Goal: Task Accomplishment & Management: Manage account settings

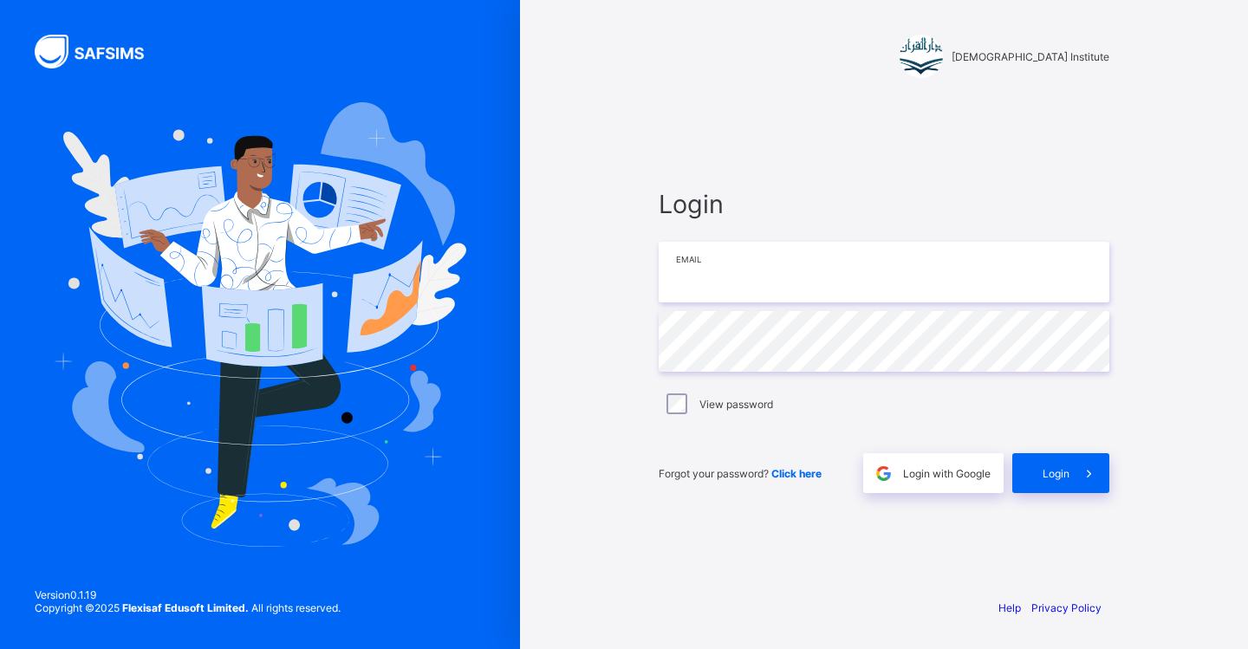
type input "**********"
click at [1067, 474] on span "Login" at bounding box center [1055, 473] width 27 height 13
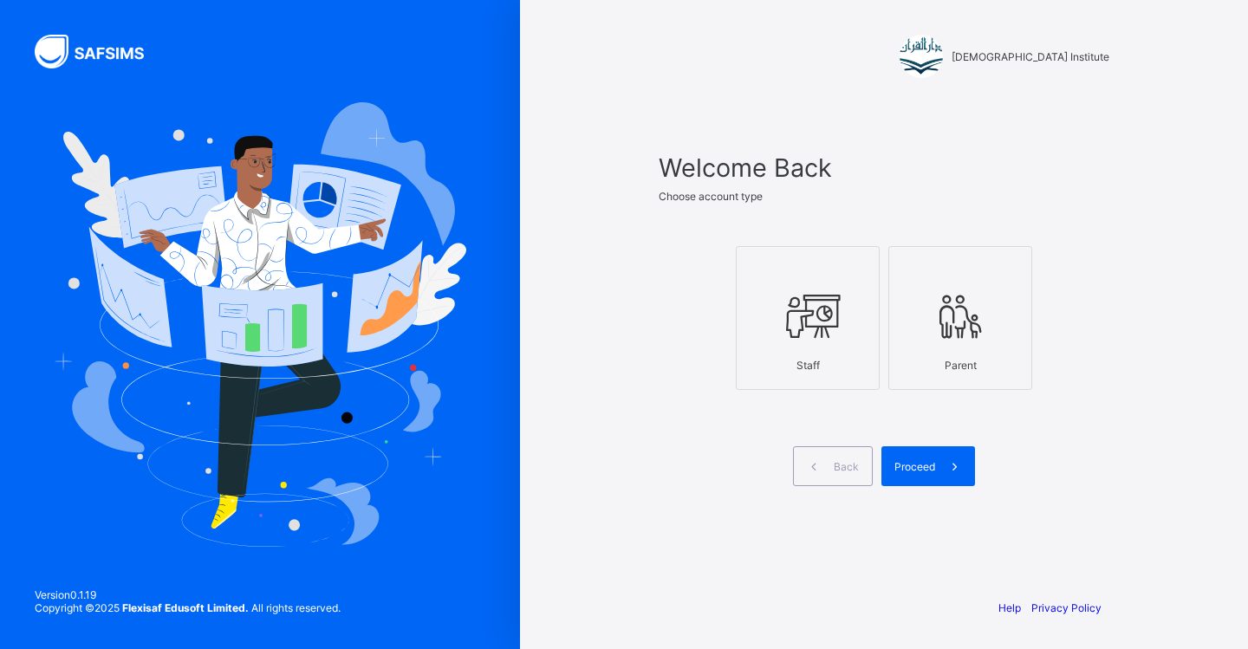
click at [833, 353] on div "Staff" at bounding box center [807, 365] width 125 height 30
click at [916, 458] on div "Proceed" at bounding box center [928, 466] width 94 height 40
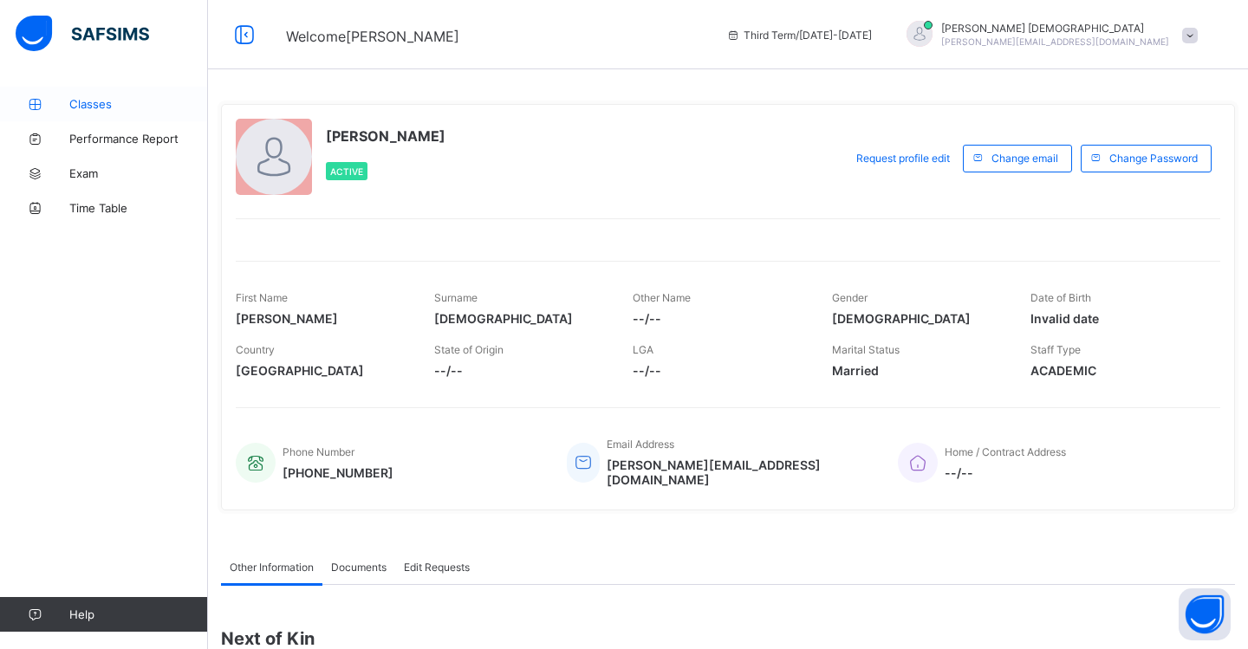
click at [107, 98] on span "Classes" at bounding box center [138, 104] width 139 height 14
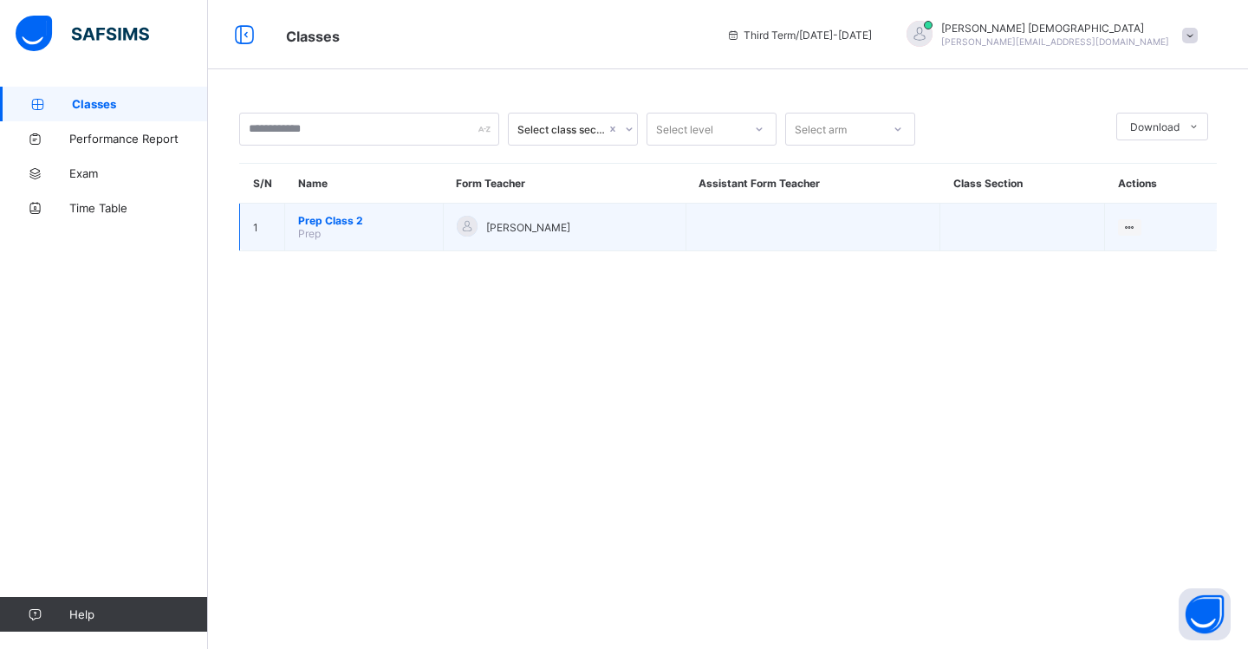
click at [370, 225] on span "Prep Class 2" at bounding box center [364, 220] width 132 height 13
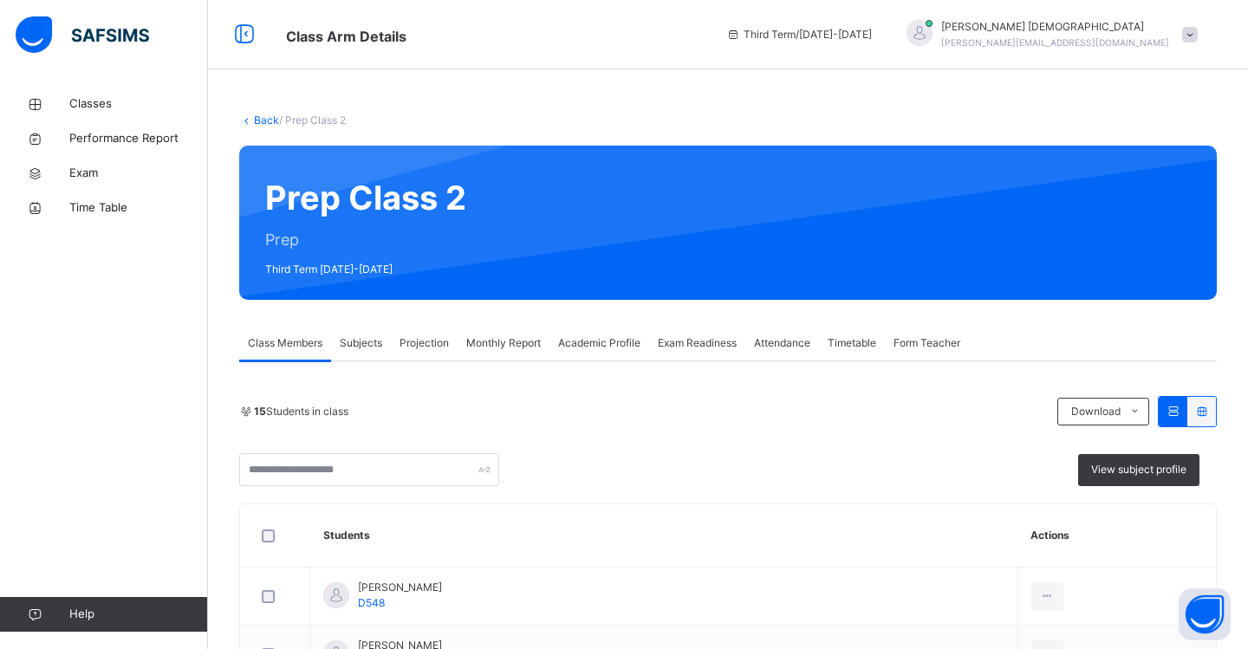
click at [425, 343] on span "Projection" at bounding box center [423, 343] width 49 height 16
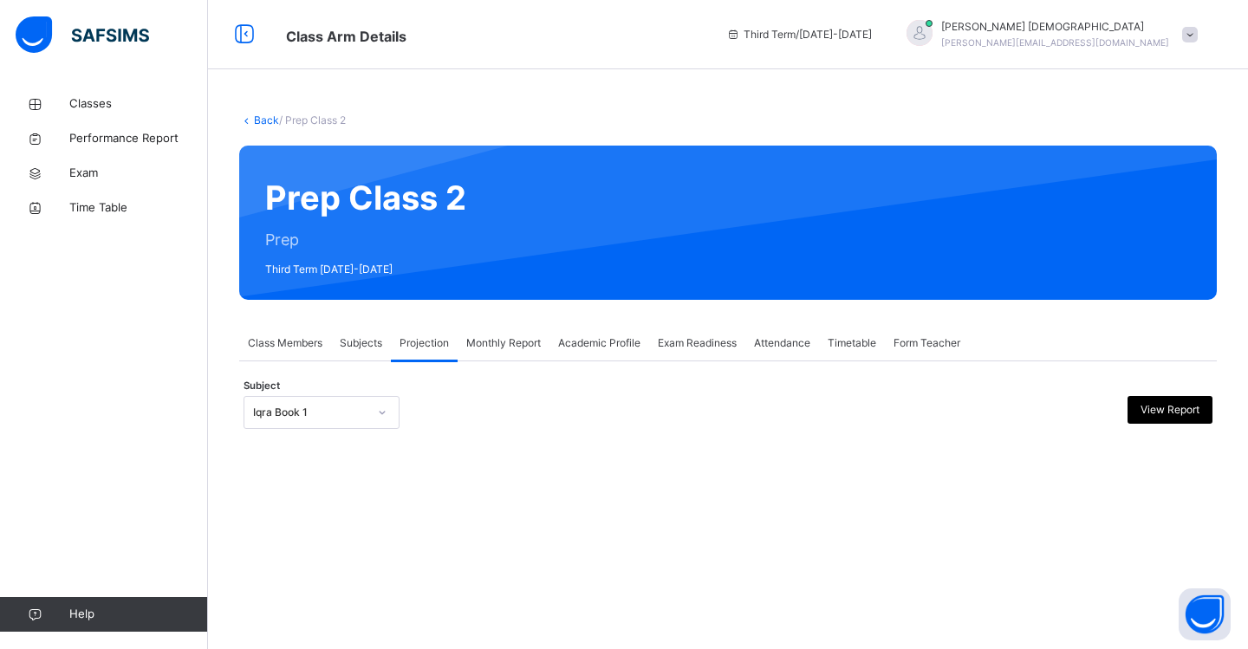
click at [385, 414] on icon at bounding box center [382, 412] width 10 height 17
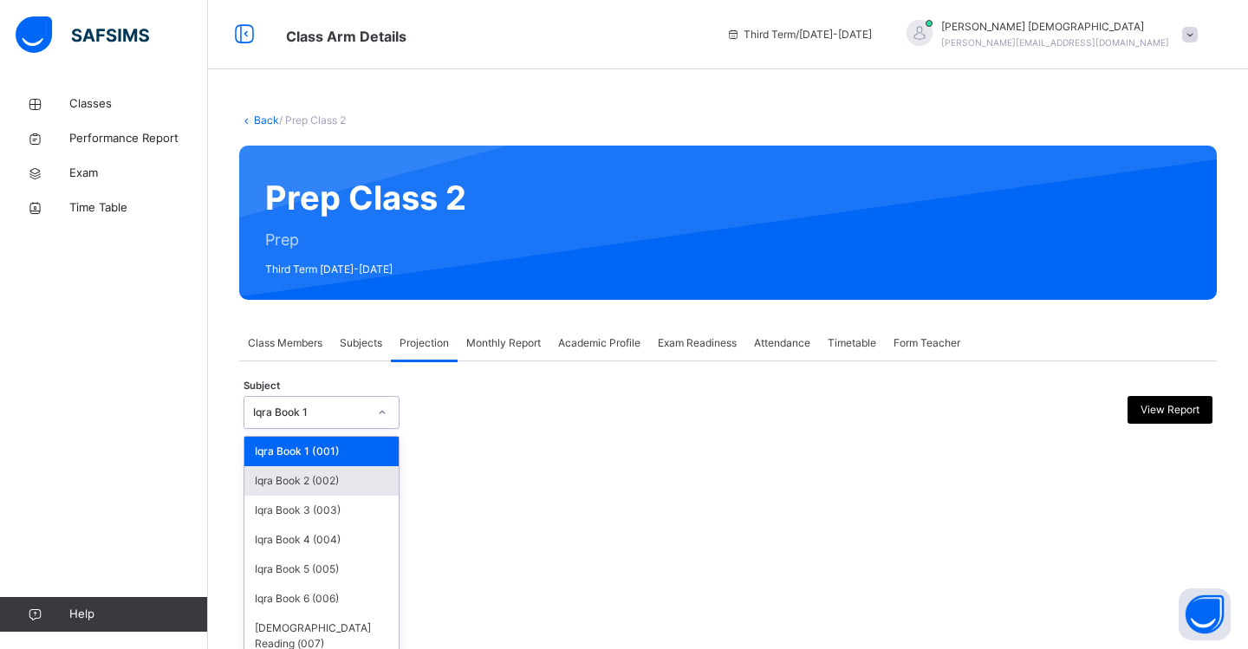
click at [371, 480] on div "Iqra Book 2 (002)" at bounding box center [321, 480] width 154 height 29
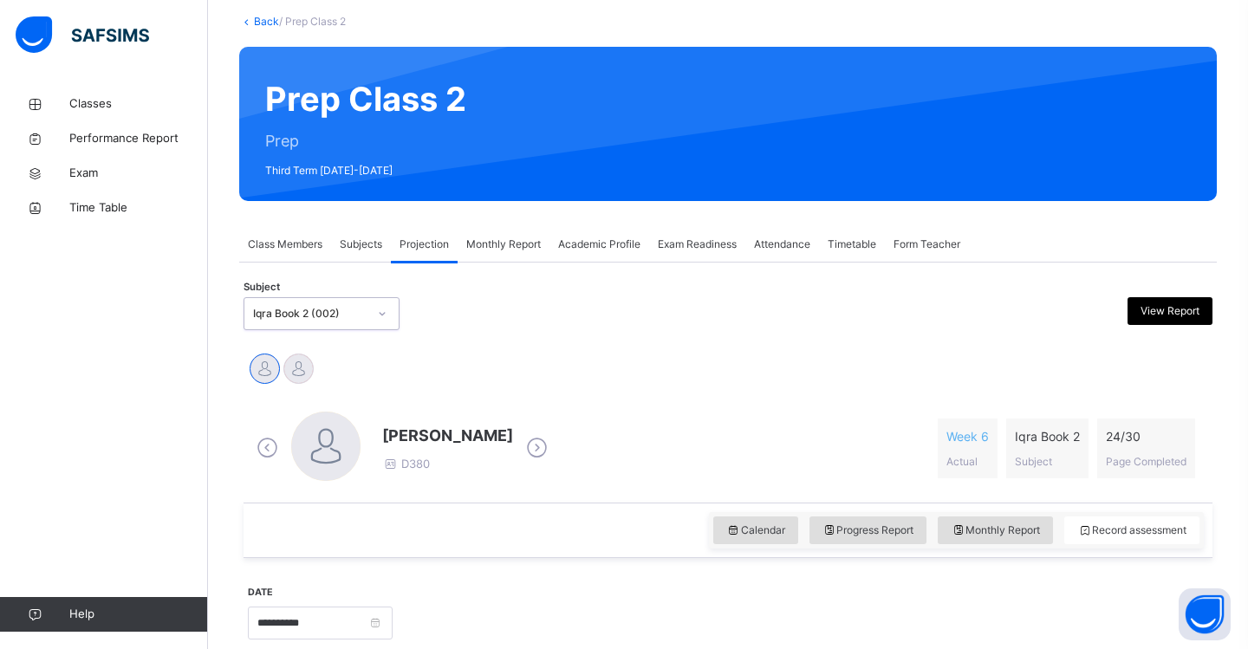
scroll to position [96, 0]
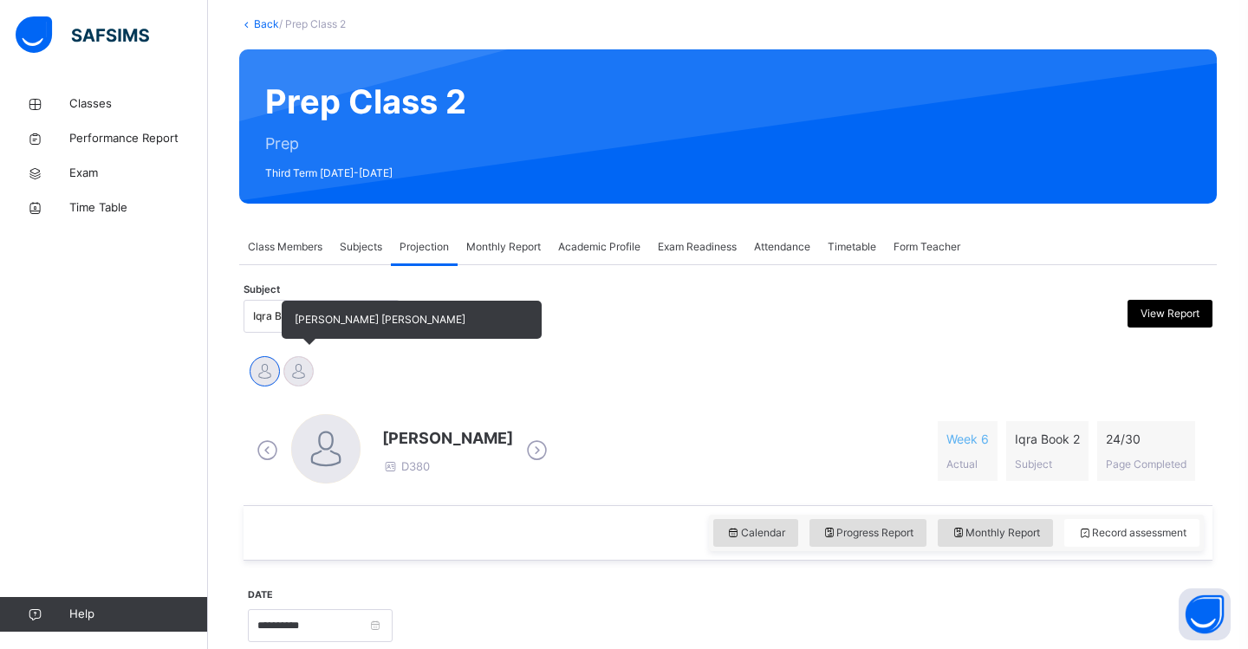
click at [308, 377] on div at bounding box center [298, 371] width 30 height 30
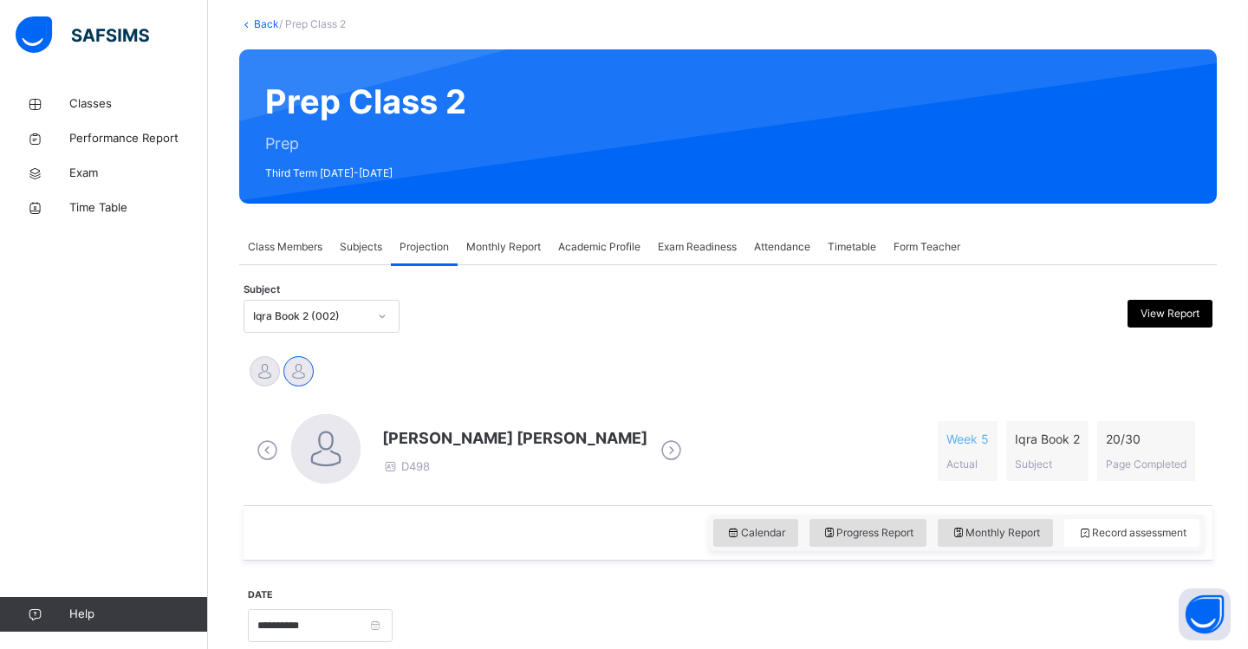
click at [387, 321] on div at bounding box center [381, 316] width 29 height 28
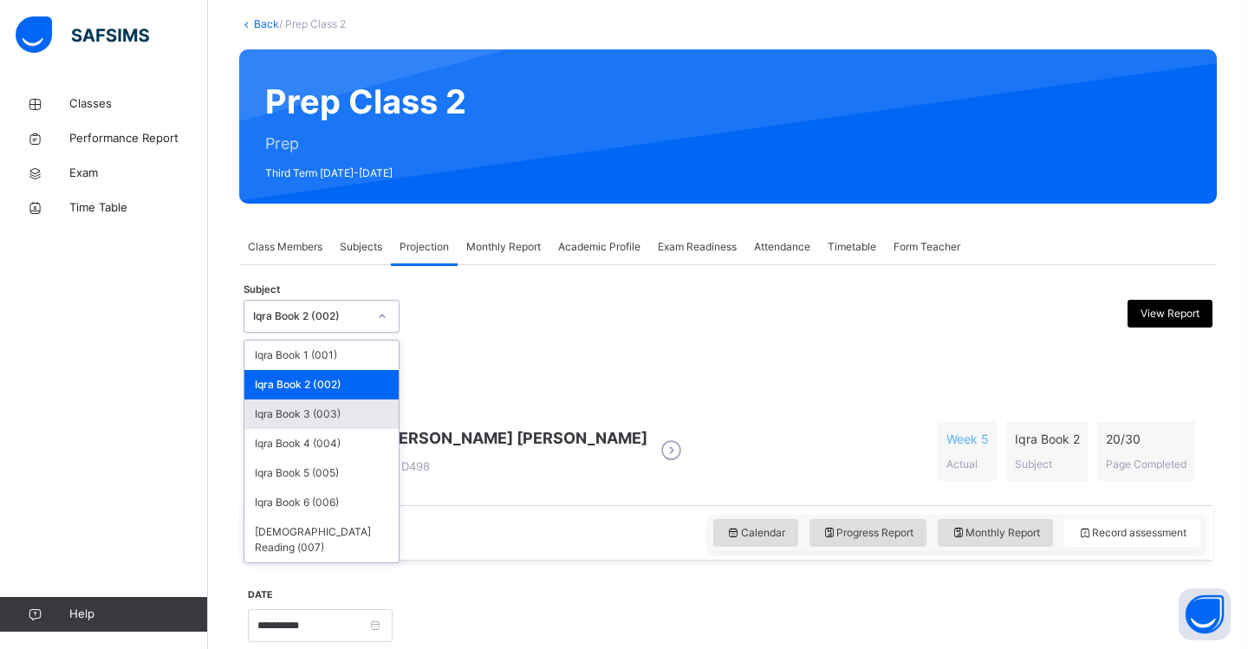
click at [363, 407] on div "Iqra Book 3 (003)" at bounding box center [321, 413] width 154 height 29
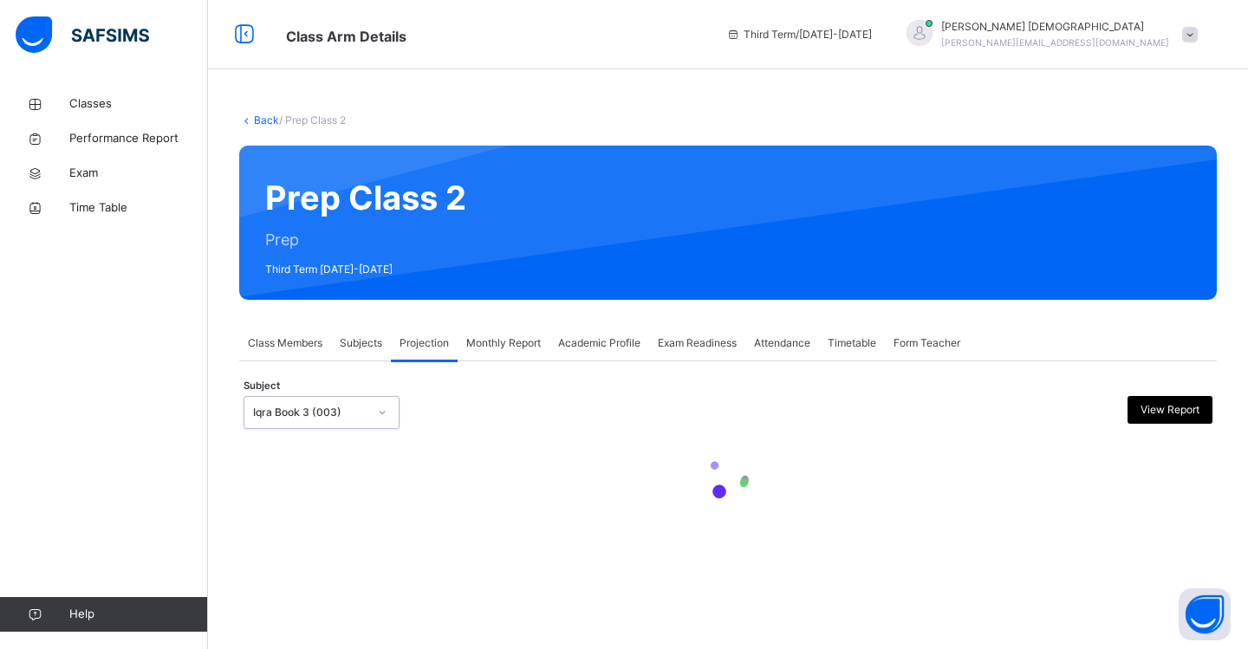
scroll to position [0, 0]
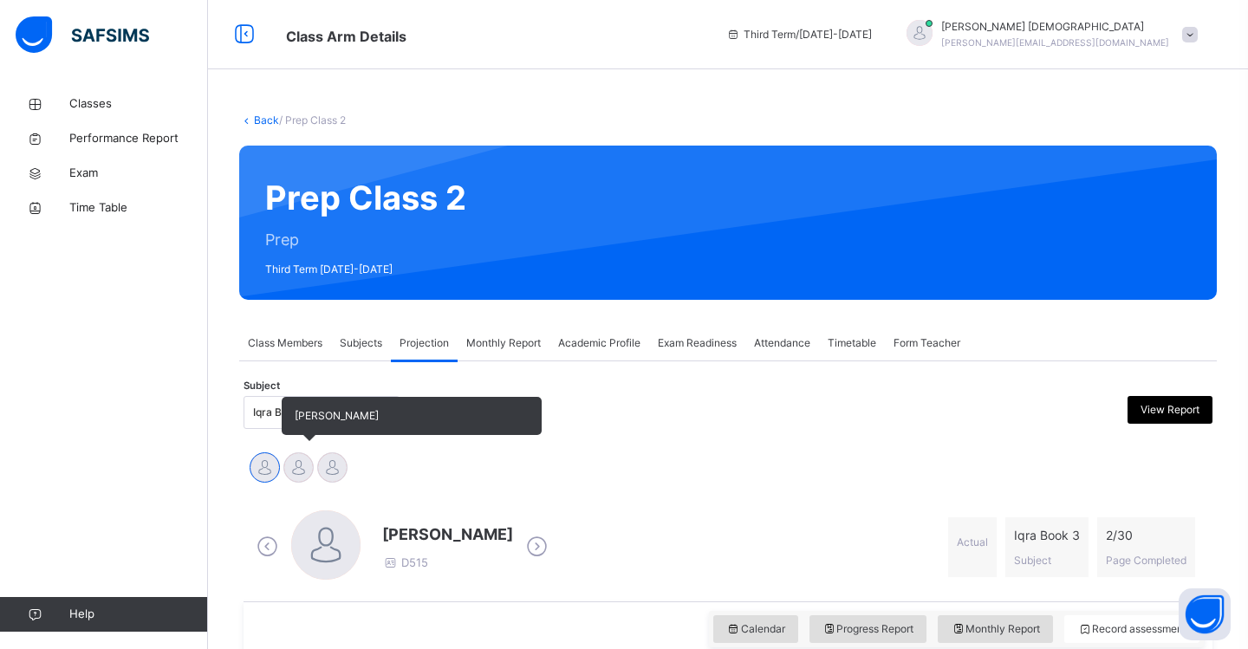
click at [306, 466] on div at bounding box center [298, 467] width 30 height 30
click at [340, 467] on div at bounding box center [332, 467] width 30 height 30
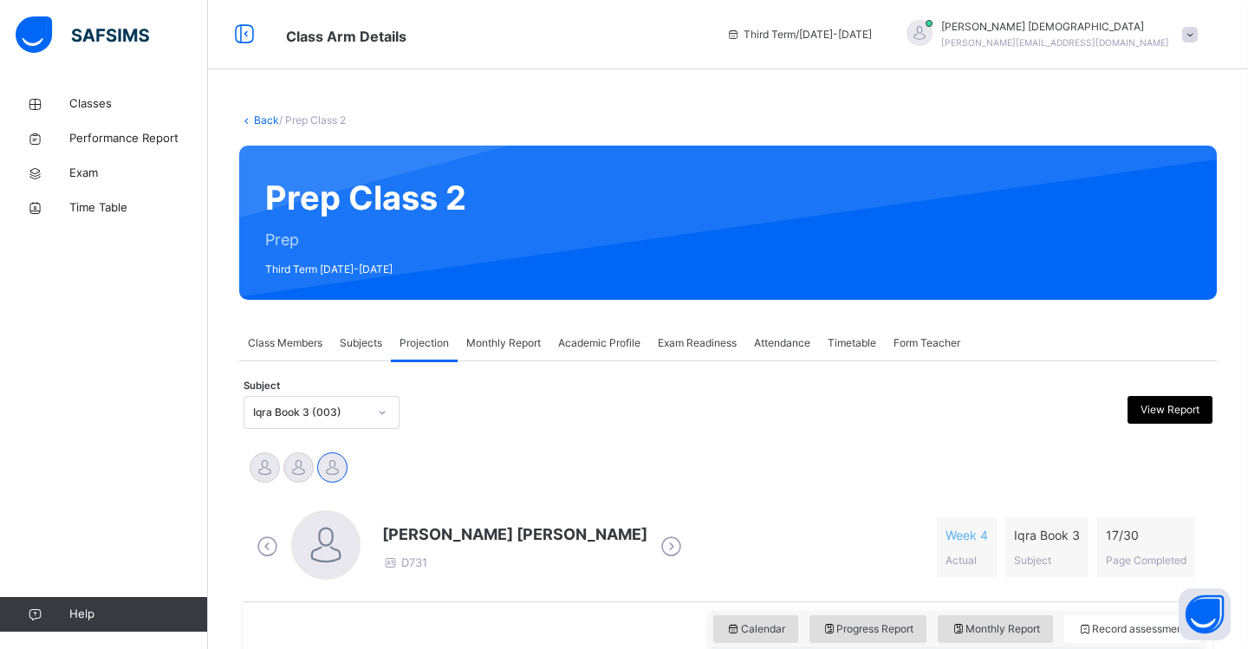
click at [389, 418] on div at bounding box center [381, 413] width 29 height 28
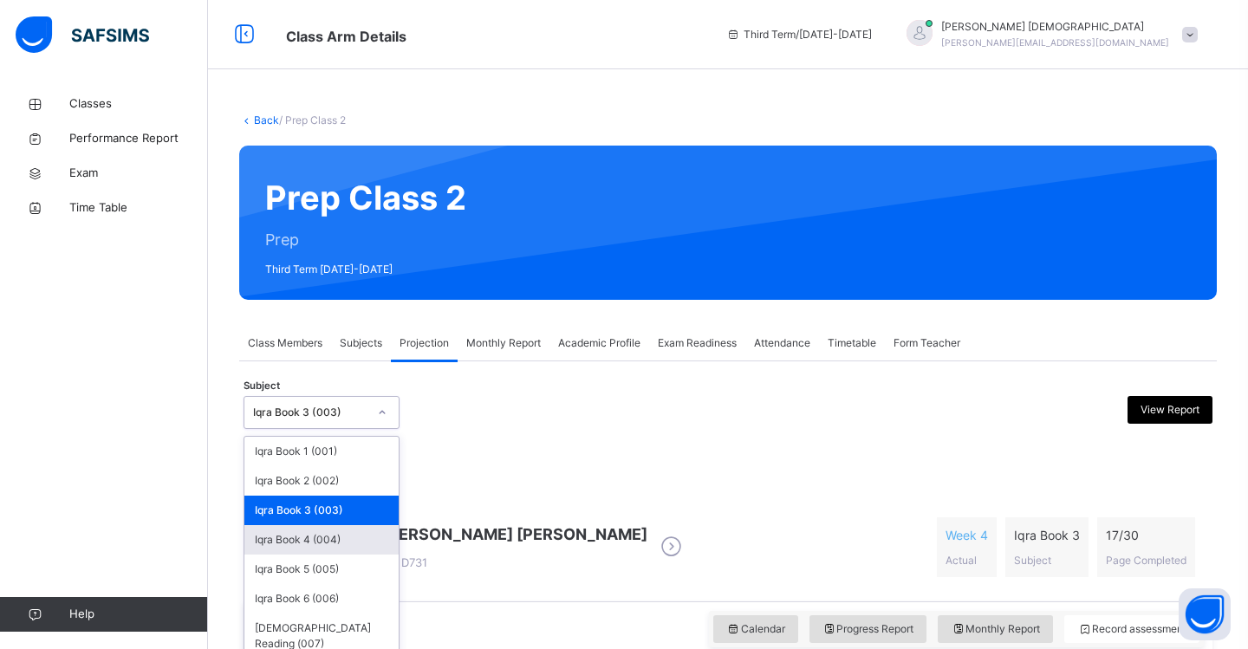
click at [348, 535] on div "Iqra Book 4 (004)" at bounding box center [321, 539] width 154 height 29
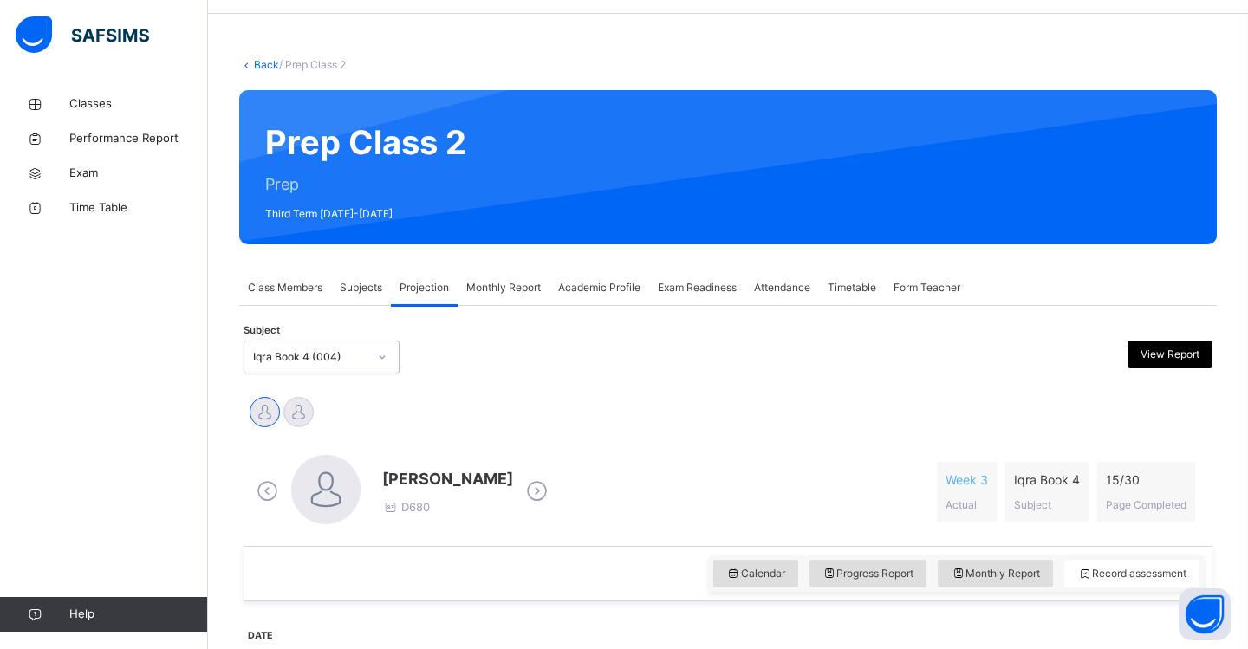
scroll to position [62, 0]
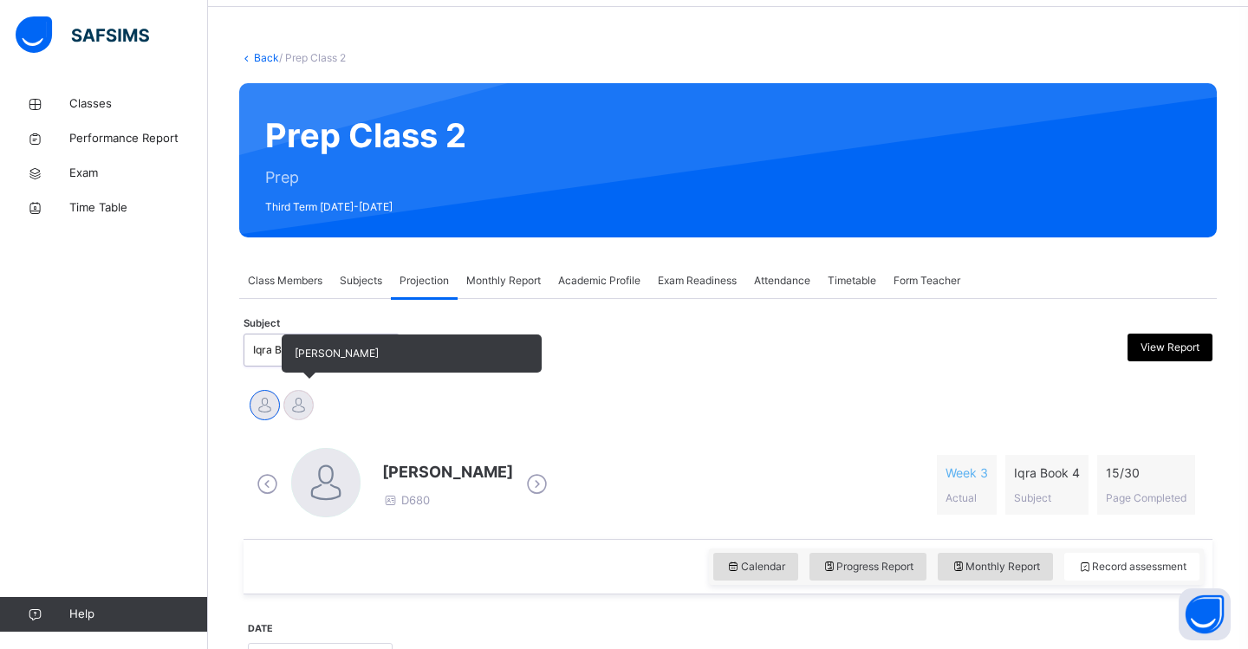
click at [302, 409] on div at bounding box center [298, 405] width 30 height 30
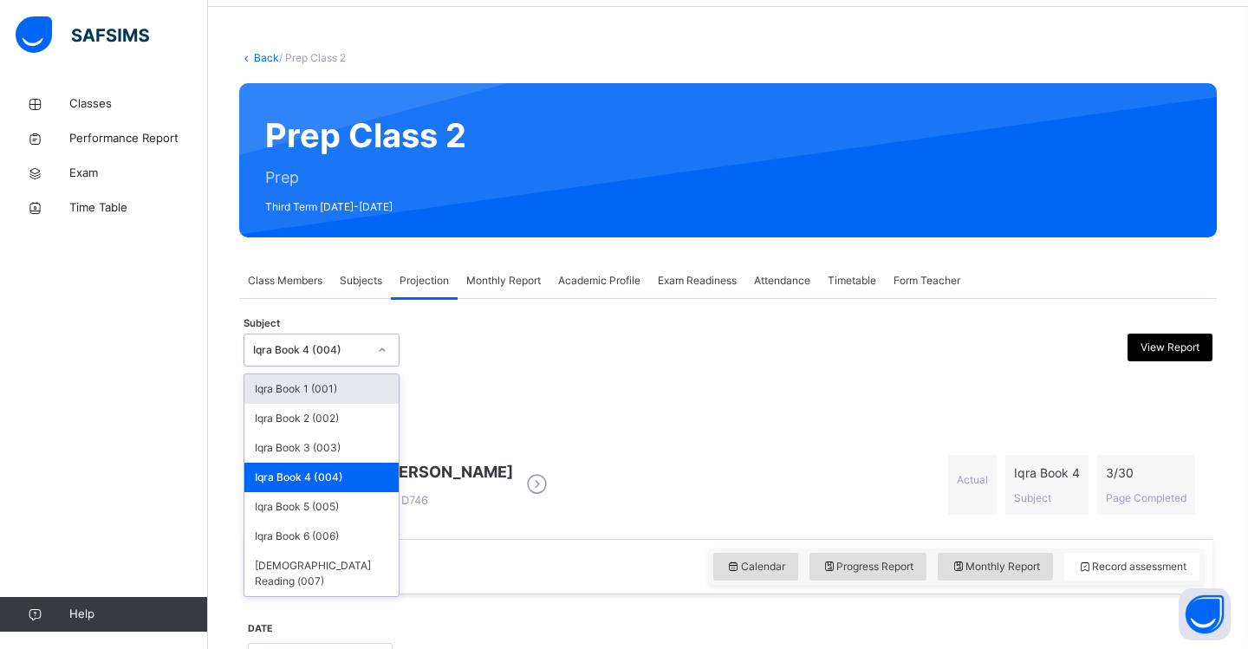
click at [383, 354] on icon at bounding box center [382, 349] width 10 height 17
click at [341, 510] on div "Iqra Book 5 (005)" at bounding box center [321, 506] width 154 height 29
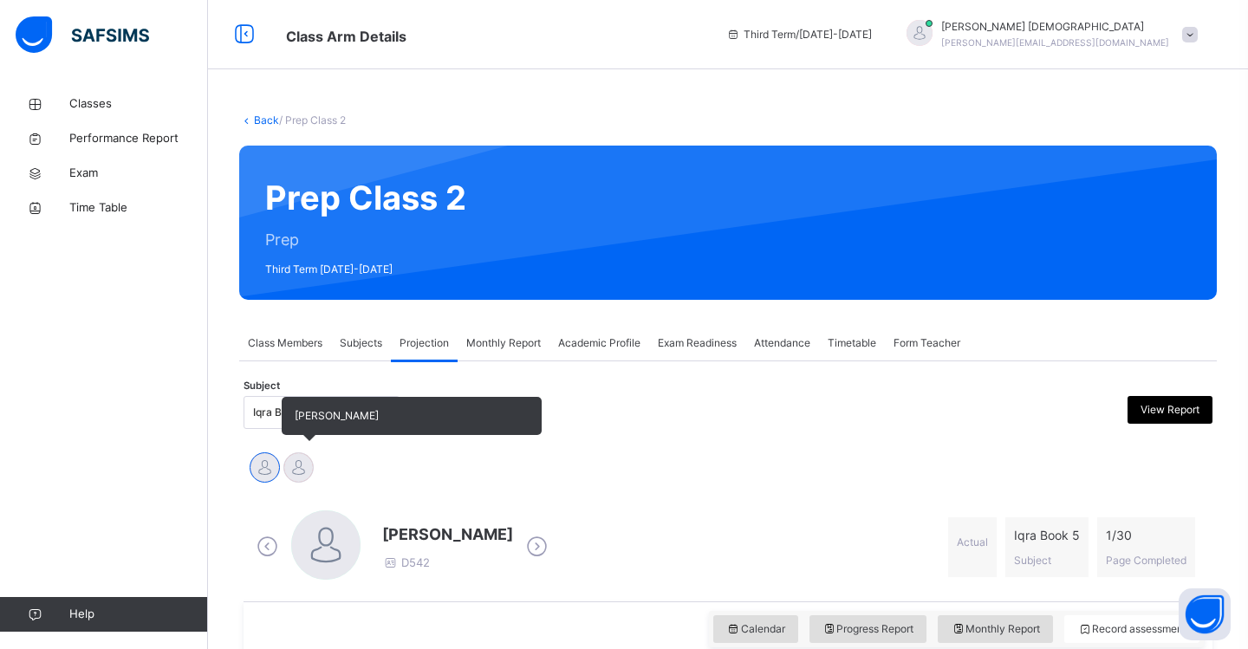
click at [303, 463] on div at bounding box center [298, 467] width 30 height 30
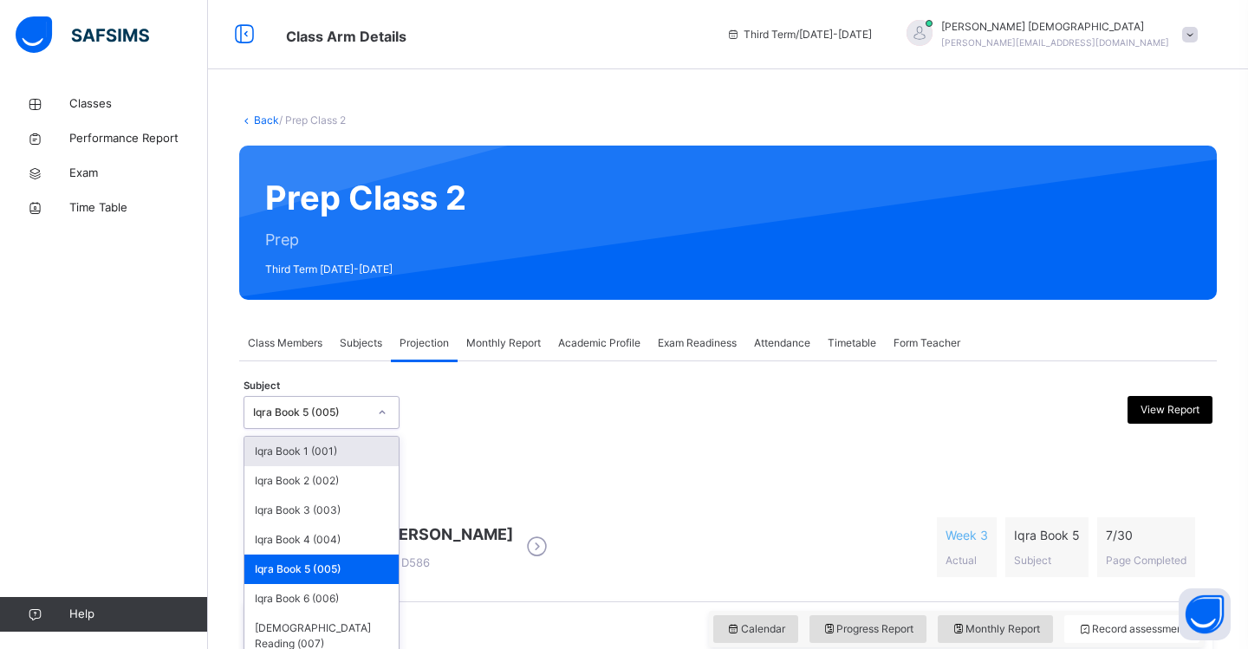
click at [388, 417] on div at bounding box center [381, 413] width 29 height 28
click at [361, 596] on div "Iqra Book 6 (006)" at bounding box center [321, 598] width 154 height 29
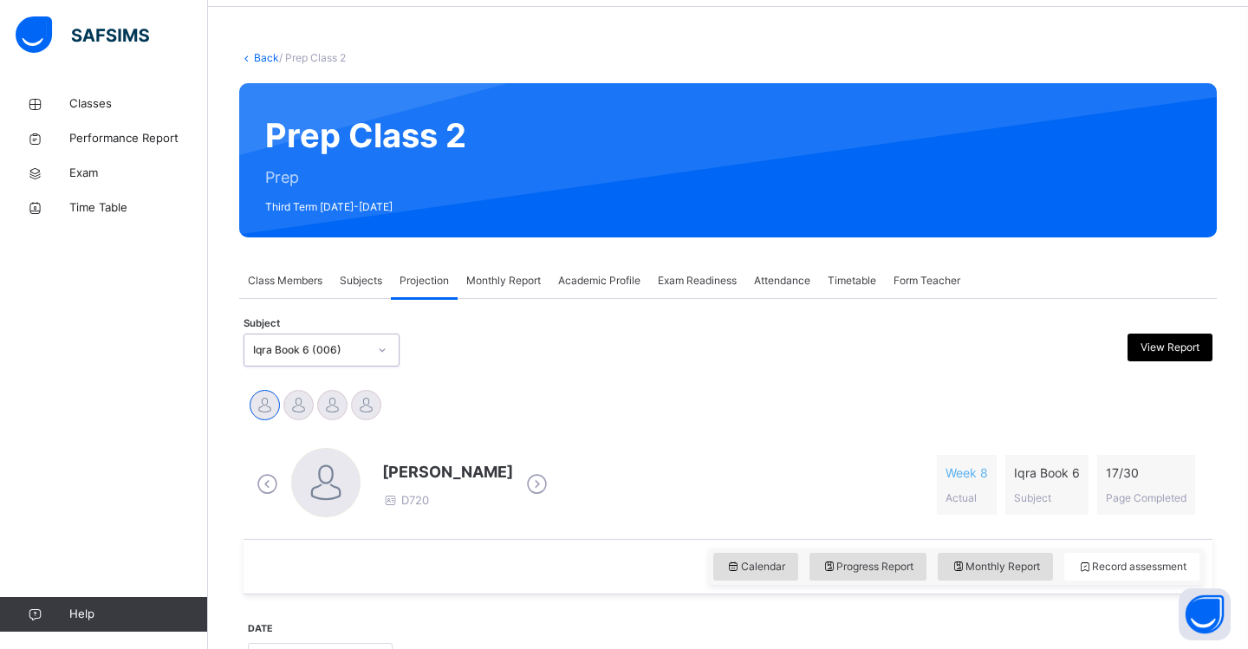
scroll to position [82, 0]
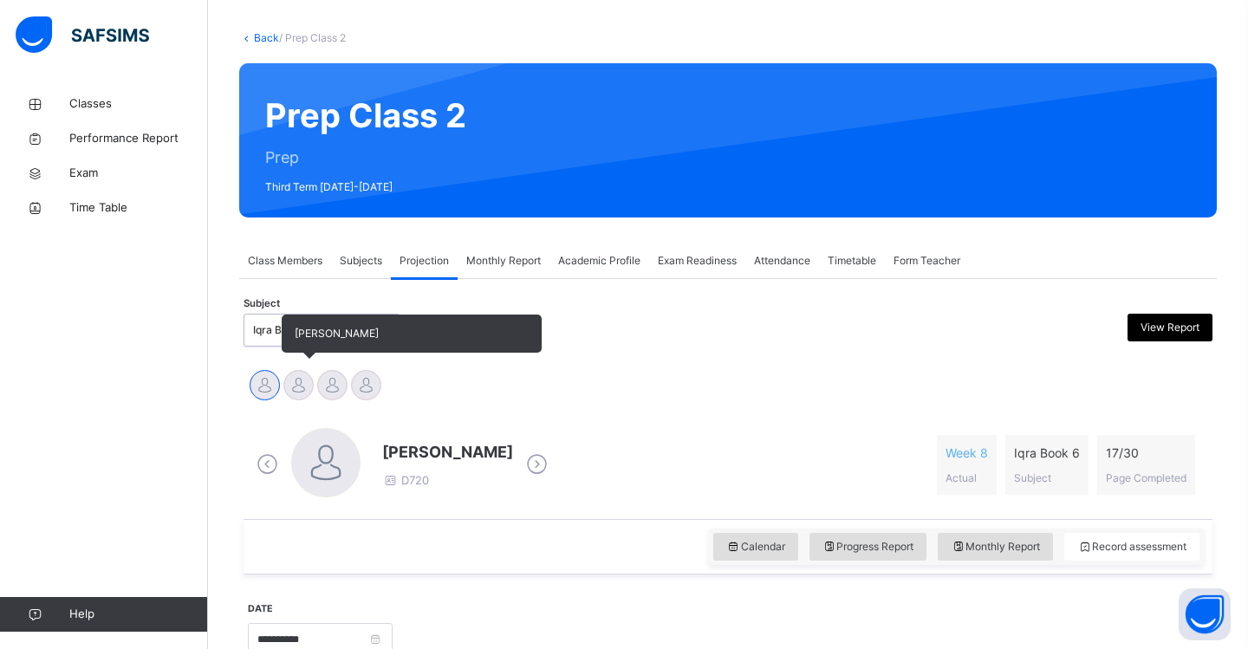
click at [302, 386] on div at bounding box center [298, 385] width 30 height 30
click at [332, 391] on div at bounding box center [332, 385] width 30 height 30
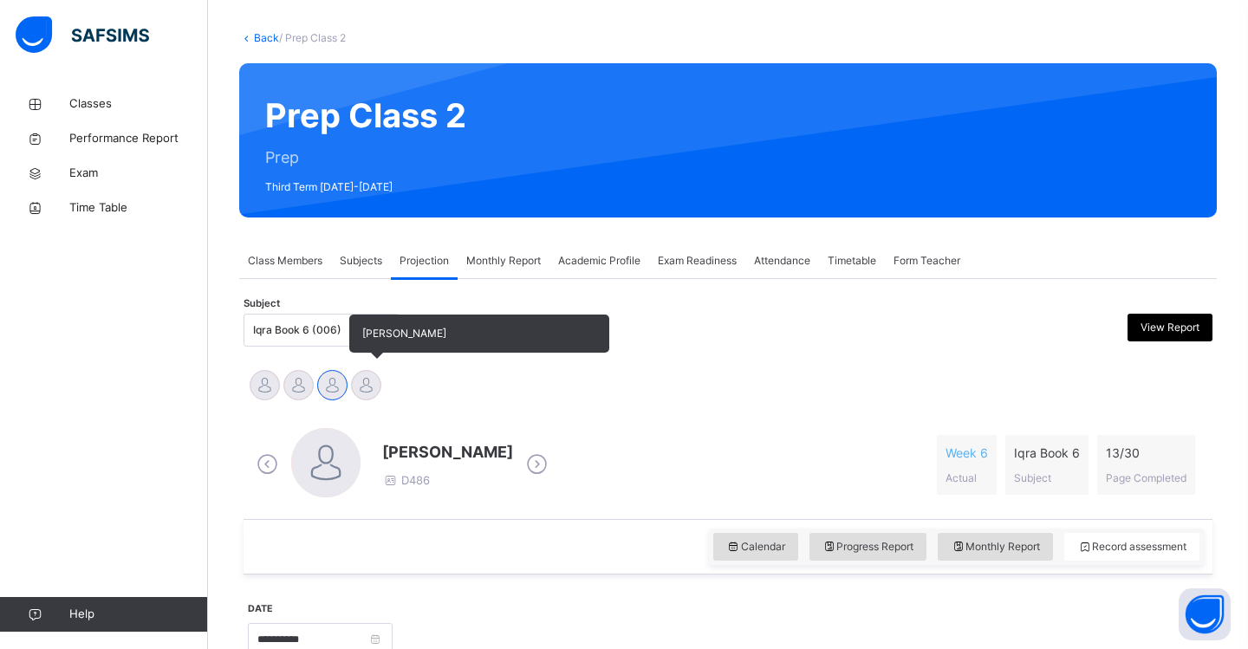
click at [379, 391] on div at bounding box center [366, 385] width 30 height 30
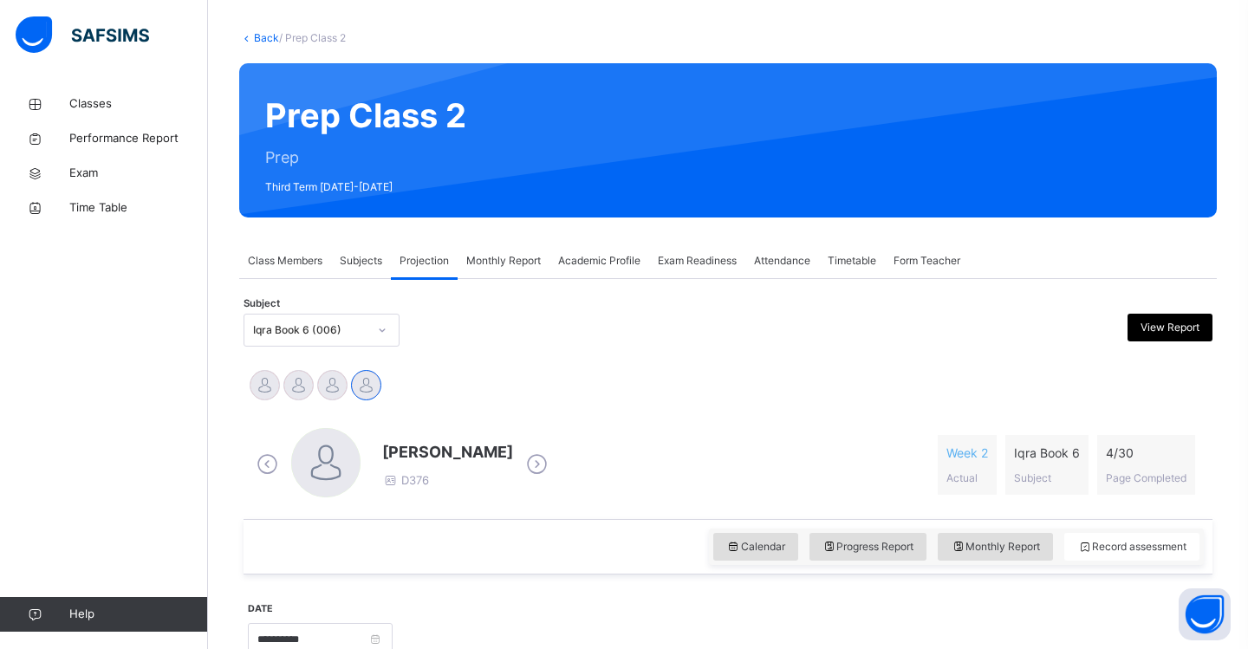
click at [382, 329] on icon at bounding box center [382, 329] width 10 height 17
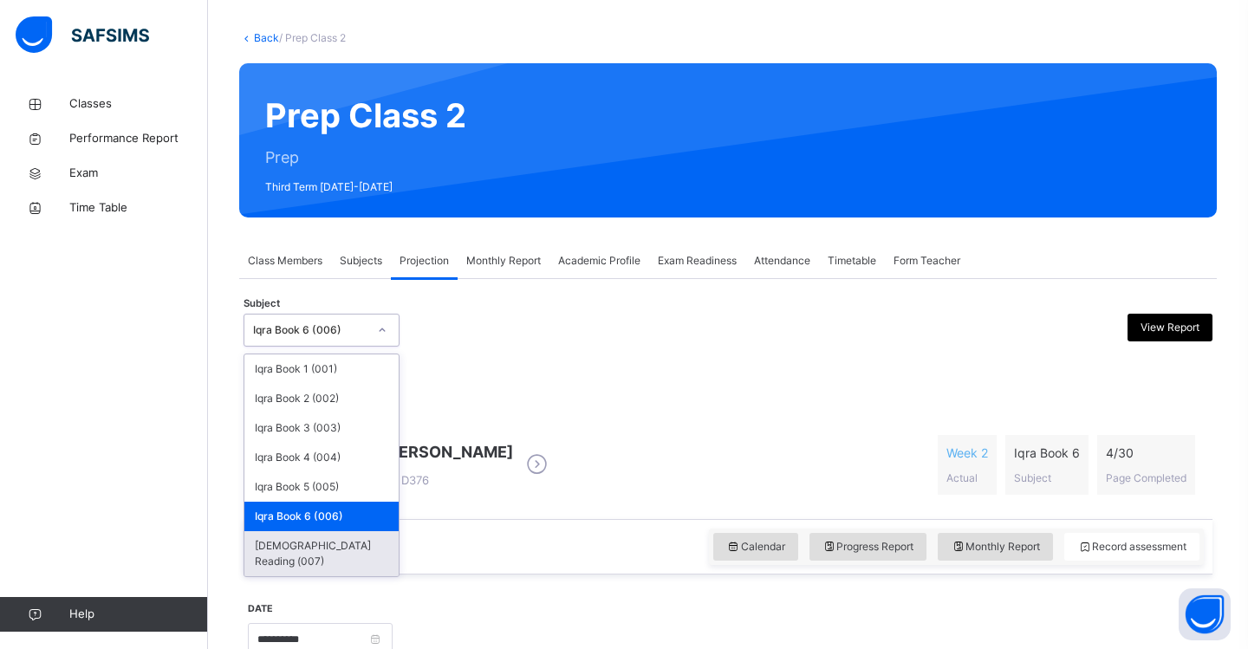
click at [352, 541] on div "Quran Reading (007)" at bounding box center [321, 553] width 154 height 45
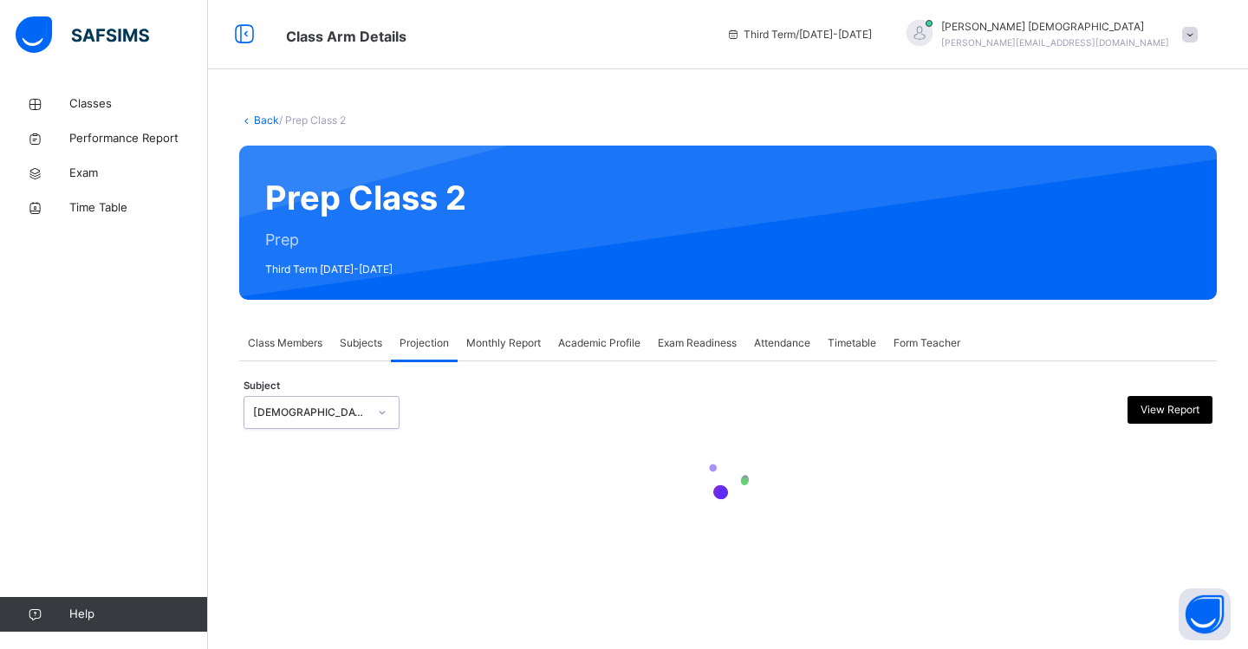
scroll to position [0, 0]
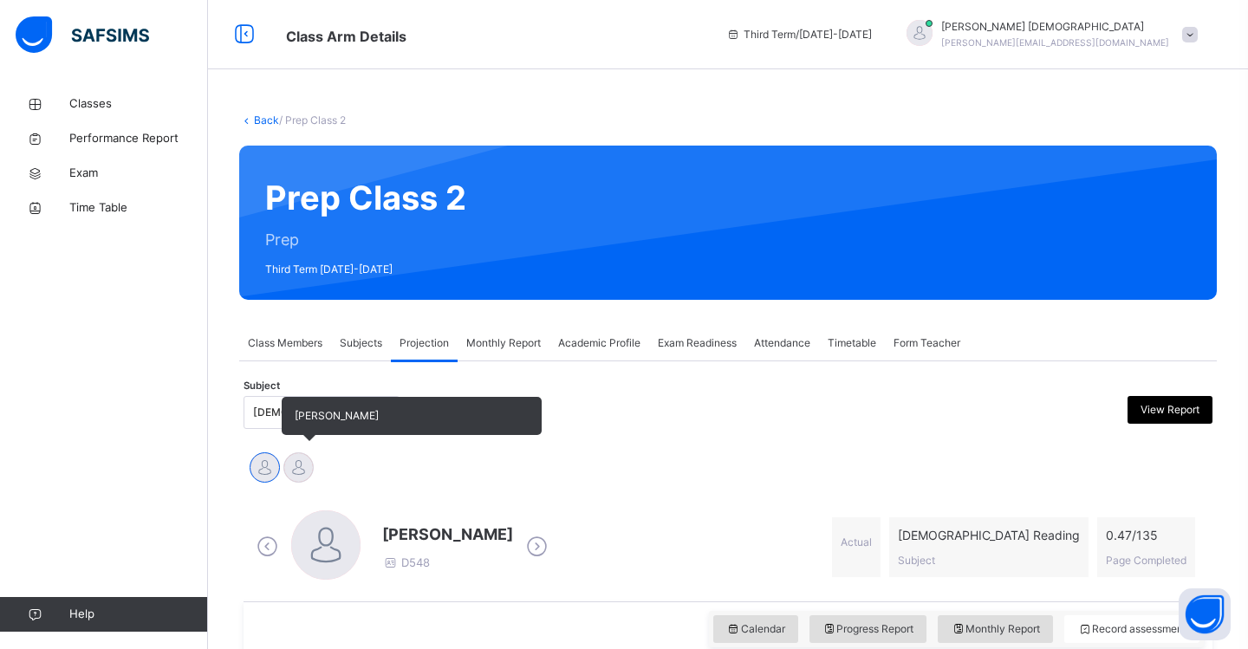
click at [306, 466] on div at bounding box center [298, 467] width 30 height 30
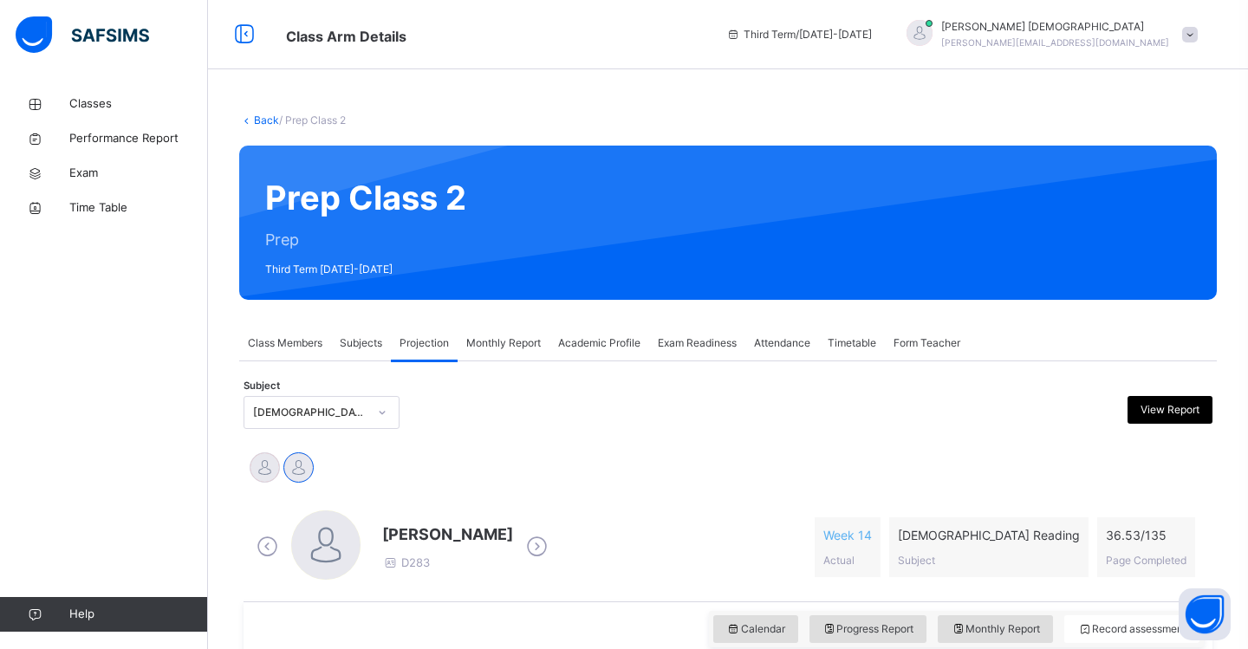
click at [385, 417] on icon at bounding box center [382, 412] width 10 height 17
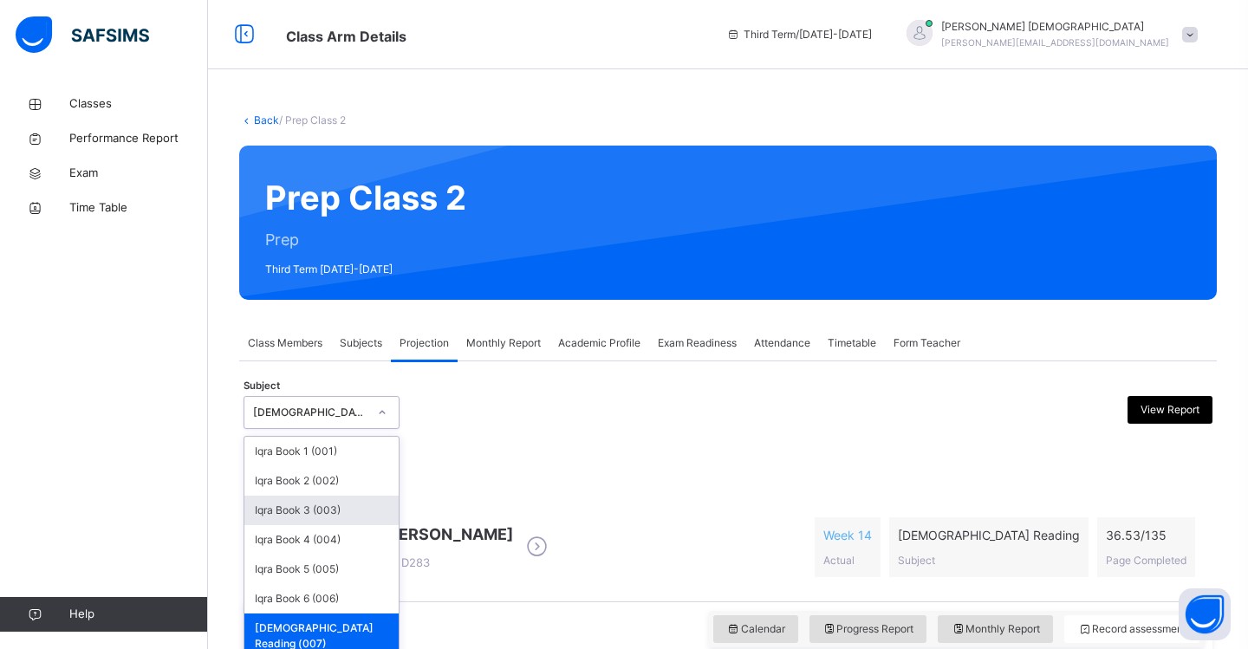
click at [346, 517] on div "Iqra Book 3 (003)" at bounding box center [321, 510] width 154 height 29
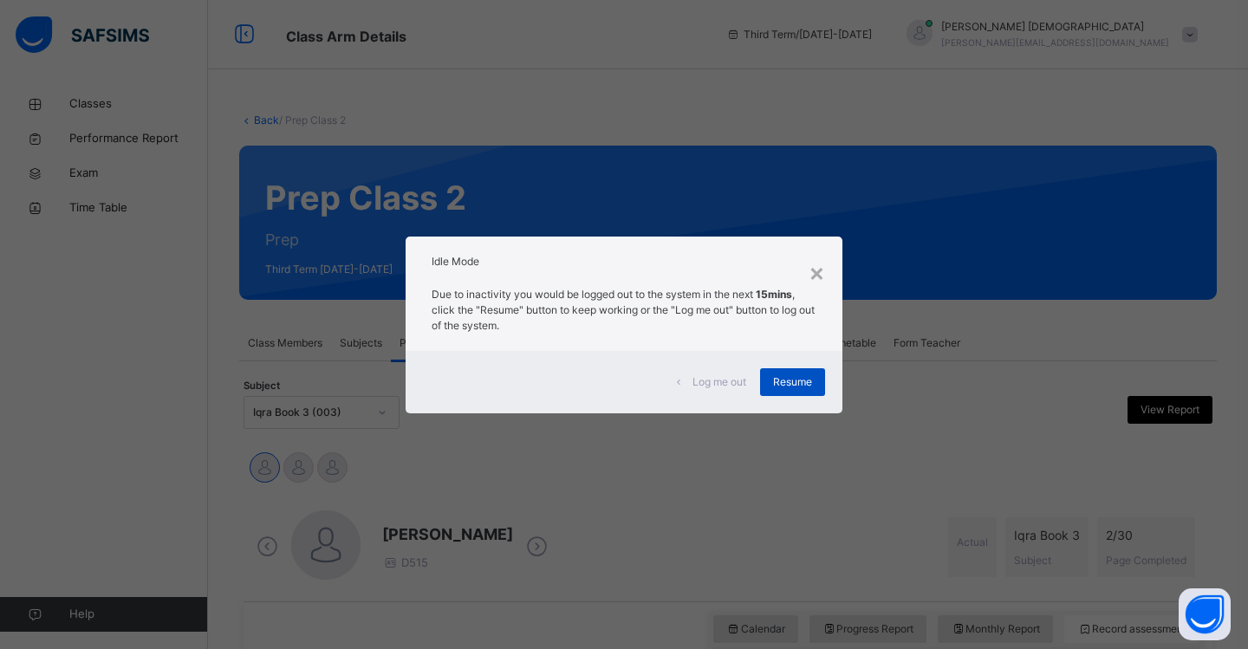
click at [797, 381] on span "Resume" at bounding box center [792, 382] width 39 height 16
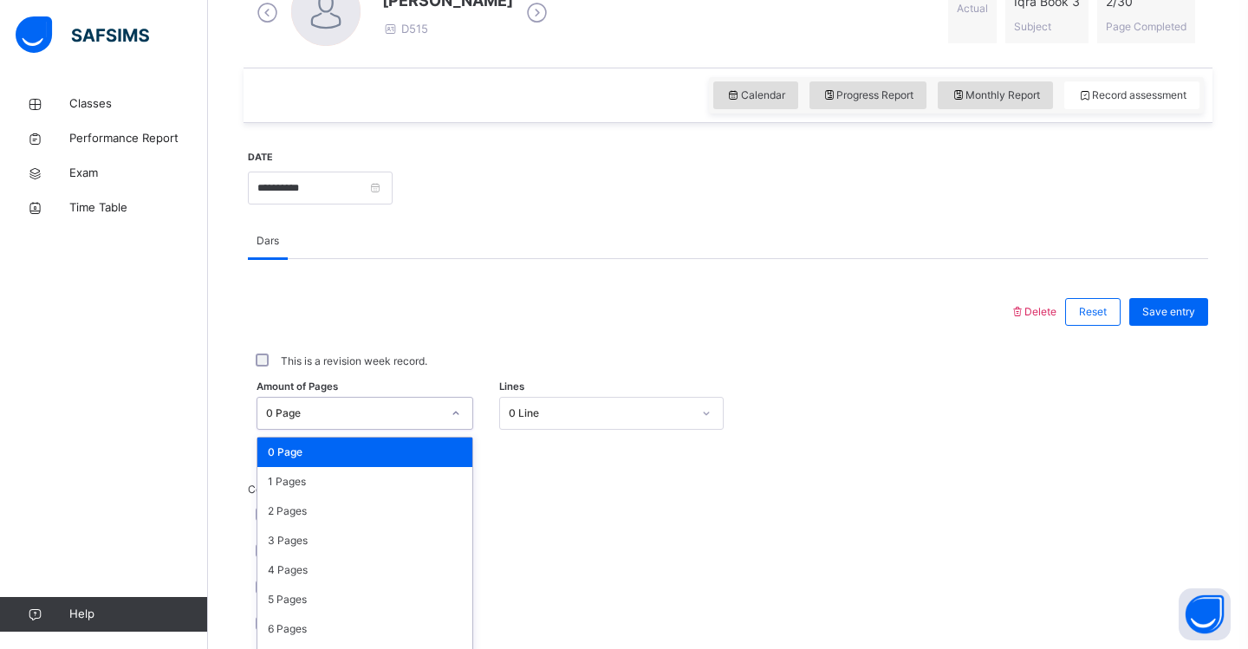
click at [457, 430] on div "option 0 Page focused, 1 of 31. 31 results available. Use Up and Down to choose…" at bounding box center [364, 413] width 217 height 33
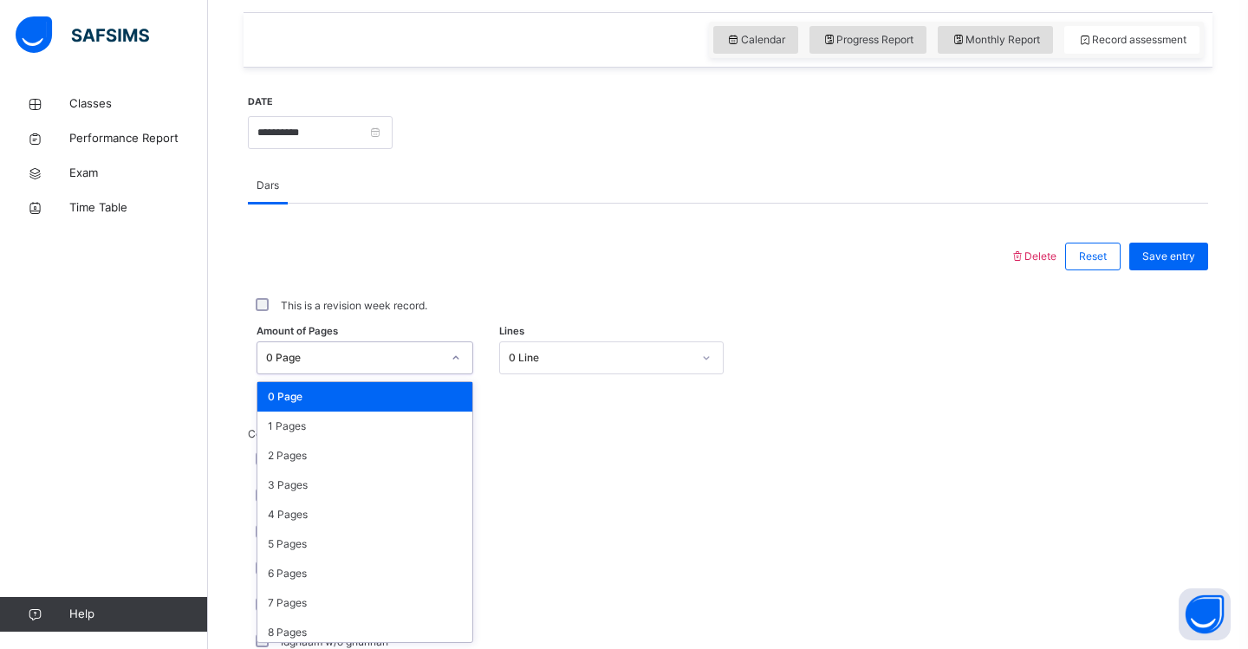
scroll to position [590, 0]
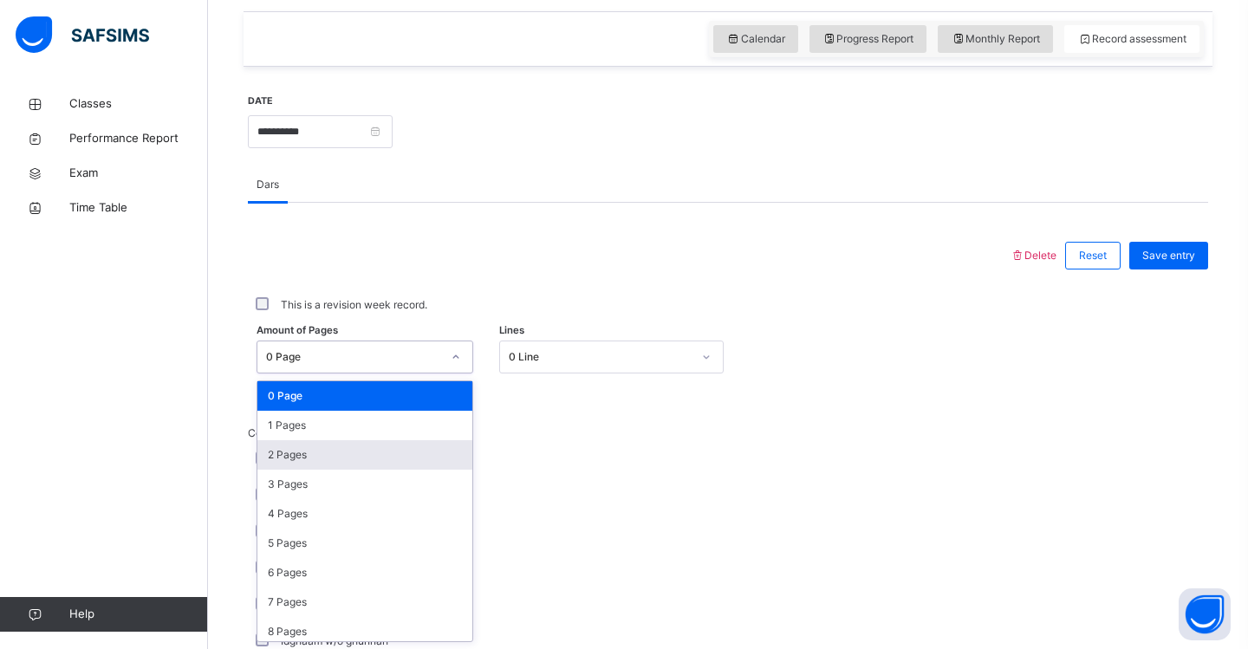
click at [432, 461] on div "2 Pages" at bounding box center [364, 454] width 215 height 29
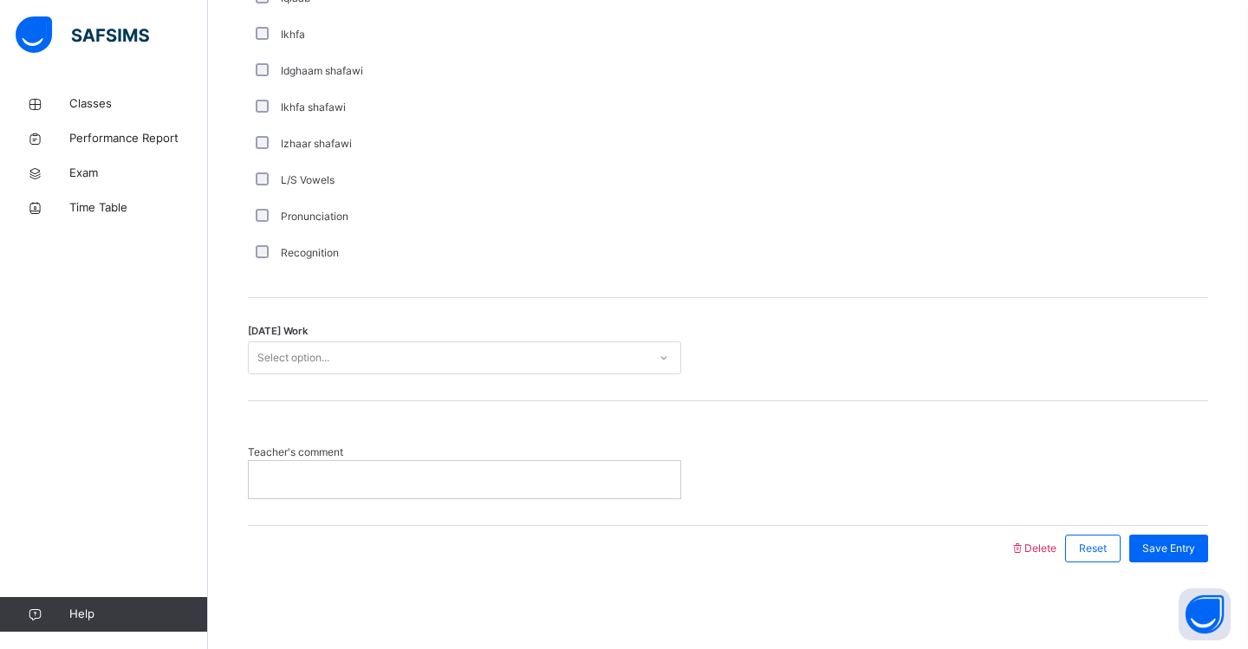
scroll to position [1305, 0]
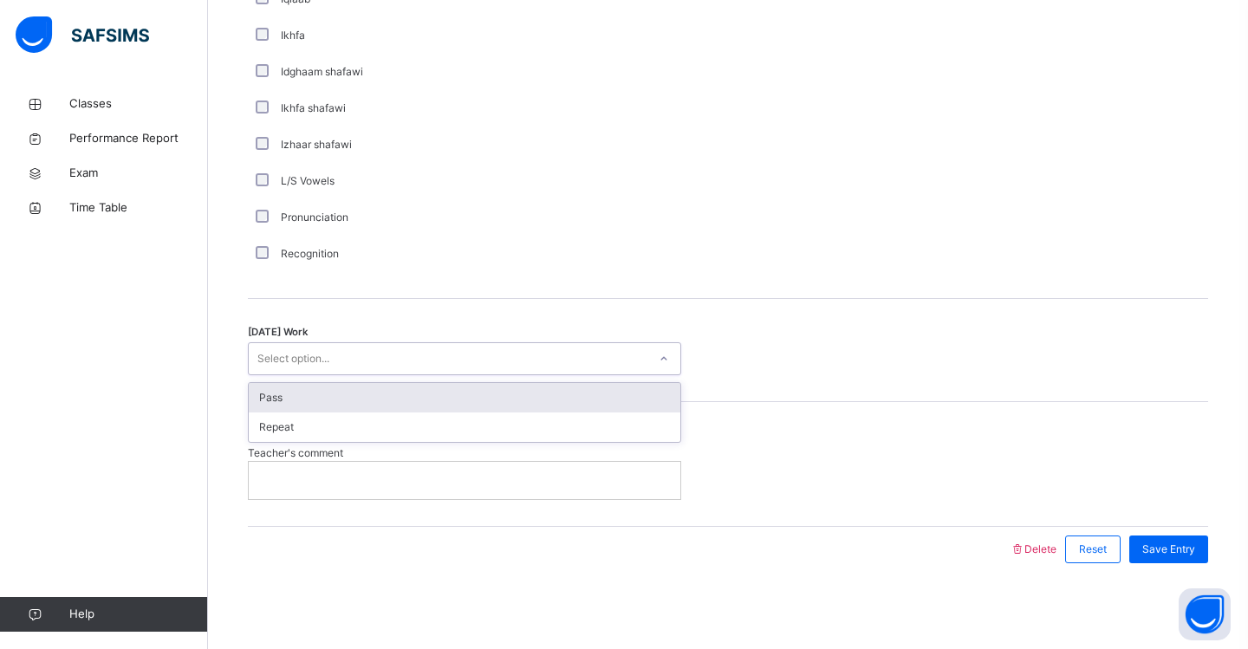
click at [347, 353] on div "Select option..." at bounding box center [448, 359] width 399 height 27
click at [334, 399] on div "Pass" at bounding box center [464, 397] width 431 height 29
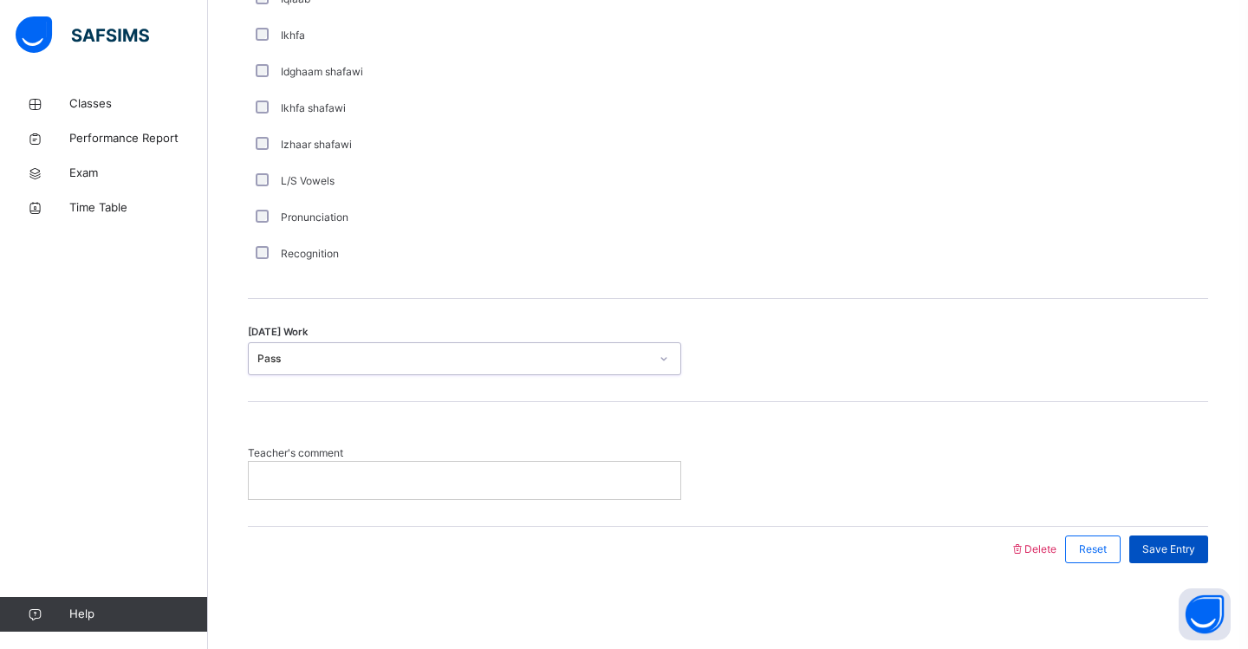
click at [1183, 546] on span "Save Entry" at bounding box center [1168, 550] width 53 height 16
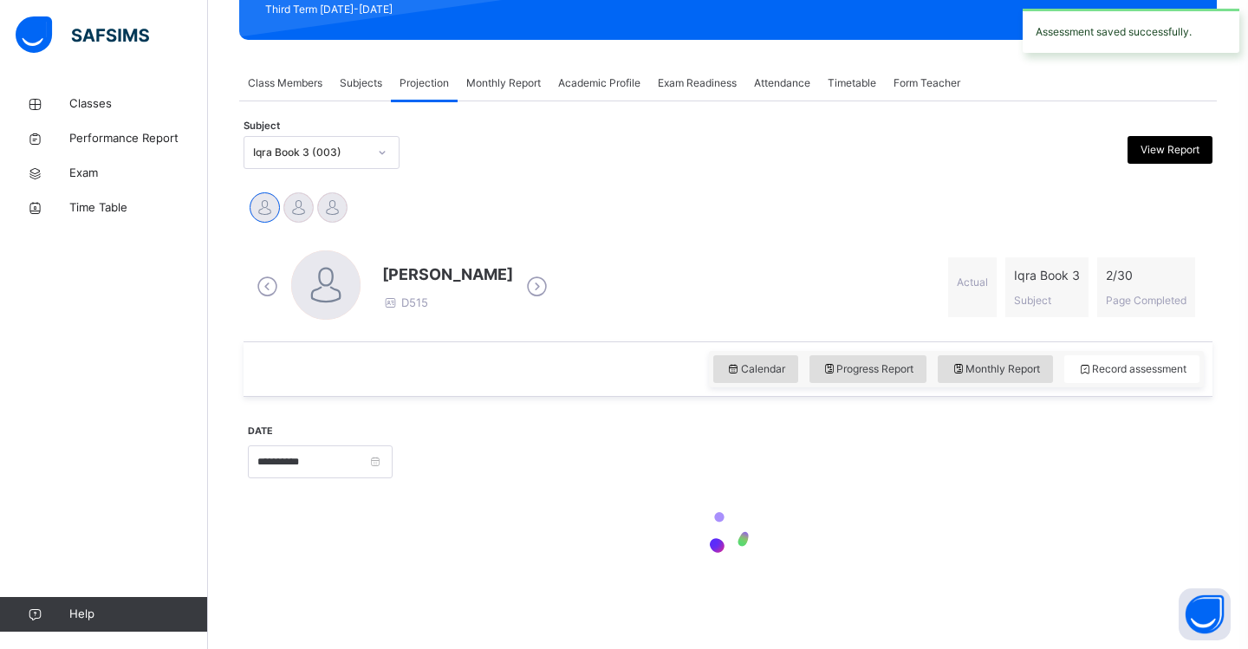
scroll to position [260, 0]
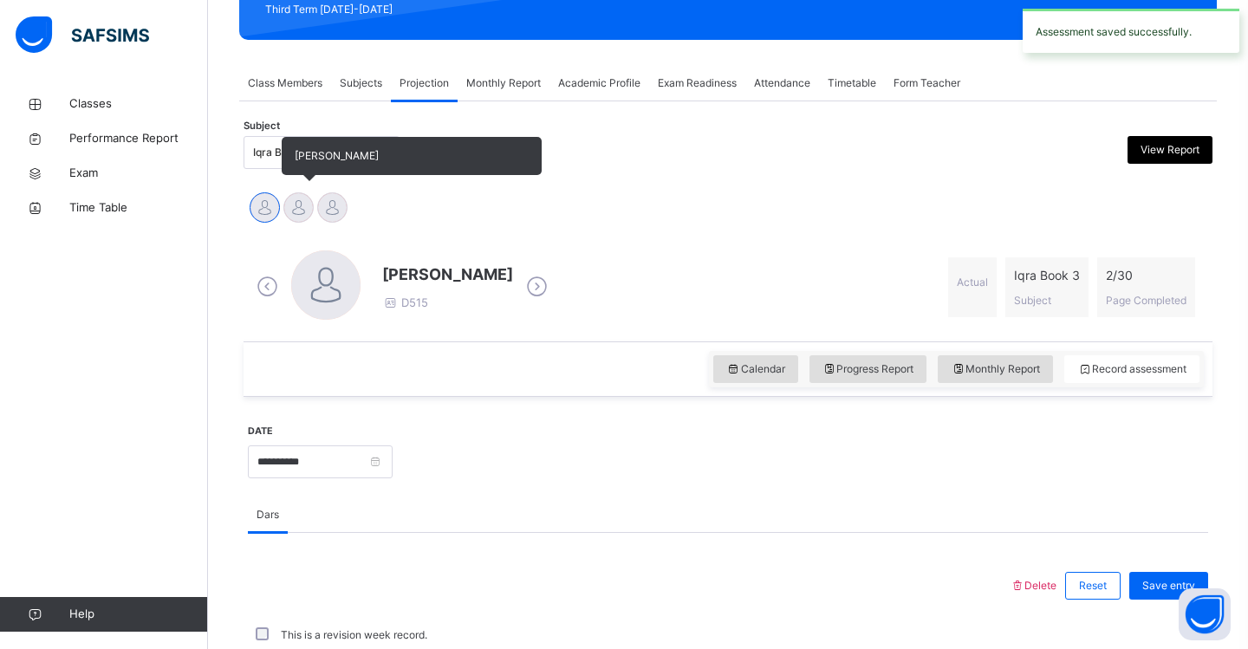
click at [297, 220] on div at bounding box center [298, 207] width 30 height 30
click at [326, 220] on div at bounding box center [332, 207] width 30 height 30
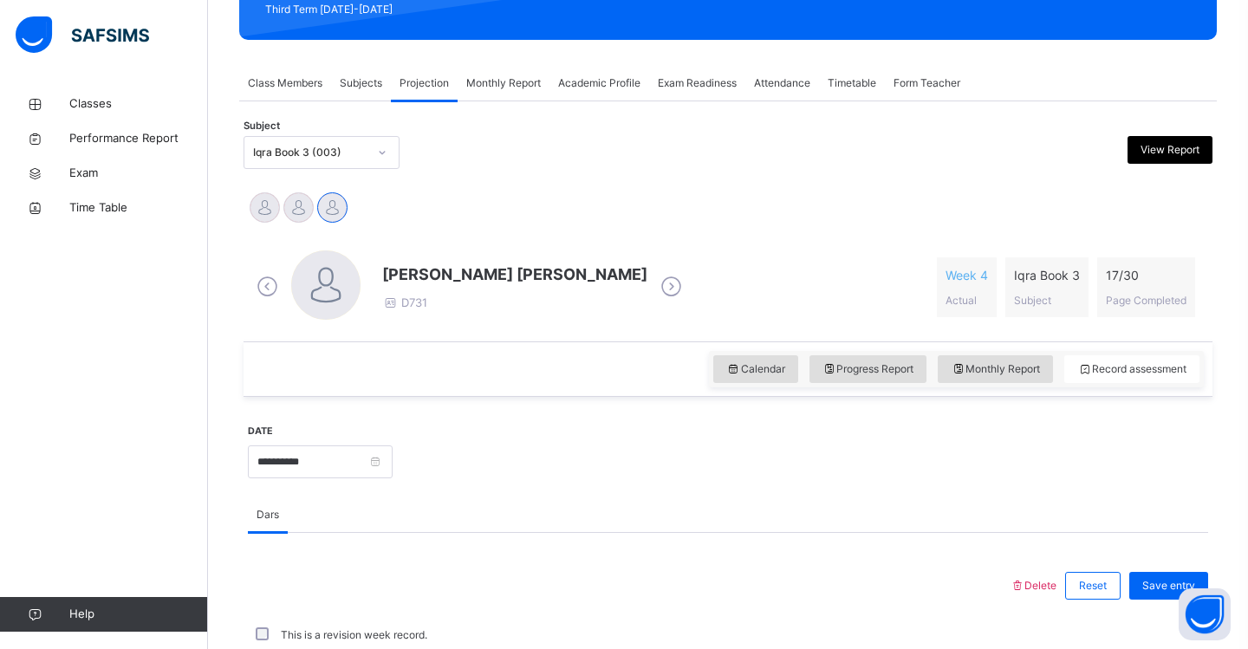
click at [380, 155] on icon at bounding box center [382, 152] width 10 height 17
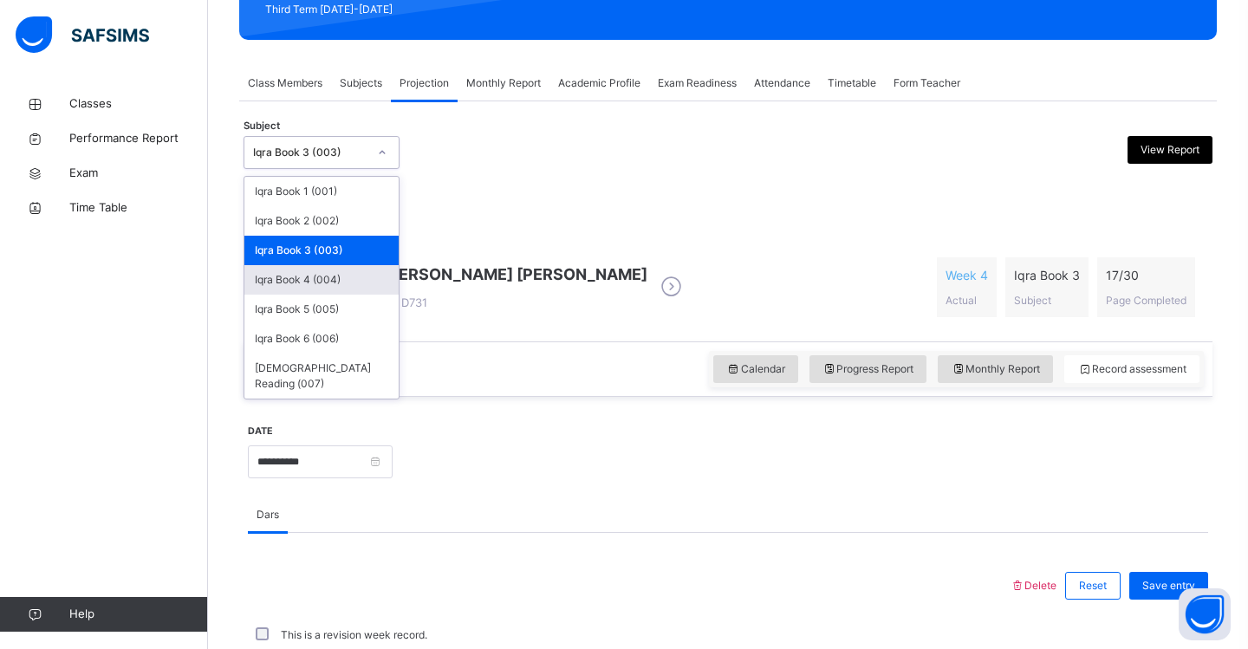
click at [347, 276] on div "Iqra Book 4 (004)" at bounding box center [321, 279] width 154 height 29
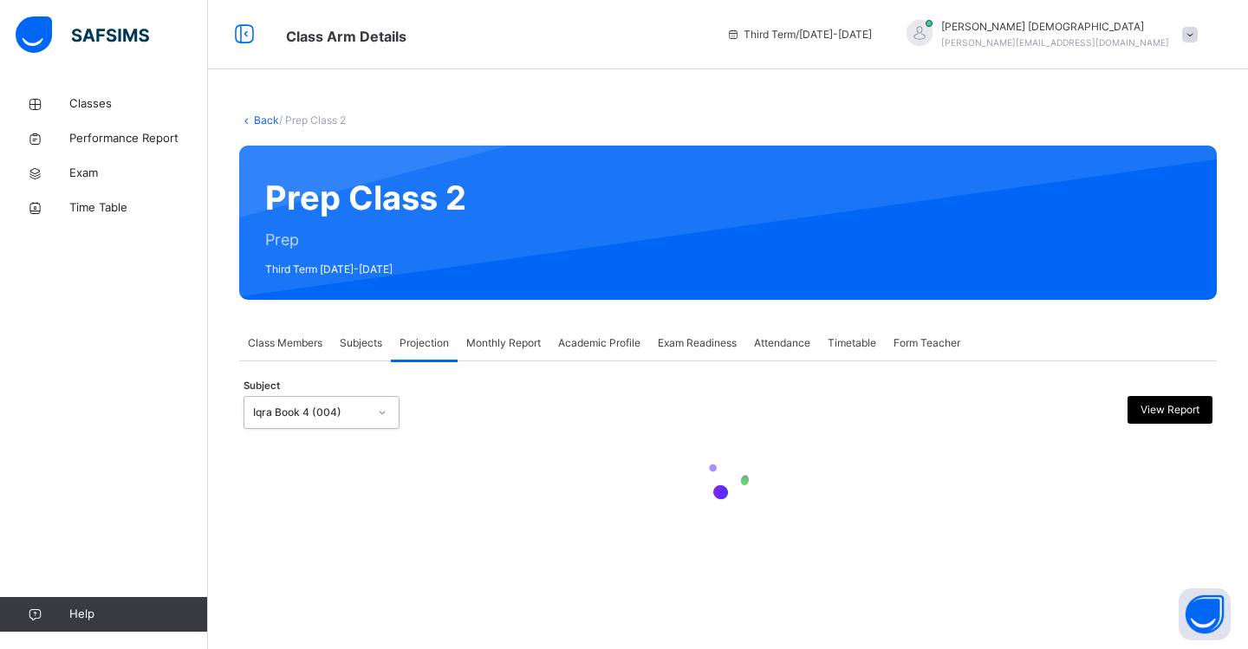
scroll to position [0, 0]
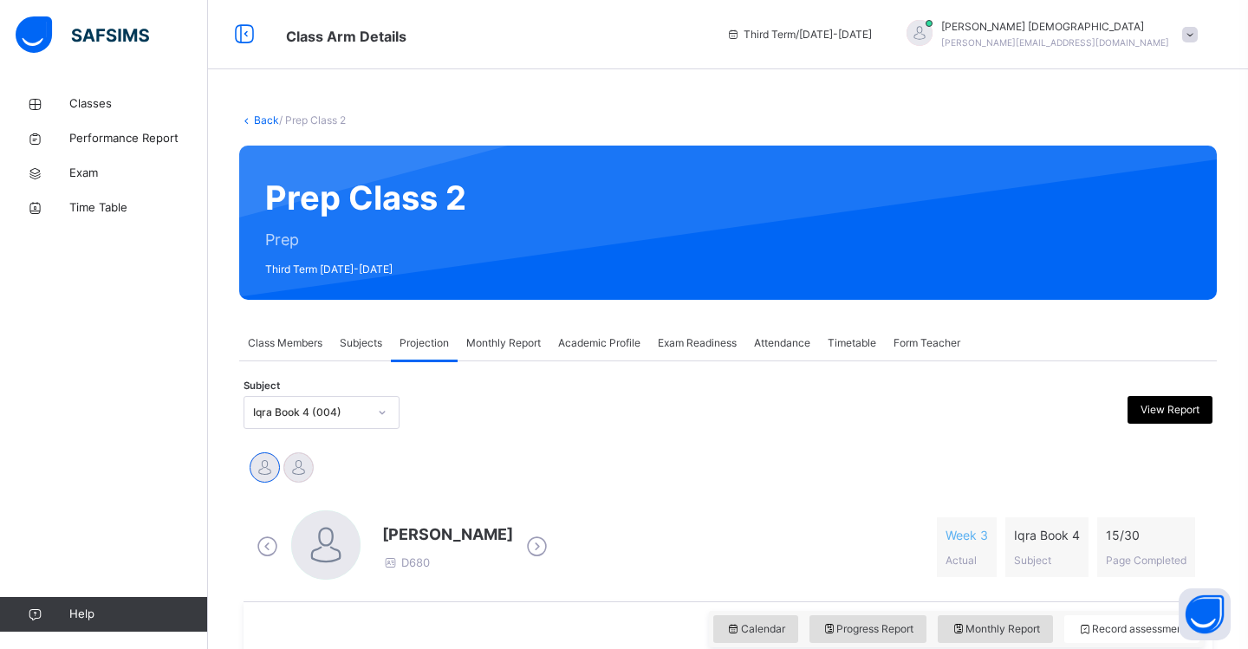
click at [685, 346] on span "Exam Readiness" at bounding box center [697, 343] width 79 height 16
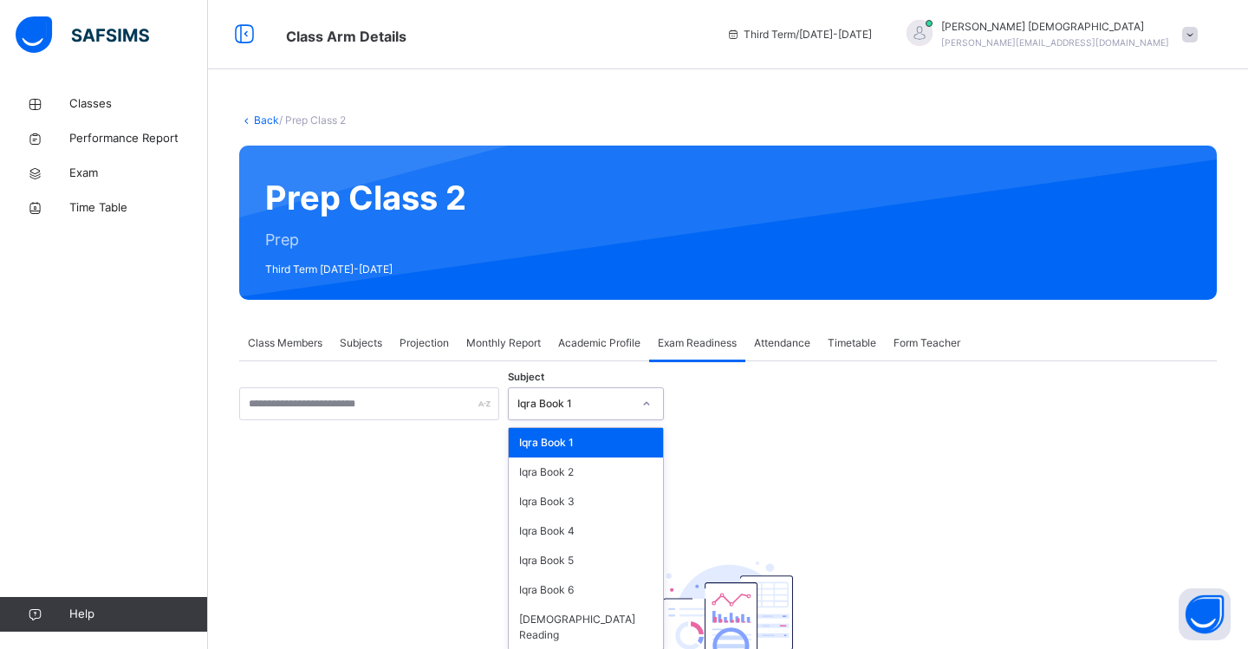
click at [646, 408] on icon at bounding box center [646, 403] width 10 height 17
click at [580, 538] on div "Iqra Book 4" at bounding box center [586, 530] width 154 height 29
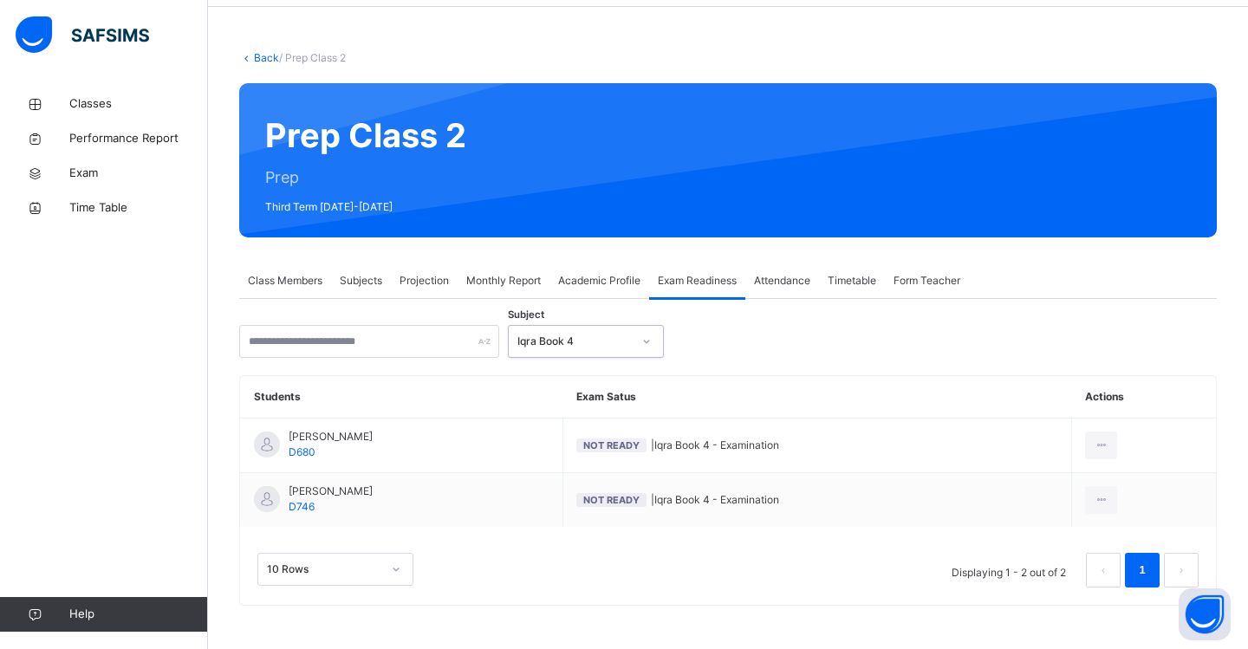
scroll to position [62, 0]
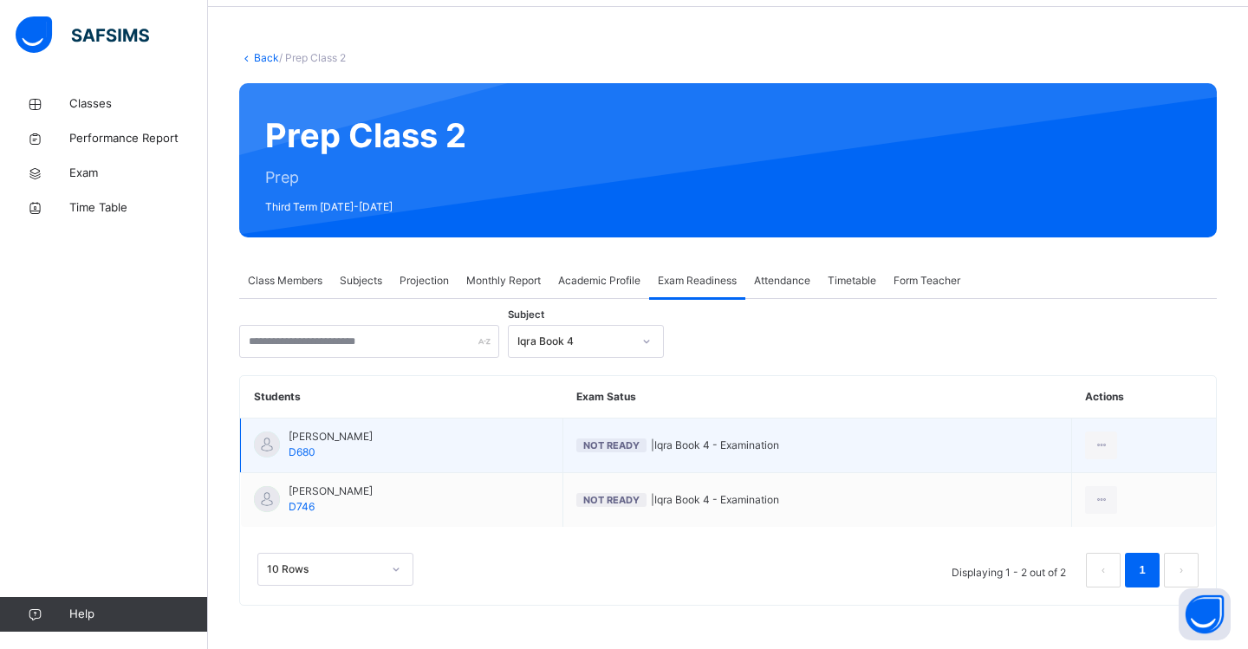
click at [449, 445] on td "Muhammad Hamza Zakaria D680" at bounding box center [402, 445] width 322 height 55
click at [1116, 448] on div at bounding box center [1101, 445] width 32 height 28
click at [1101, 515] on div "Mark as Ready for Exam" at bounding box center [1050, 515] width 117 height 17
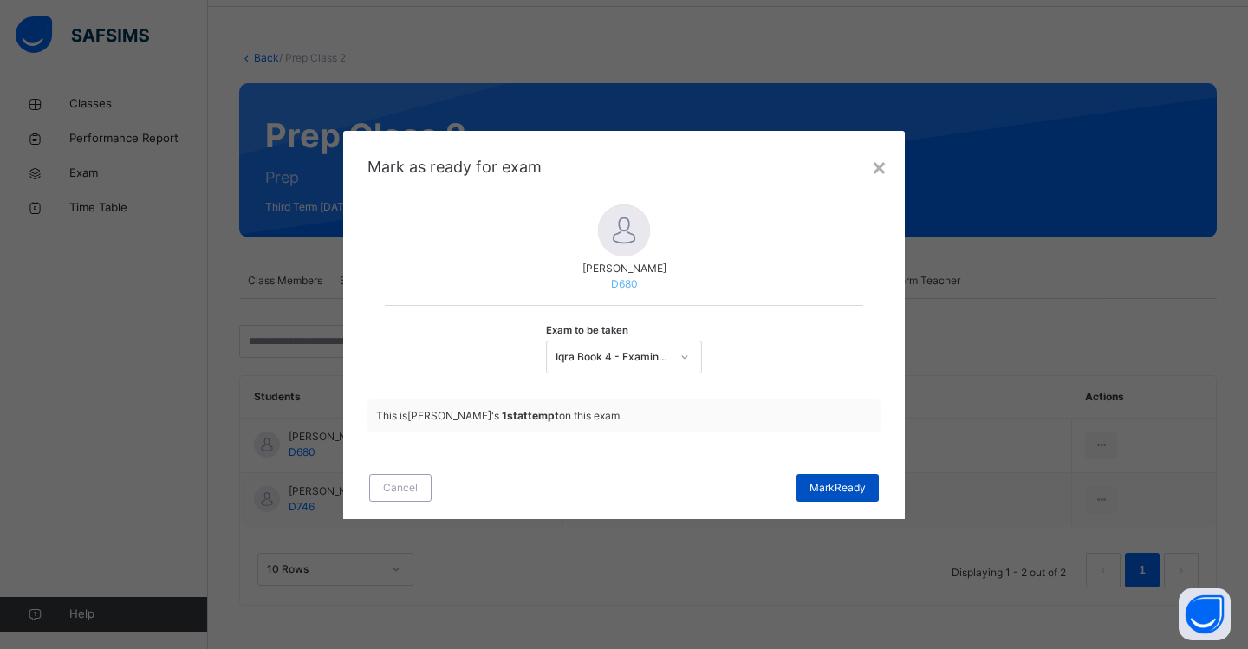
click at [852, 488] on span "Mark Ready" at bounding box center [837, 488] width 56 height 16
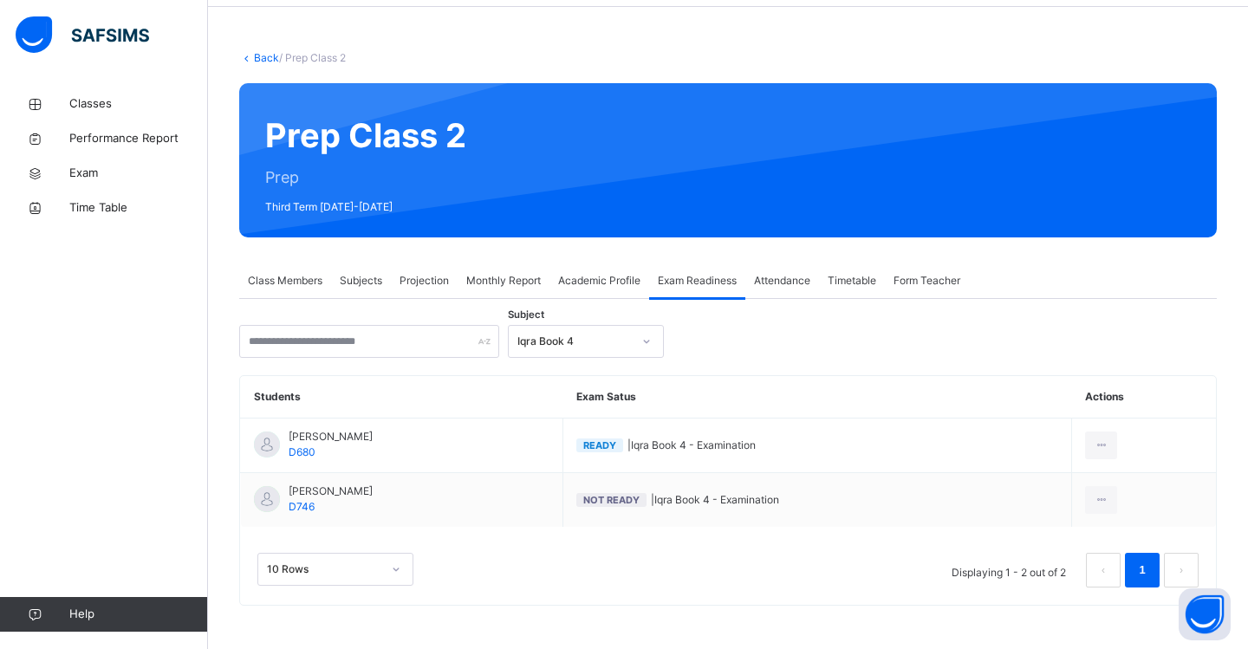
click at [371, 287] on span "Subjects" at bounding box center [361, 281] width 42 height 16
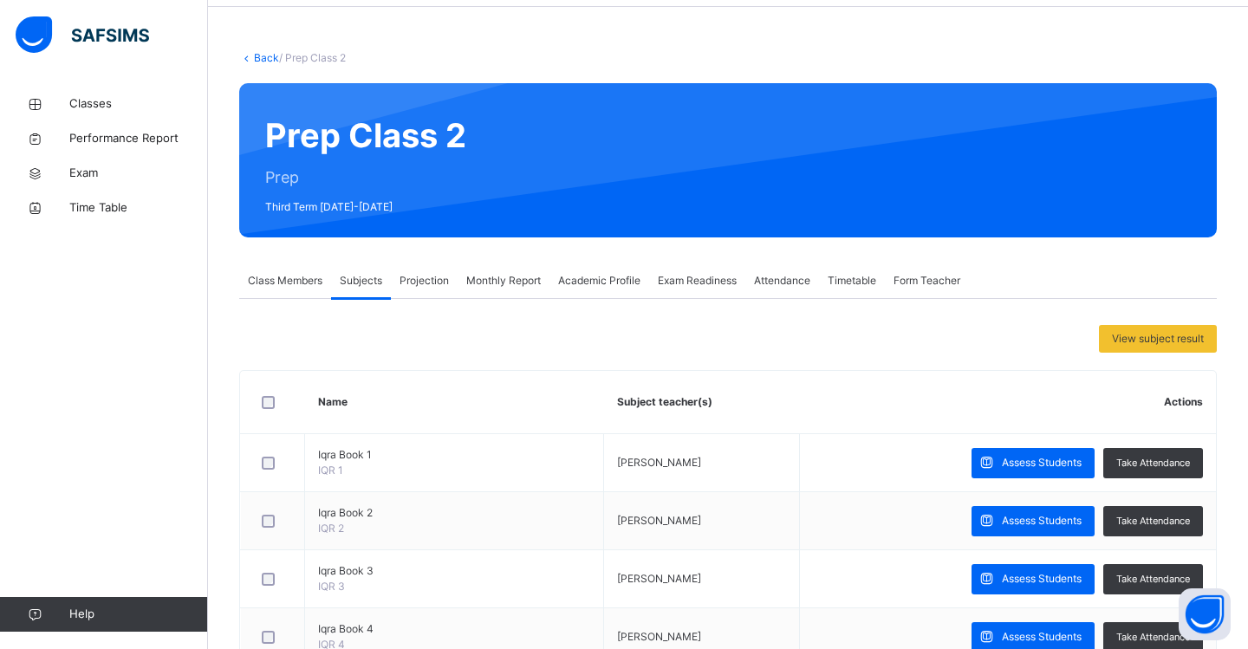
click at [432, 282] on span "Projection" at bounding box center [423, 281] width 49 height 16
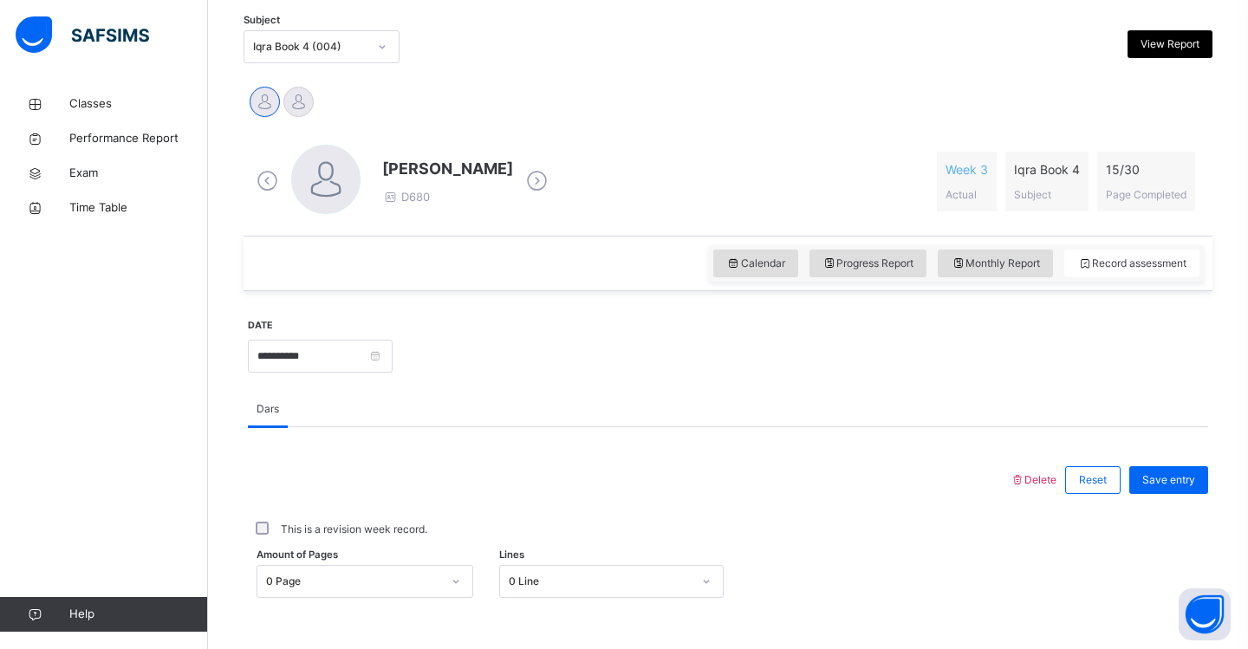
scroll to position [369, 0]
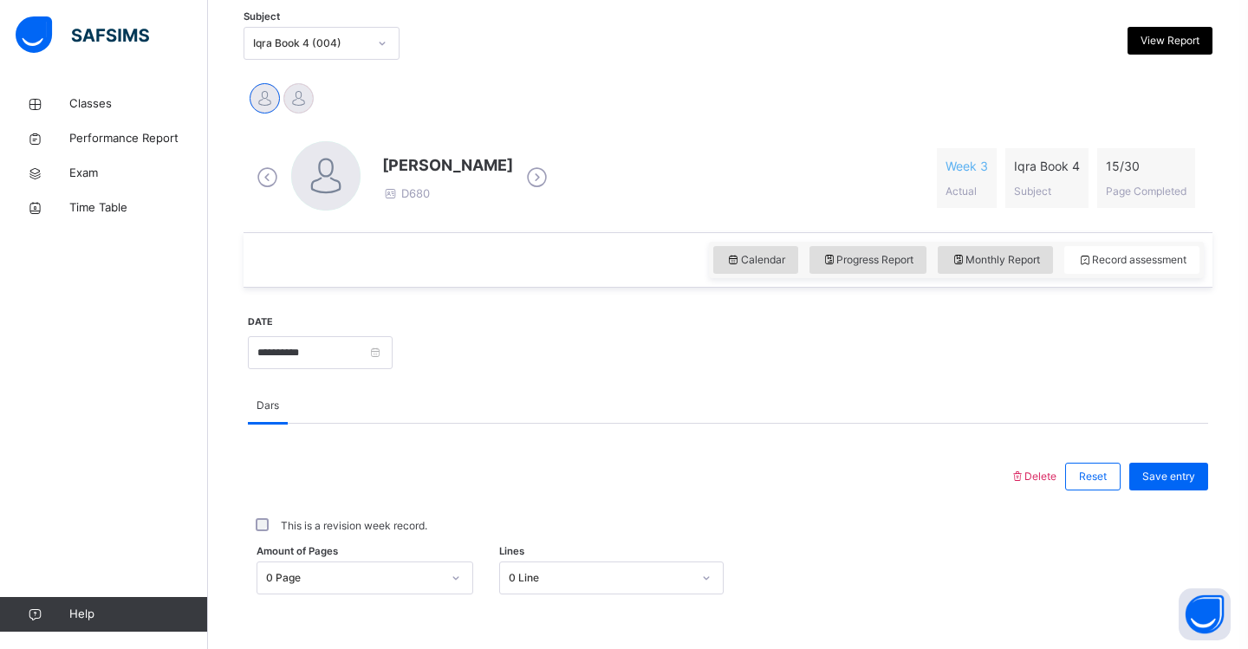
click at [264, 531] on div "This is a revision week record." at bounding box center [727, 526] width 951 height 16
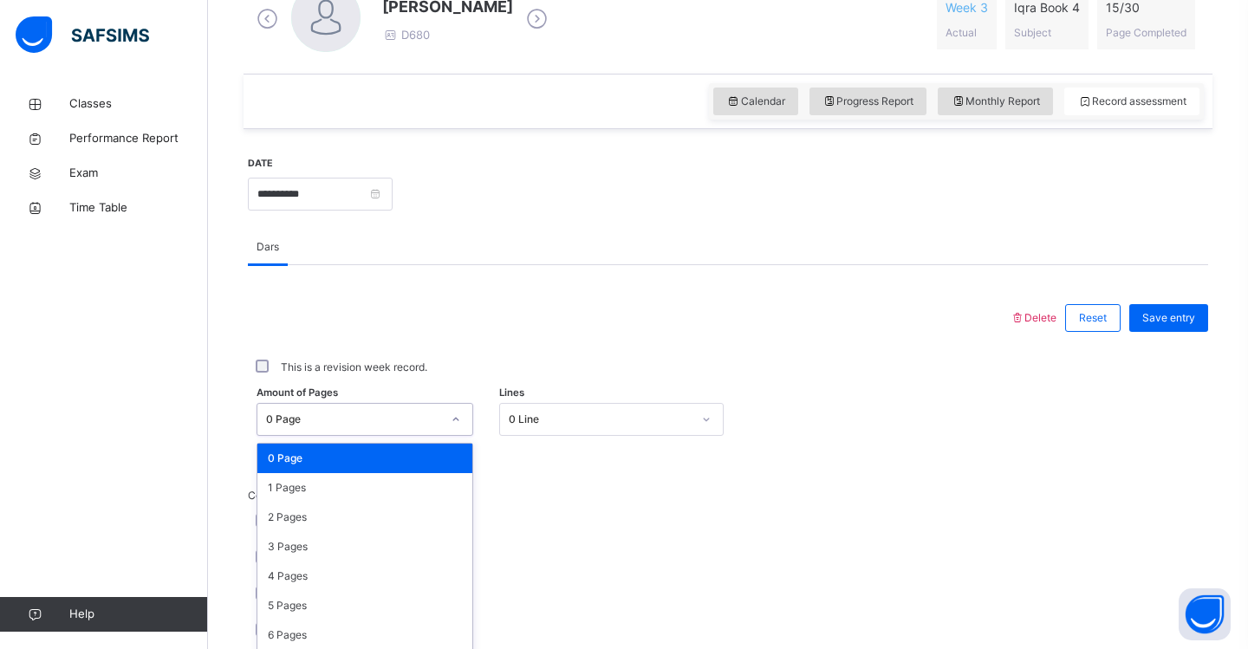
click at [458, 436] on div "option 0 Page focused, 1 of 31. 31 results available. Use Up and Down to choose…" at bounding box center [364, 419] width 217 height 33
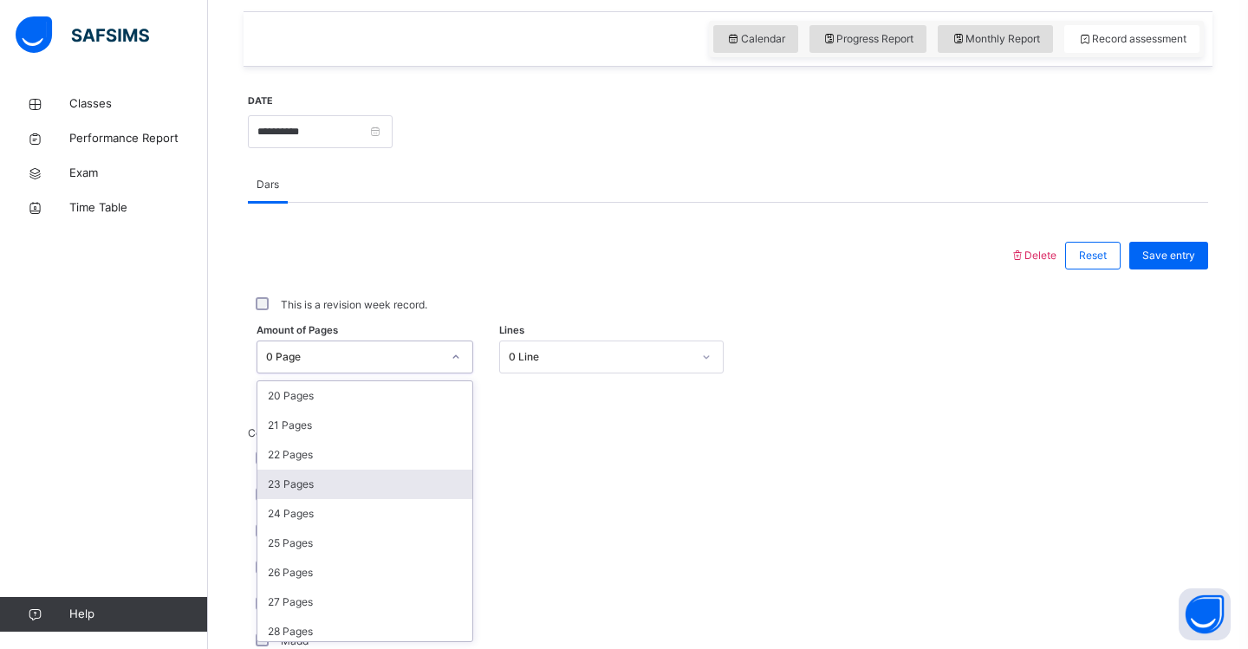
scroll to position [585, 0]
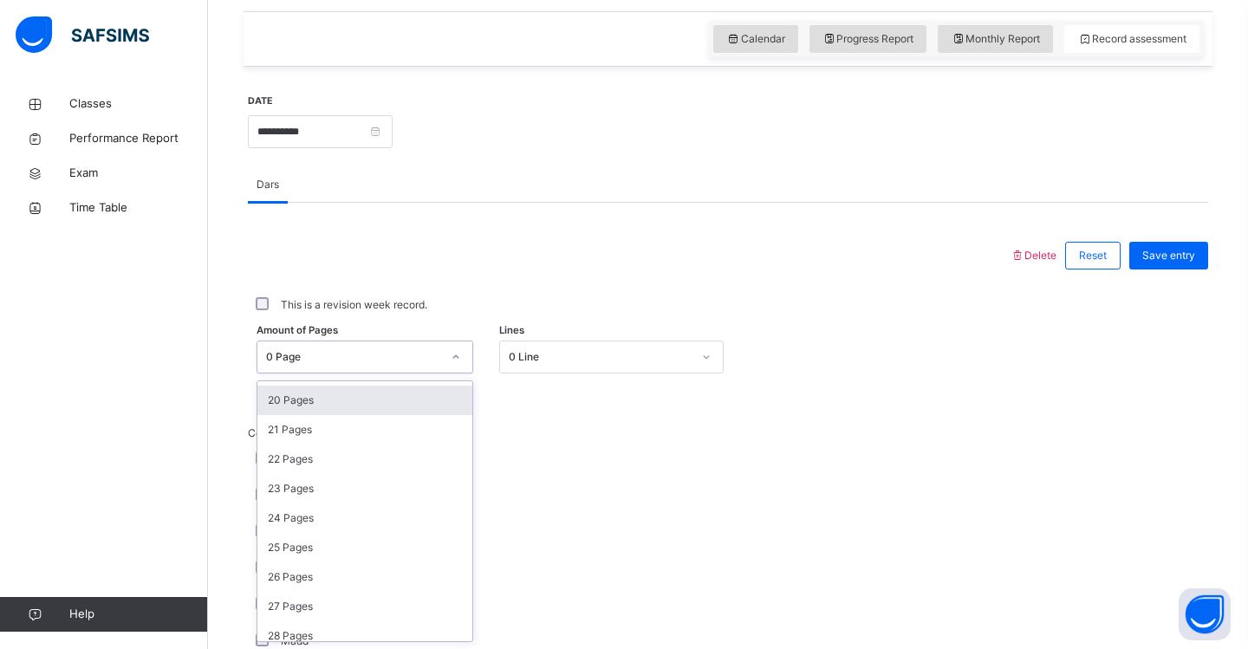
click at [296, 407] on div "20 Pages" at bounding box center [364, 400] width 215 height 29
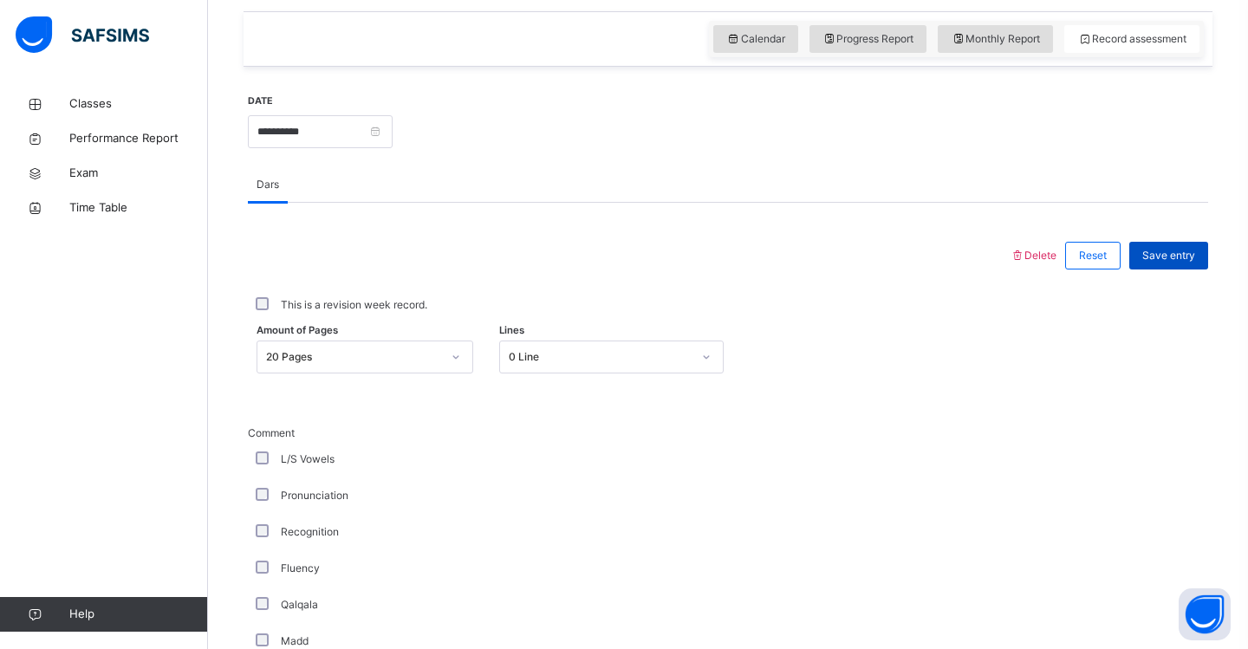
click at [1167, 255] on span "Save entry" at bounding box center [1168, 256] width 53 height 16
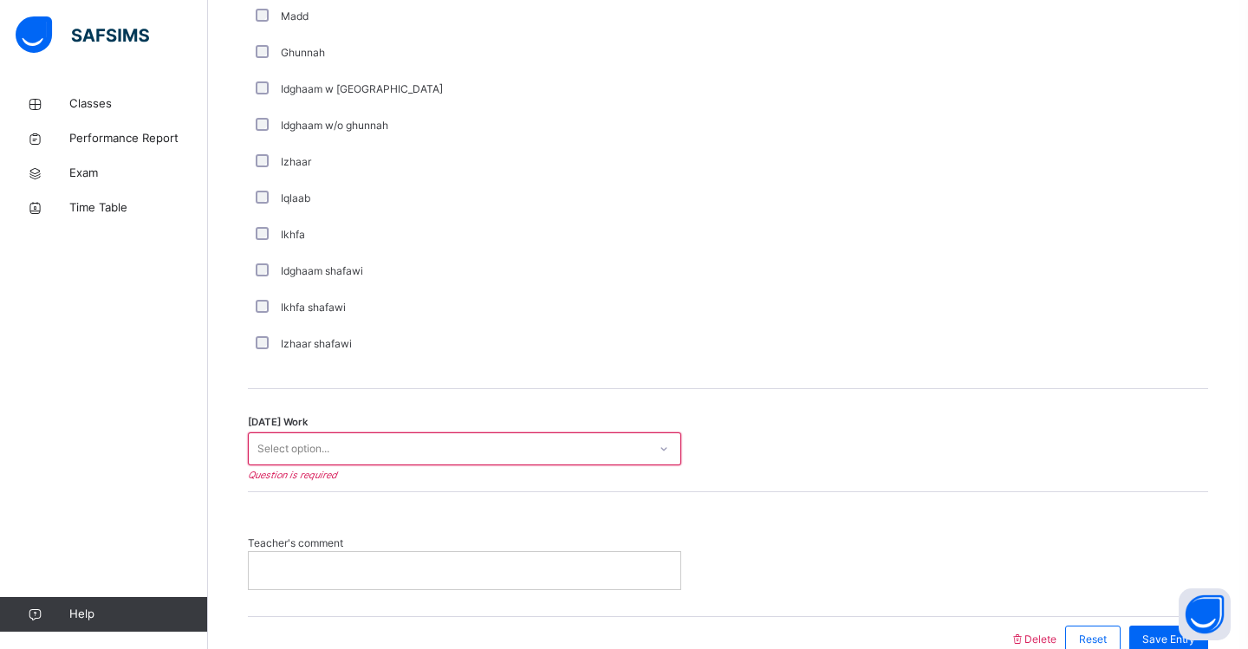
scroll to position [1217, 0]
click at [553, 444] on div "Select option..." at bounding box center [448, 446] width 399 height 27
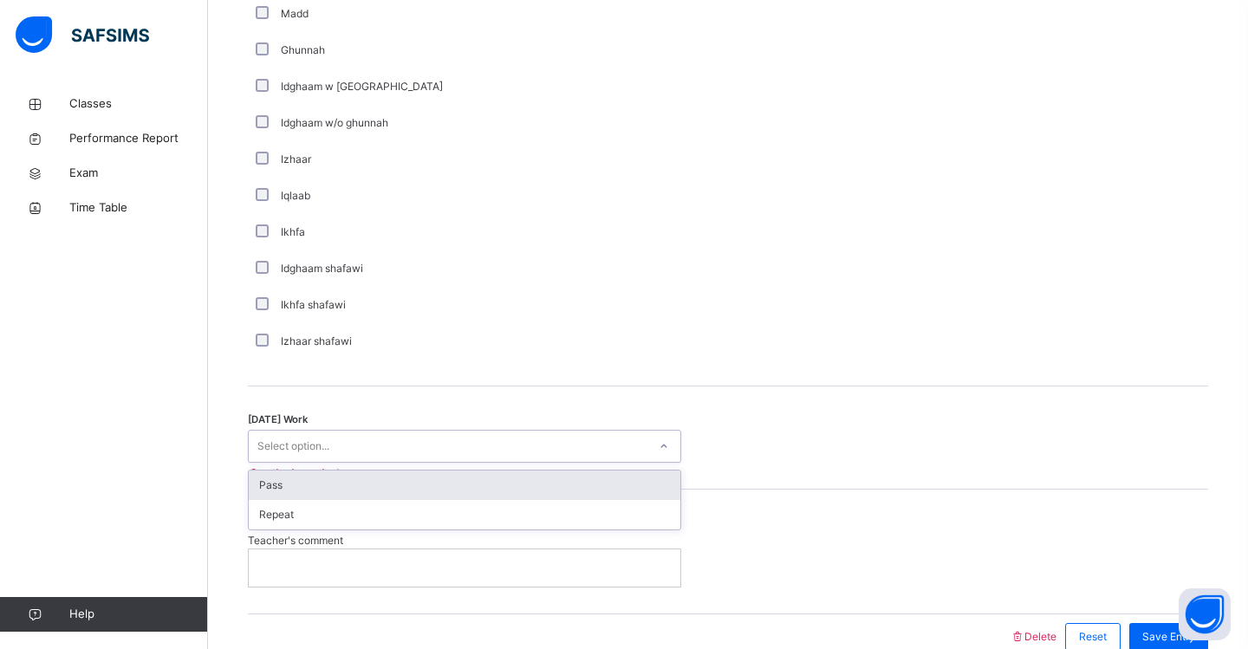
click at [494, 480] on div "Pass" at bounding box center [464, 484] width 431 height 29
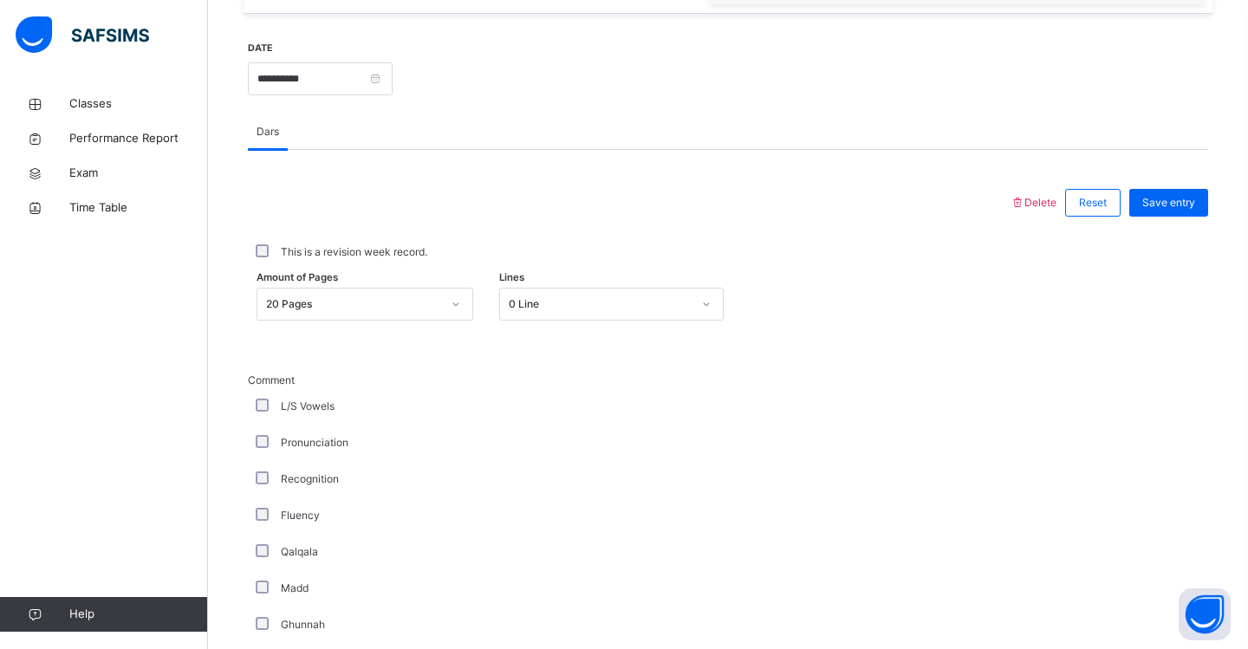
scroll to position [640, 0]
click at [1177, 202] on span "Save entry" at bounding box center [1168, 206] width 53 height 16
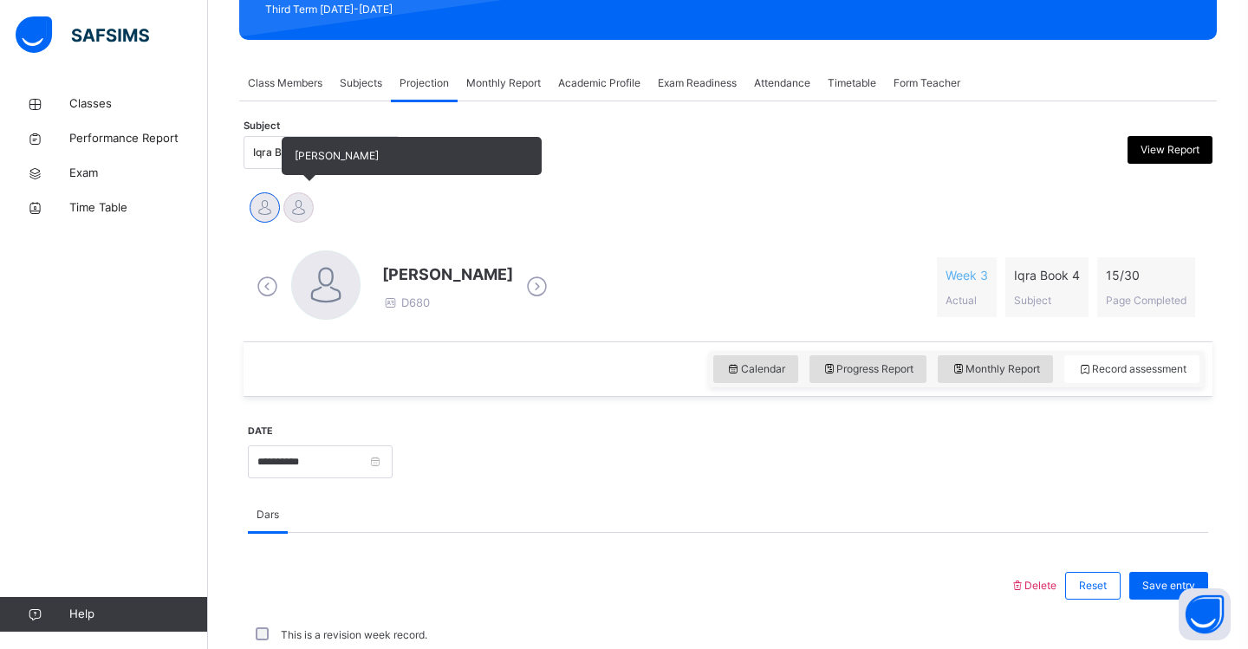
click at [308, 209] on div at bounding box center [298, 207] width 30 height 30
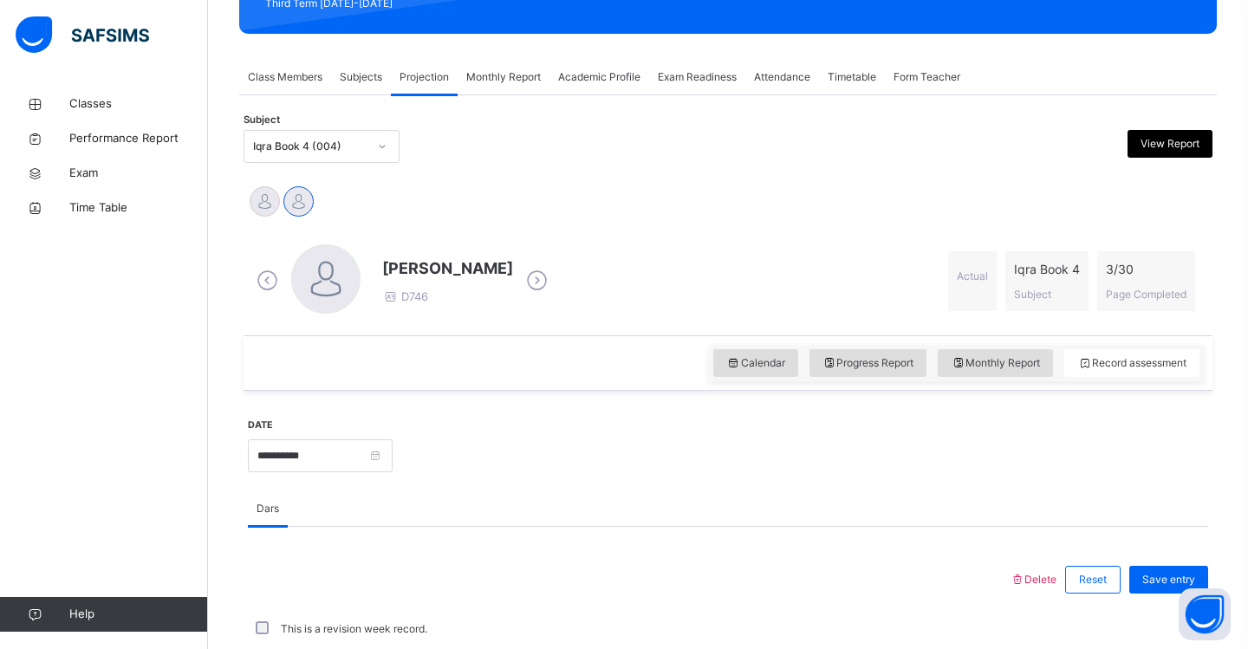
scroll to position [269, 0]
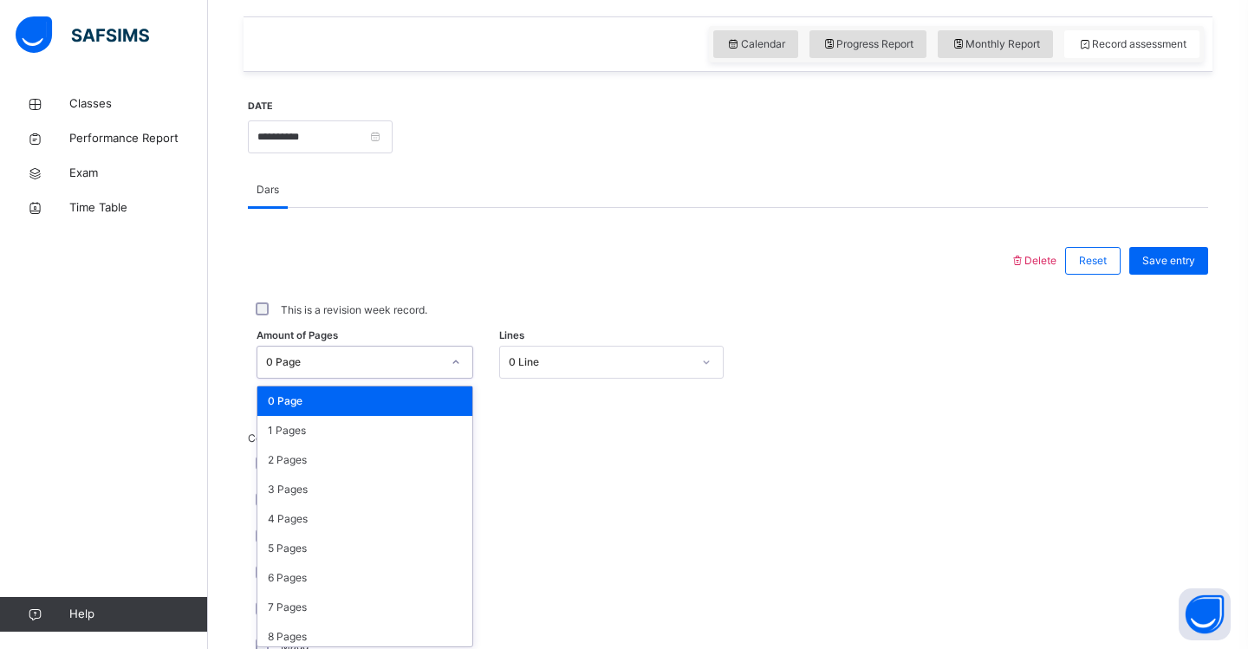
click at [455, 379] on div "option 0 Page focused, 1 of 31. 31 results available. Use Up and Down to choose…" at bounding box center [364, 362] width 217 height 33
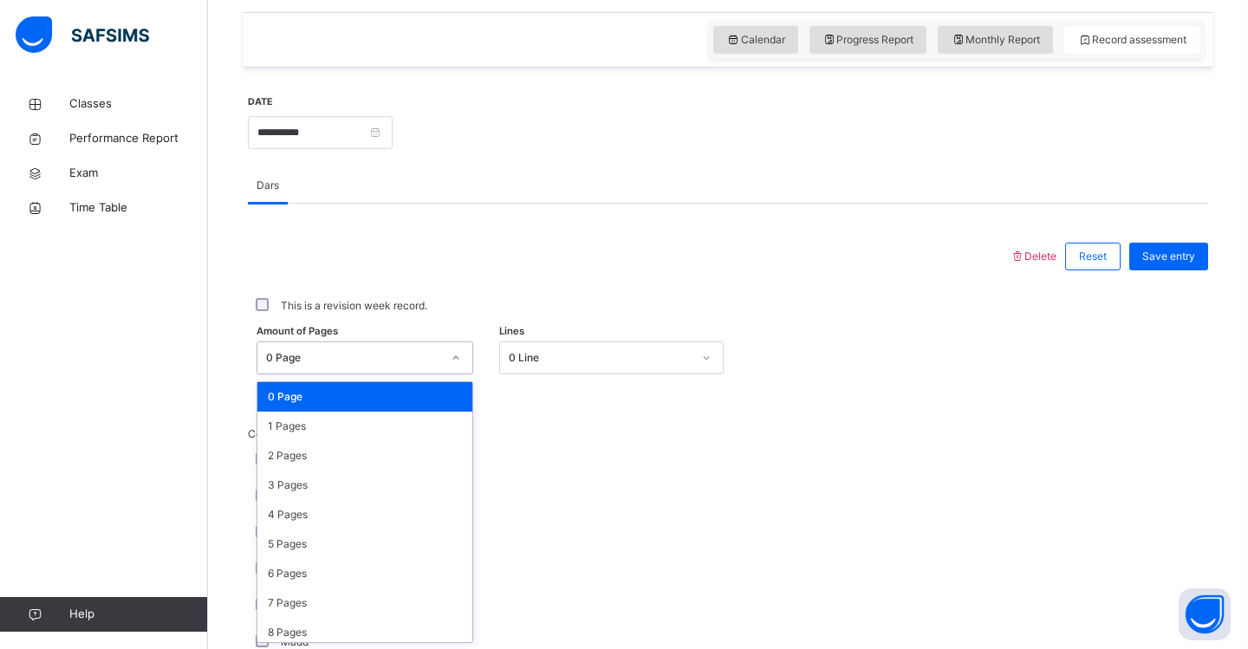
scroll to position [590, 0]
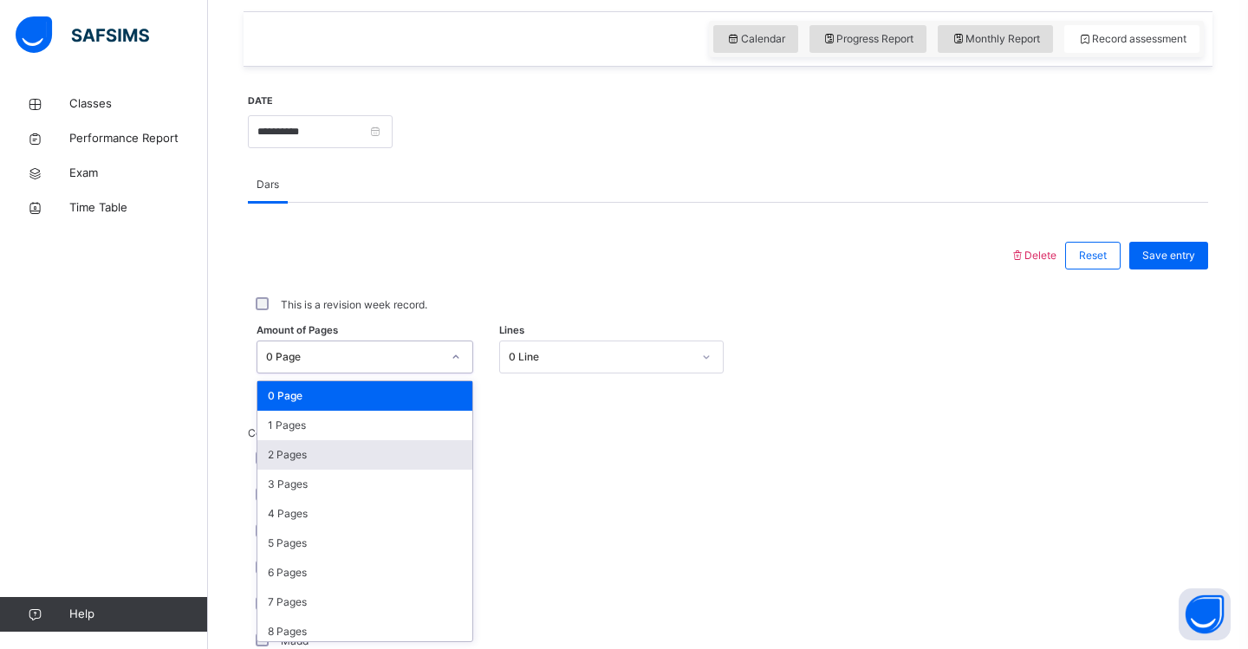
click at [407, 453] on div "2 Pages" at bounding box center [364, 454] width 215 height 29
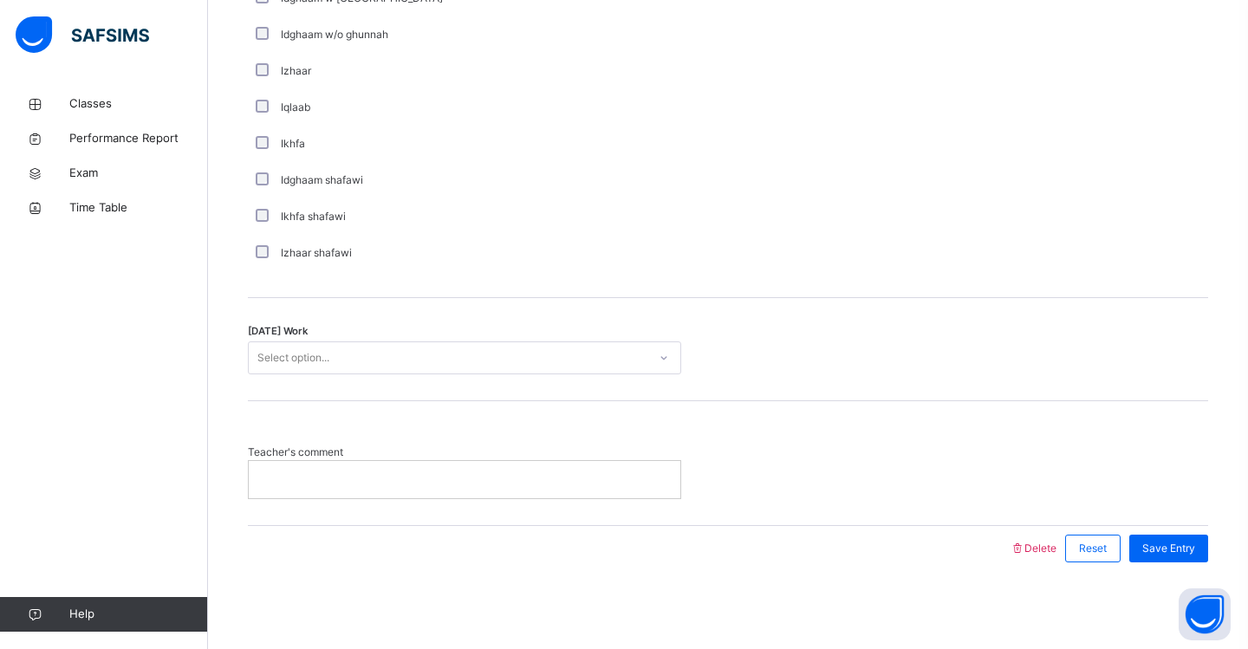
scroll to position [1305, 0]
click at [349, 363] on div "Select option..." at bounding box center [448, 359] width 399 height 27
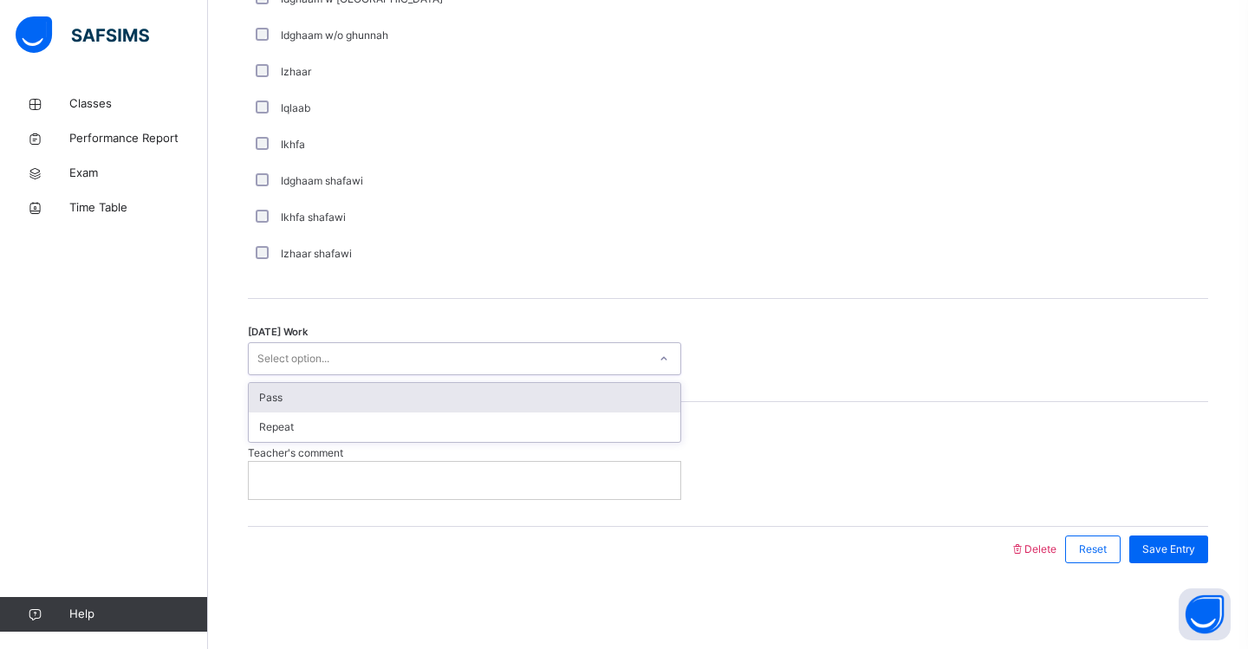
click at [339, 396] on div "Pass" at bounding box center [464, 397] width 431 height 29
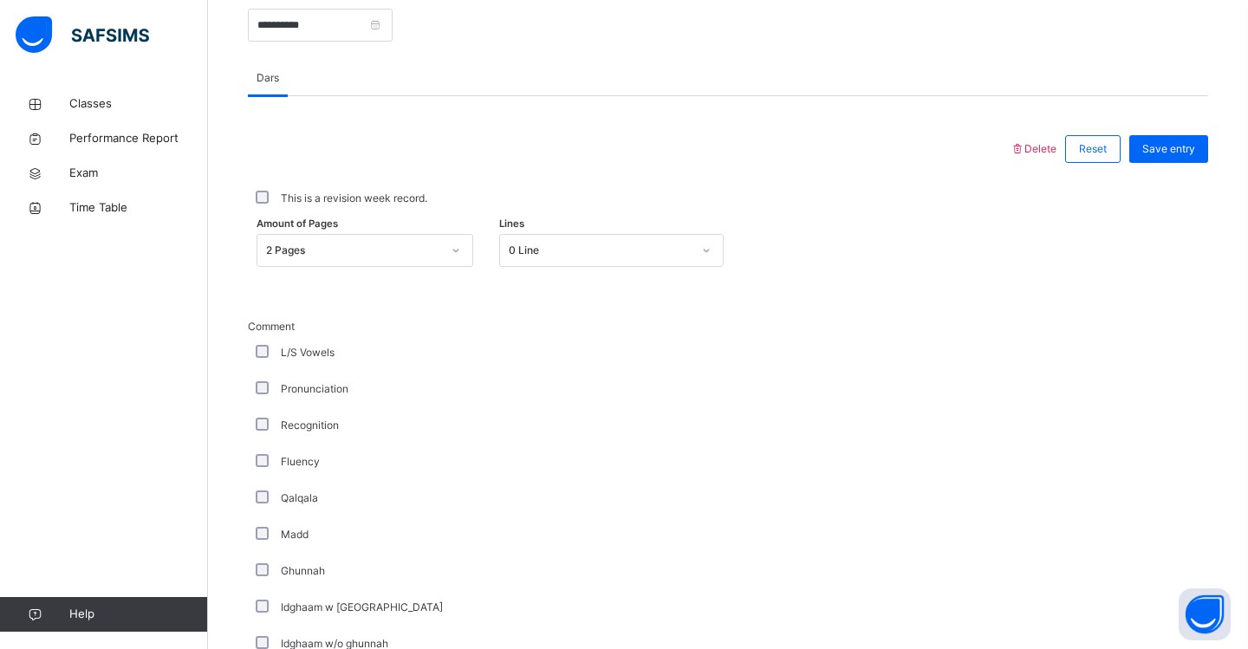
scroll to position [647, 0]
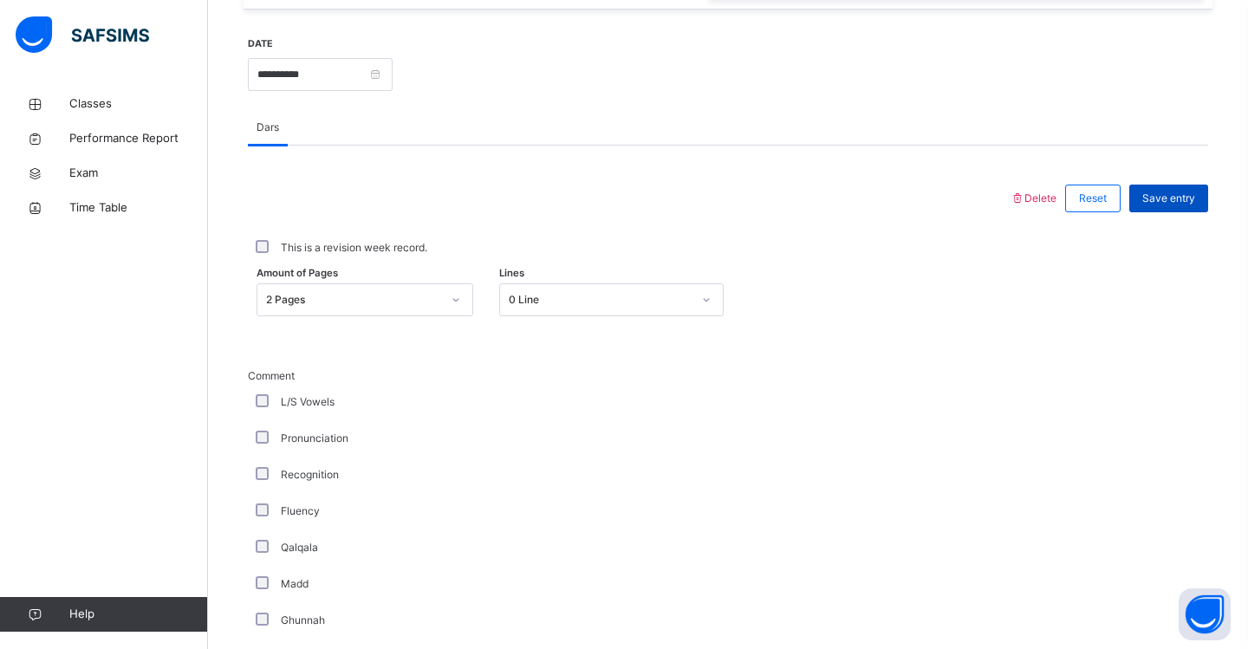
click at [1180, 201] on span "Save entry" at bounding box center [1168, 199] width 53 height 16
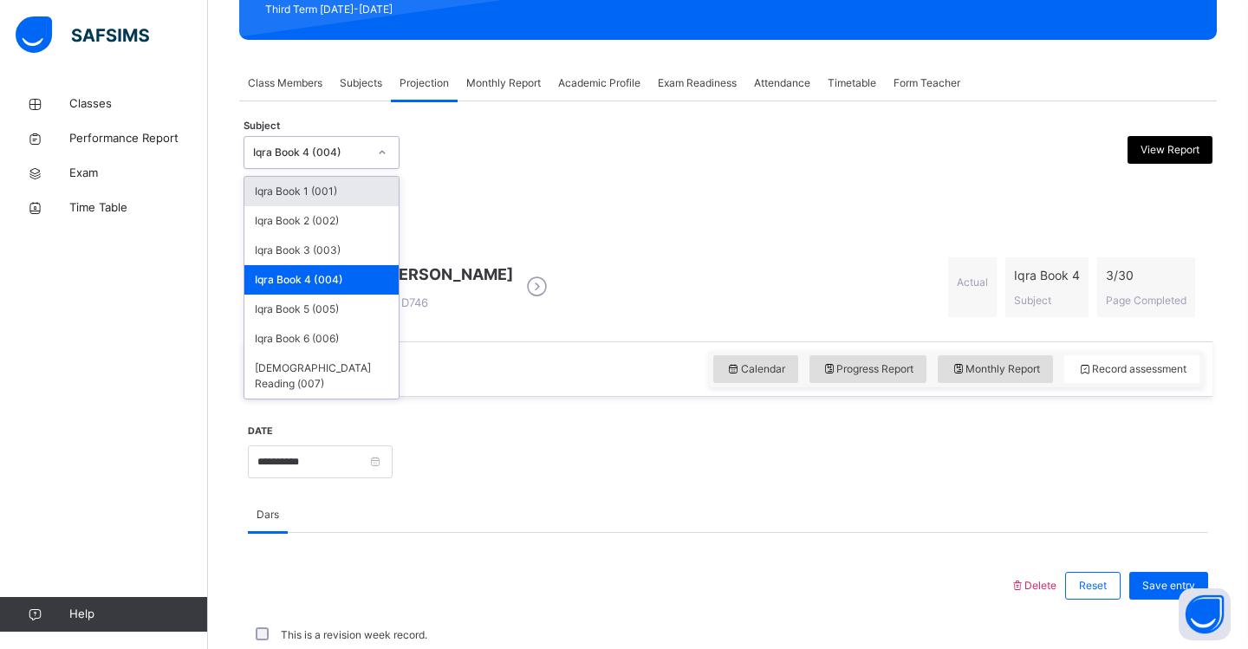
click at [387, 154] on div at bounding box center [381, 153] width 29 height 28
click at [345, 243] on div "Iqra Book 3 (003)" at bounding box center [321, 250] width 154 height 29
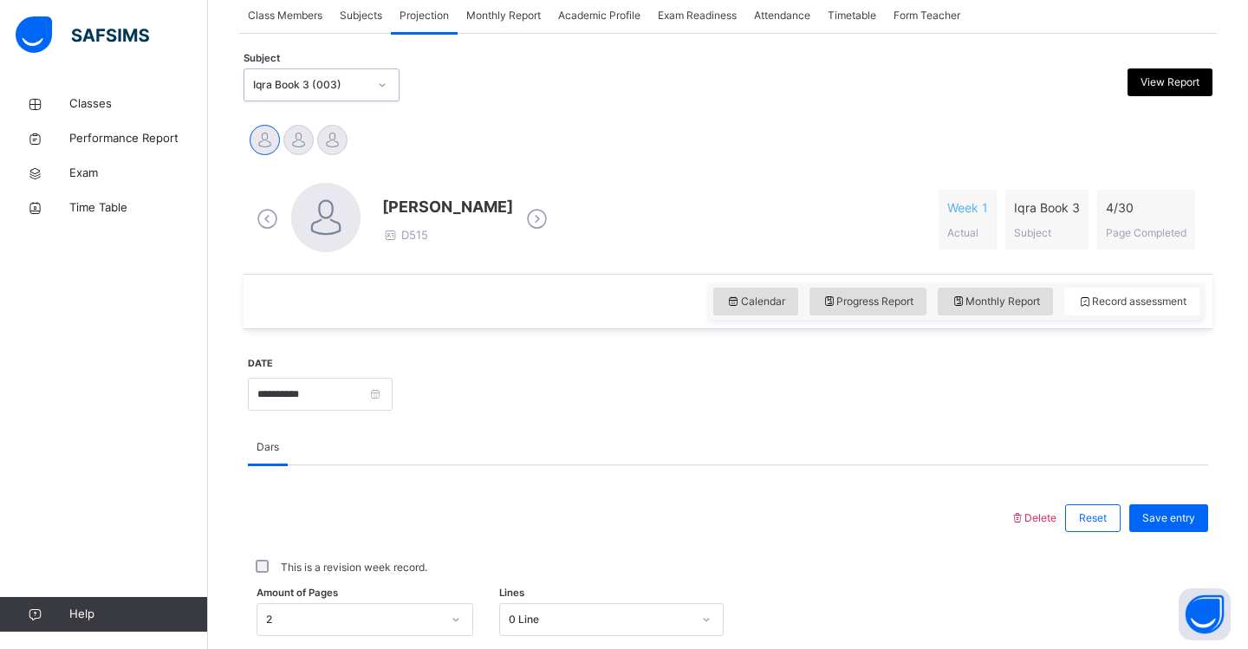
scroll to position [325, 0]
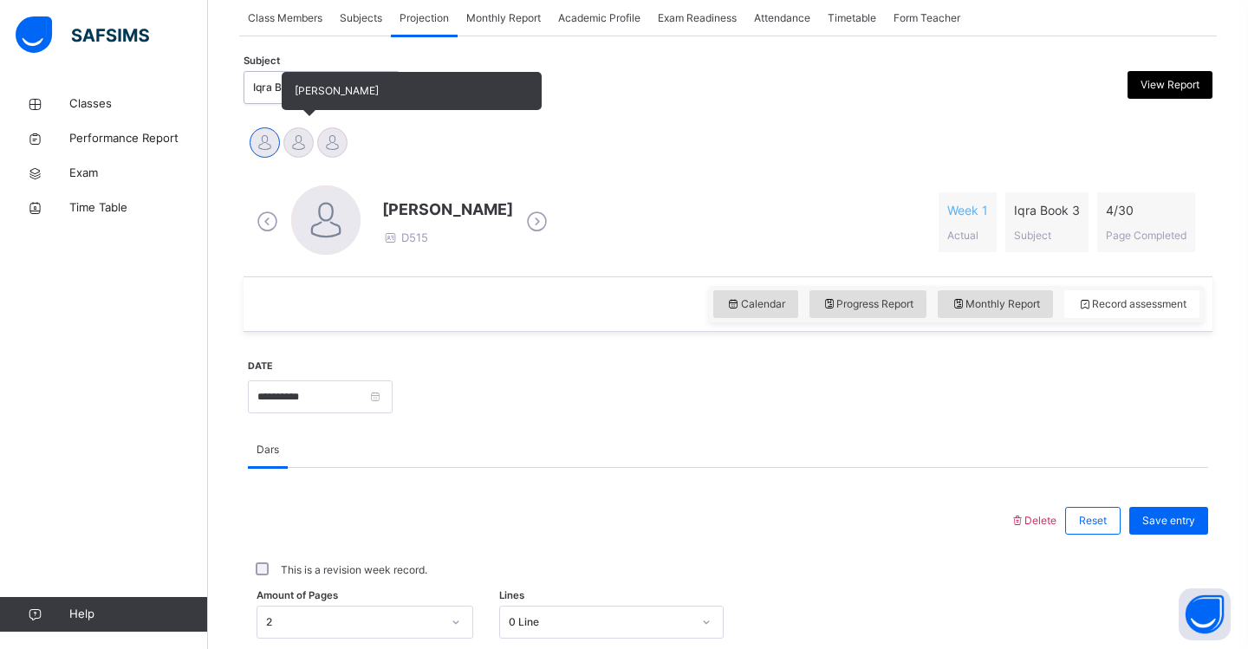
click at [296, 147] on div at bounding box center [298, 142] width 30 height 30
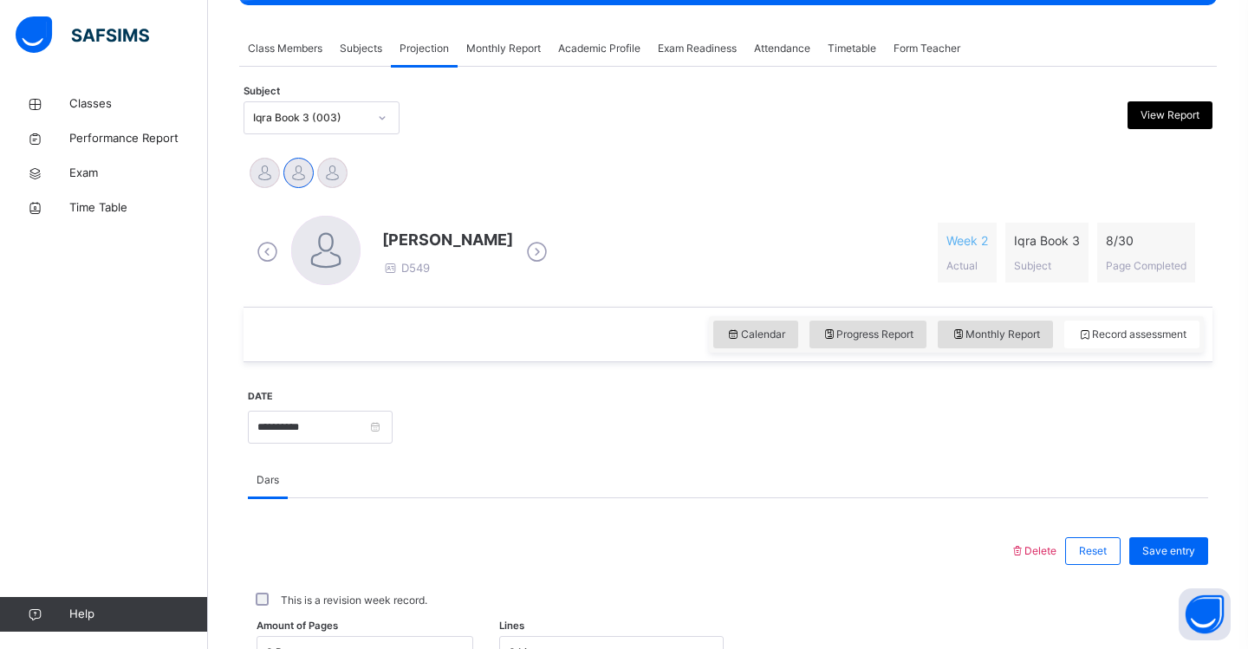
scroll to position [316, 0]
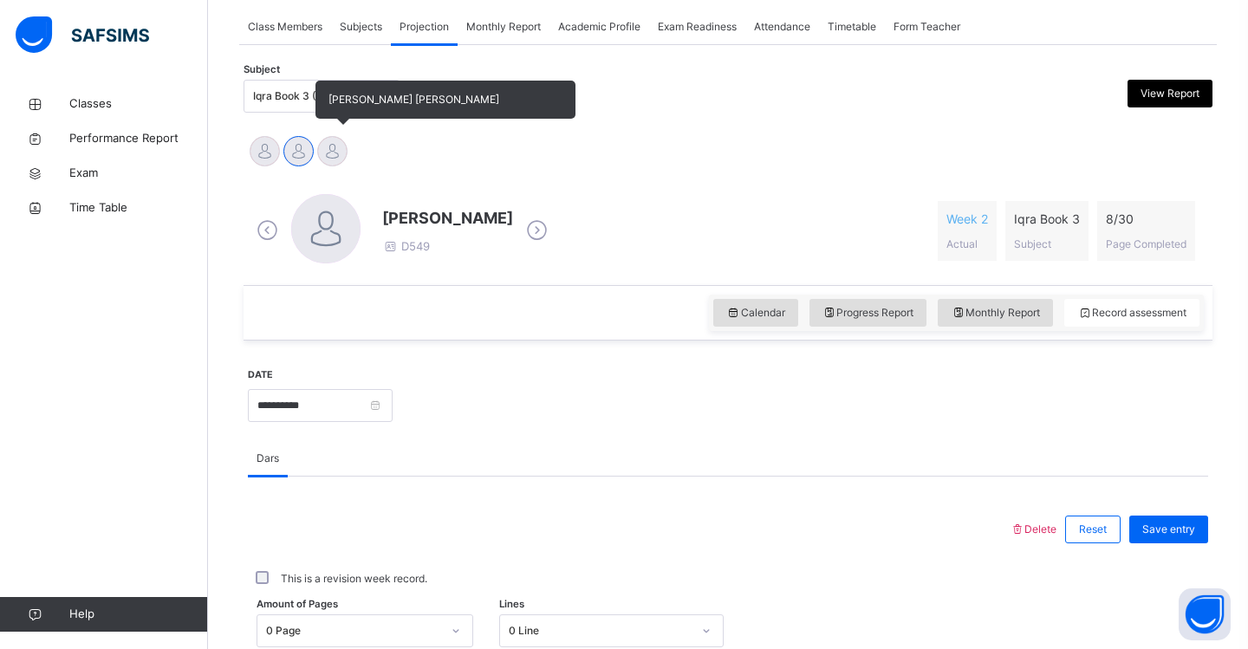
click at [334, 151] on div at bounding box center [332, 151] width 30 height 30
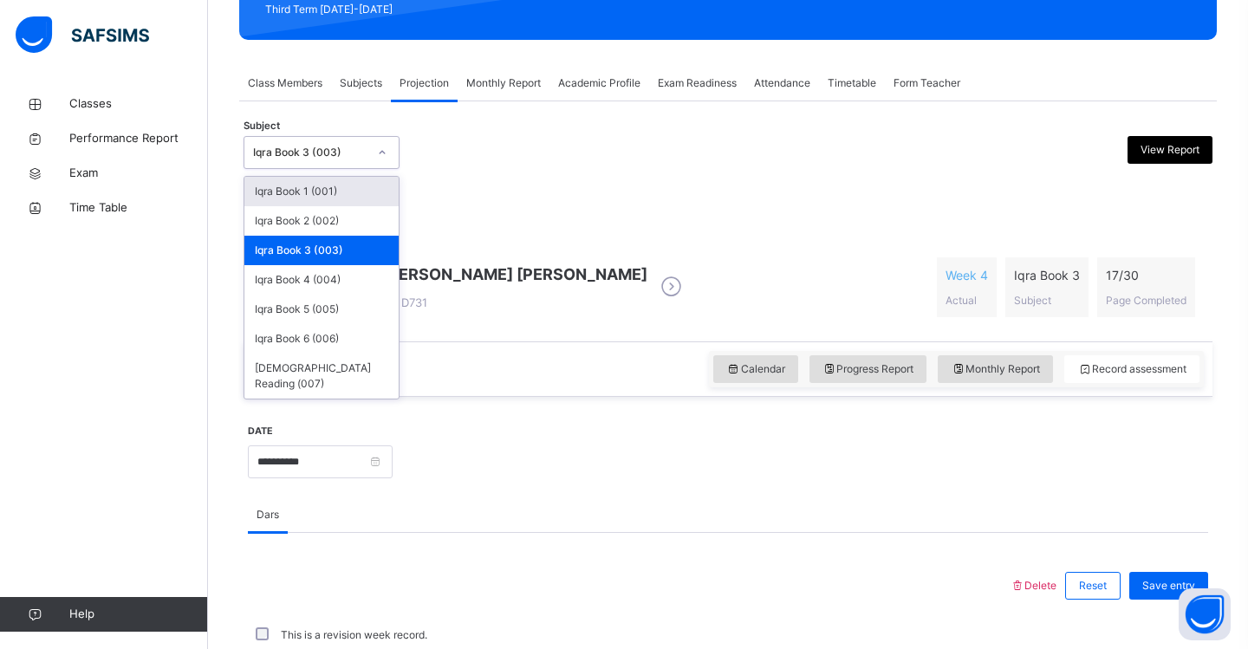
click at [381, 161] on div at bounding box center [381, 153] width 29 height 28
click at [354, 279] on div "Iqra Book 4 (004)" at bounding box center [321, 279] width 154 height 29
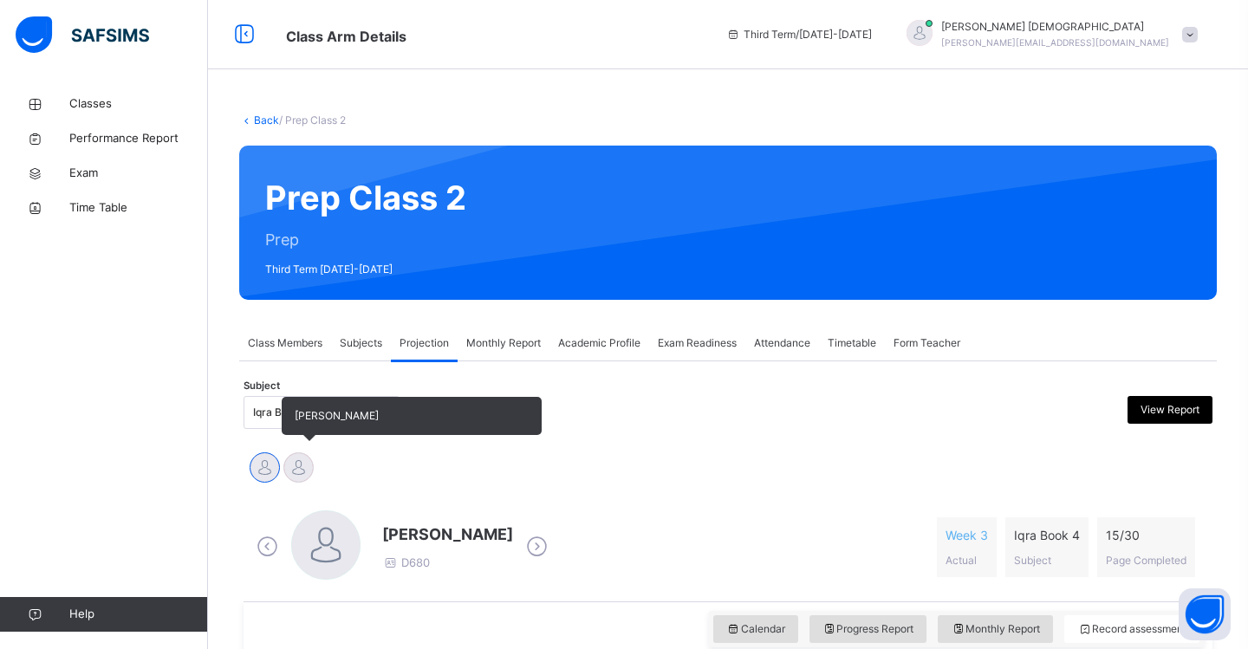
click at [302, 477] on div at bounding box center [298, 467] width 30 height 30
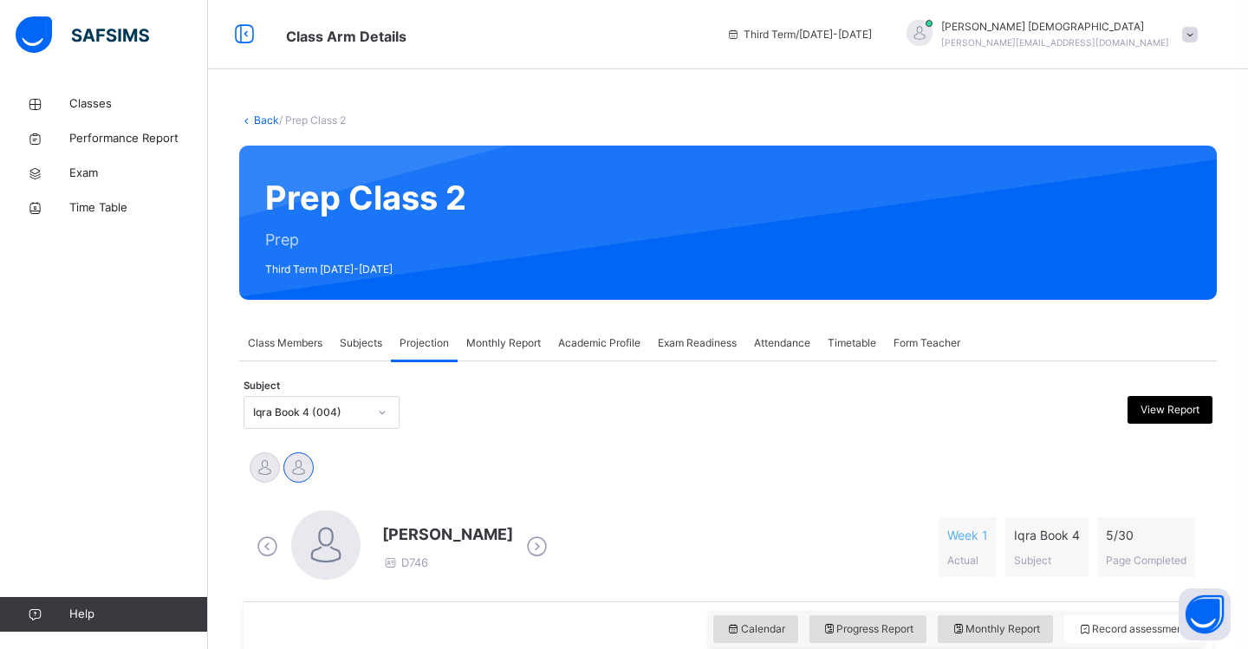
click at [389, 415] on div at bounding box center [381, 413] width 29 height 28
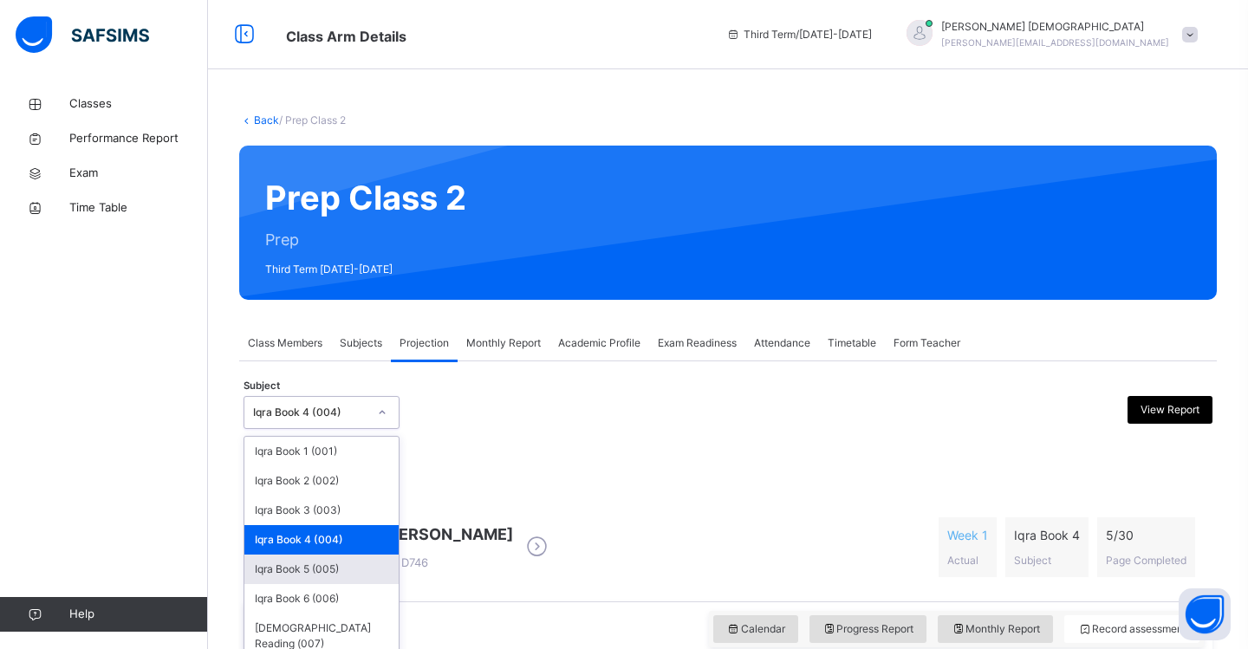
click at [346, 571] on div "Iqra Book 5 (005)" at bounding box center [321, 569] width 154 height 29
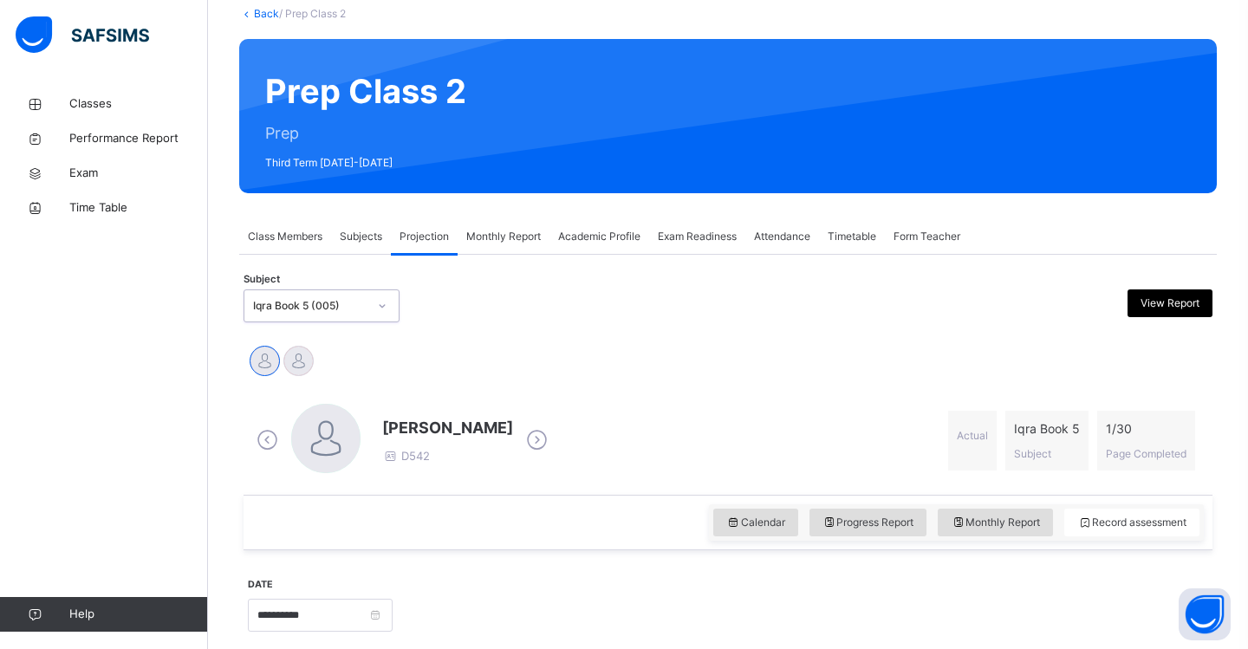
scroll to position [109, 0]
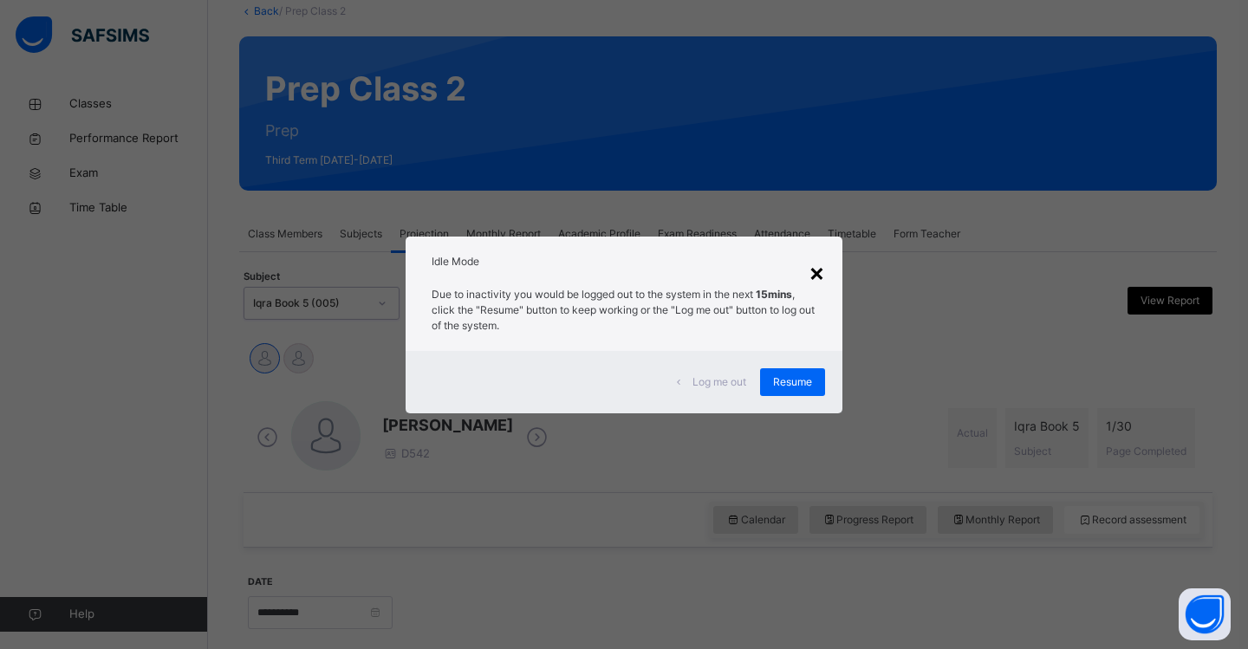
click at [814, 278] on div "×" at bounding box center [816, 272] width 16 height 36
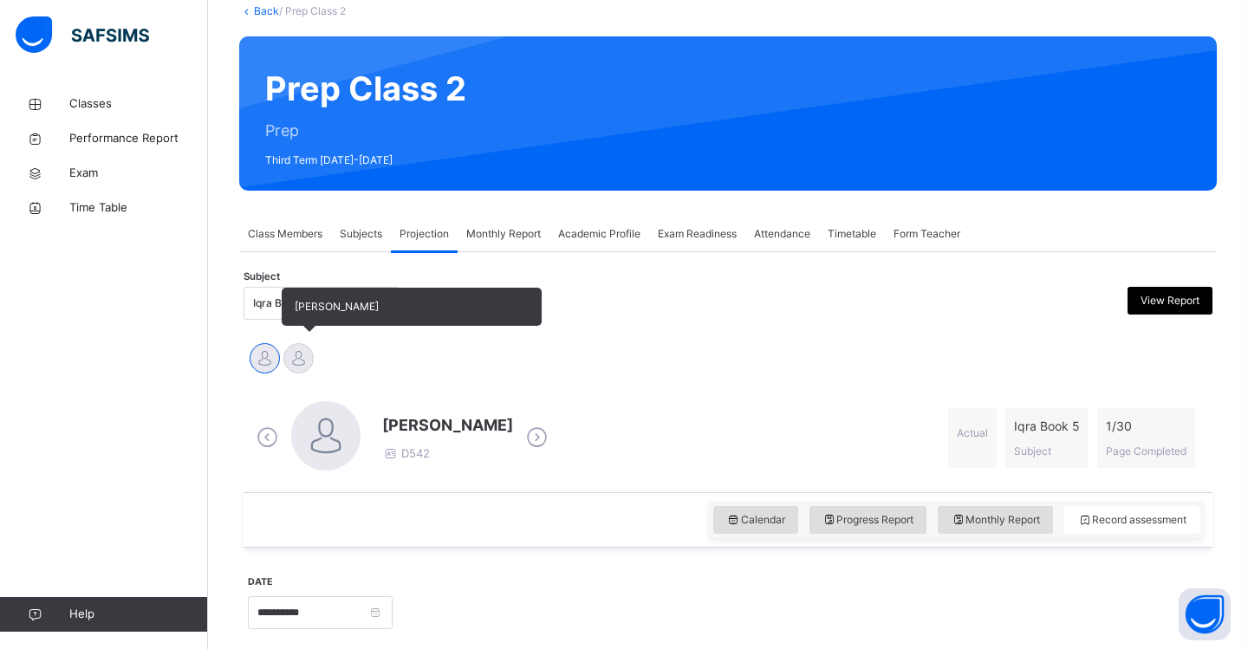
click at [300, 361] on div at bounding box center [298, 358] width 30 height 30
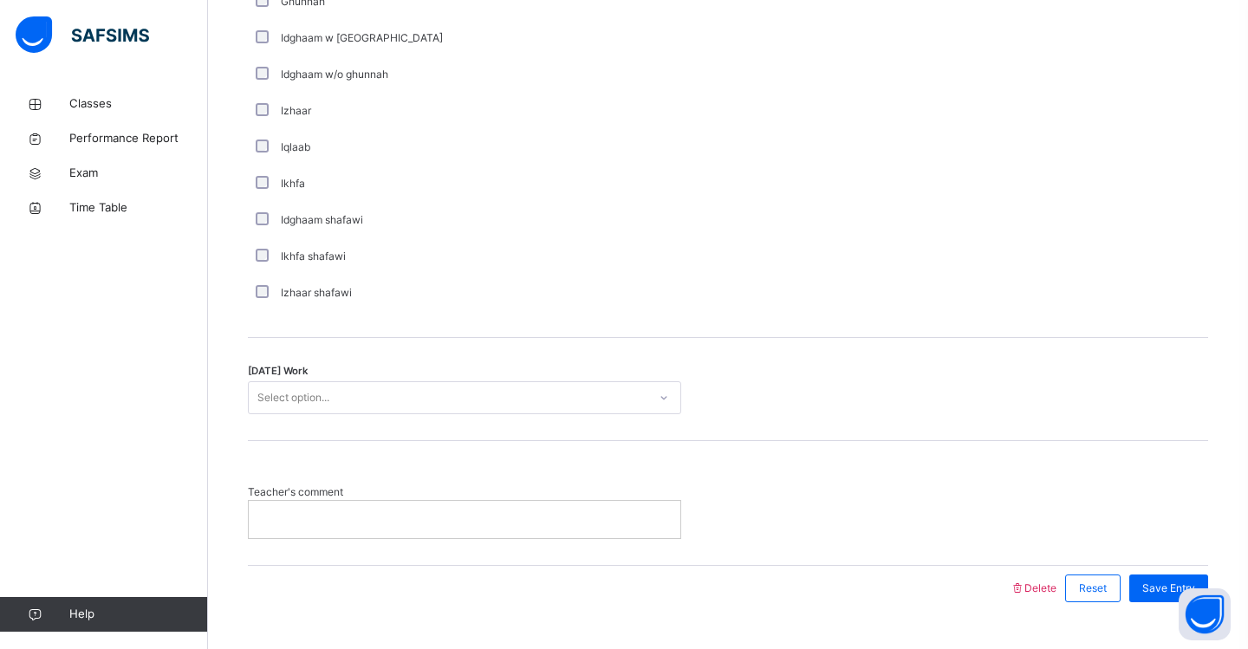
scroll to position [1272, 0]
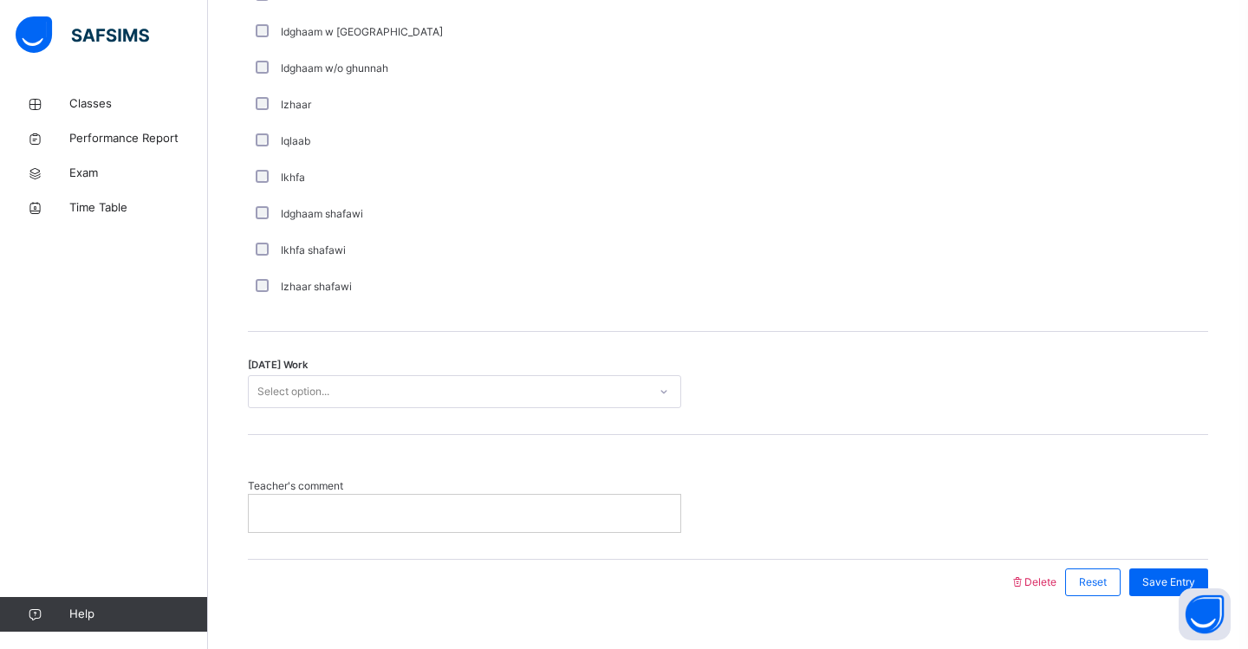
click at [338, 393] on div "Select option..." at bounding box center [448, 392] width 399 height 27
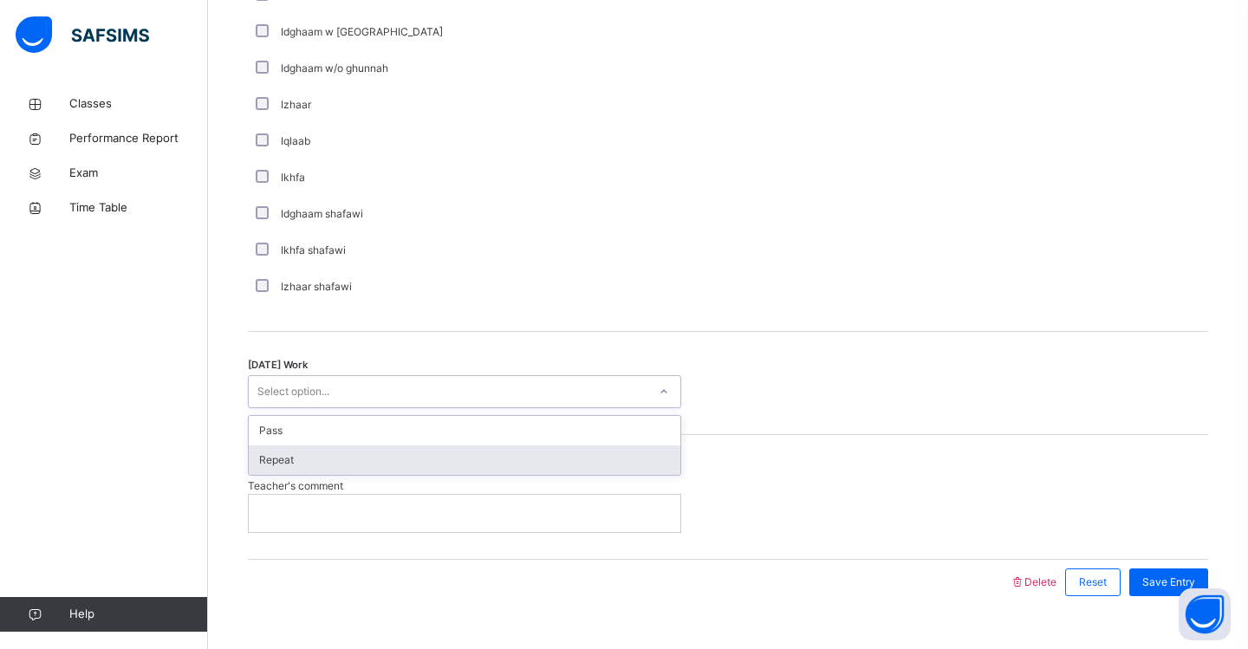
click at [321, 462] on div "Repeat" at bounding box center [464, 459] width 431 height 29
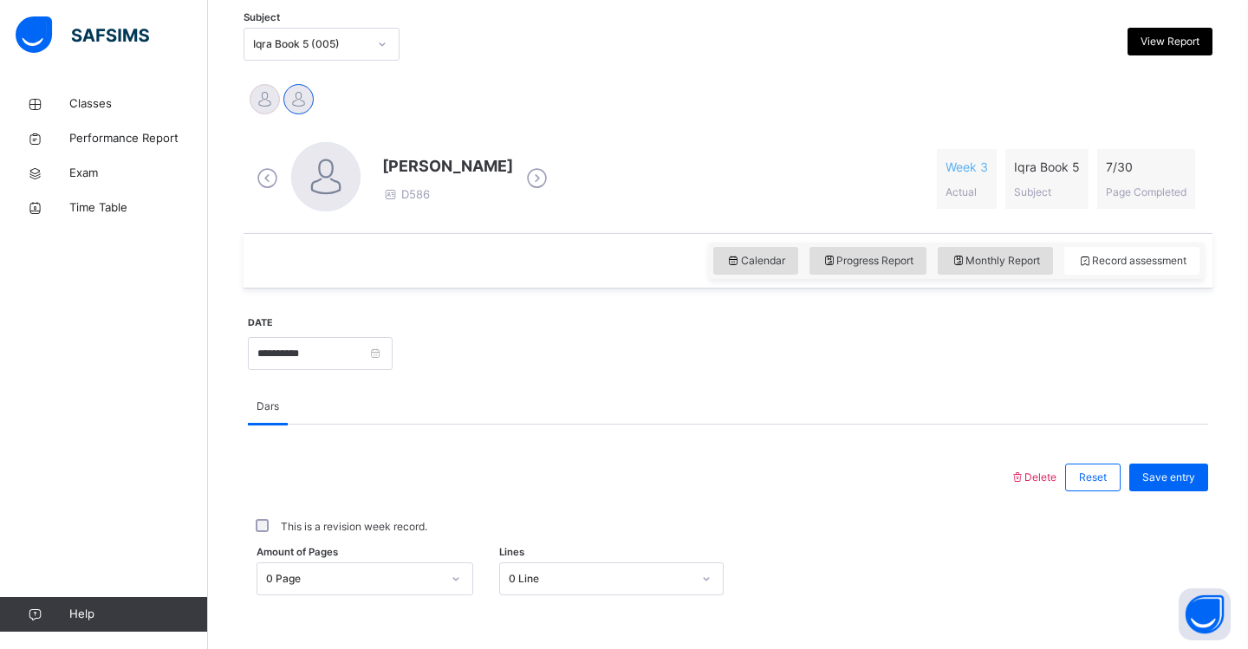
scroll to position [372, 0]
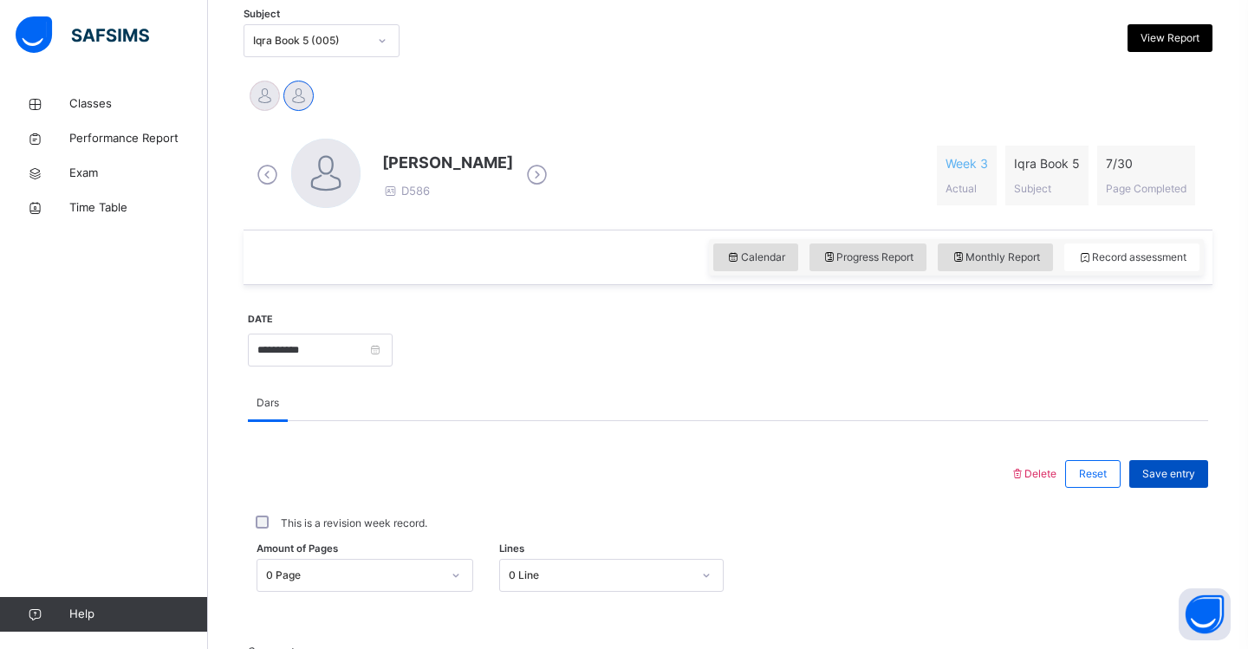
click at [1178, 477] on span "Save entry" at bounding box center [1168, 474] width 53 height 16
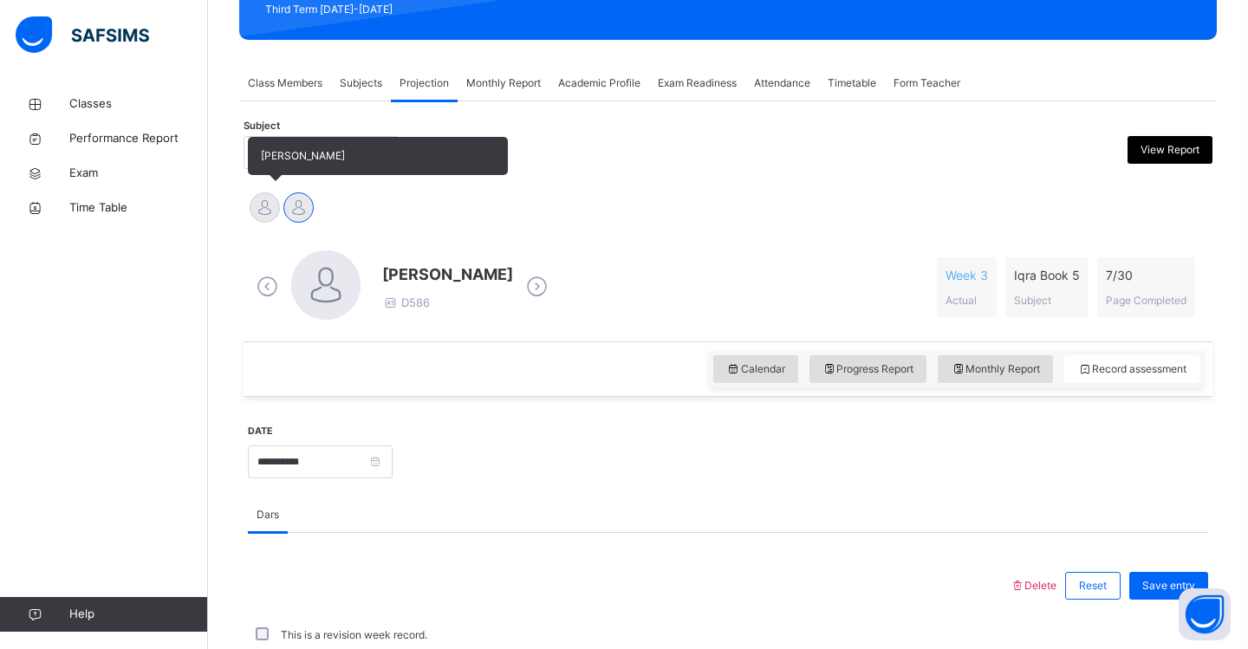
click at [263, 209] on div at bounding box center [265, 207] width 30 height 30
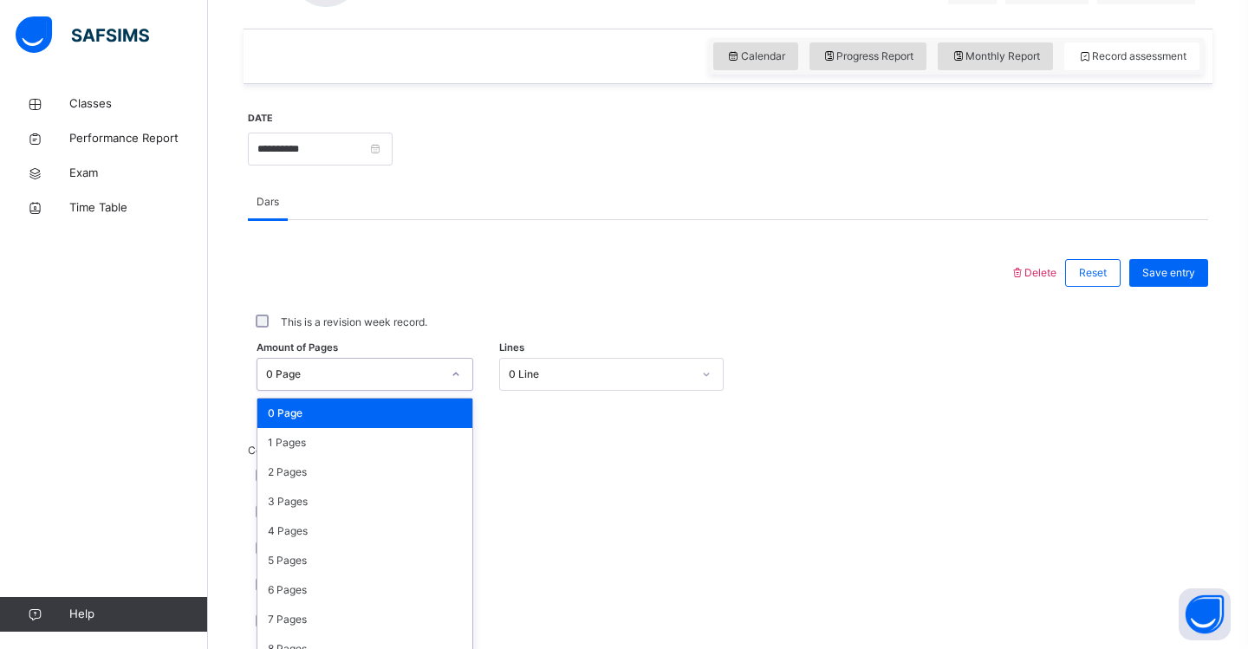
click at [457, 391] on div "option 0 Page focused, 1 of 31. 31 results available. Use Up and Down to choose…" at bounding box center [364, 374] width 217 height 33
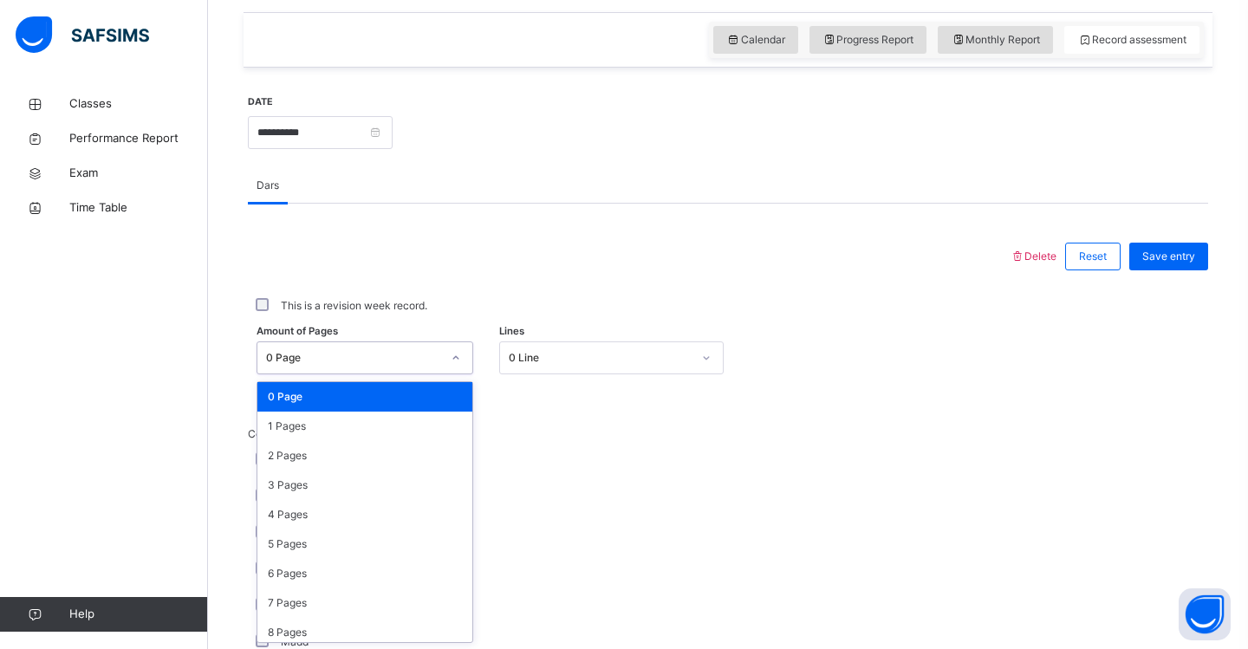
scroll to position [590, 0]
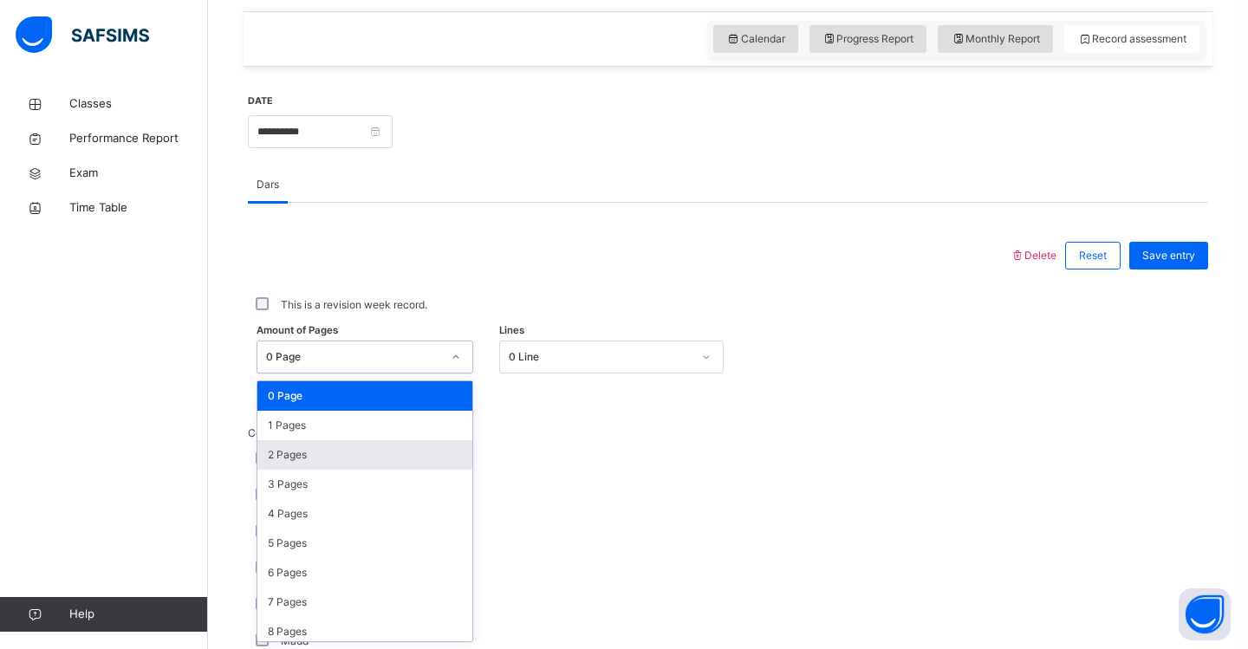
click at [432, 453] on div "2 Pages" at bounding box center [364, 454] width 215 height 29
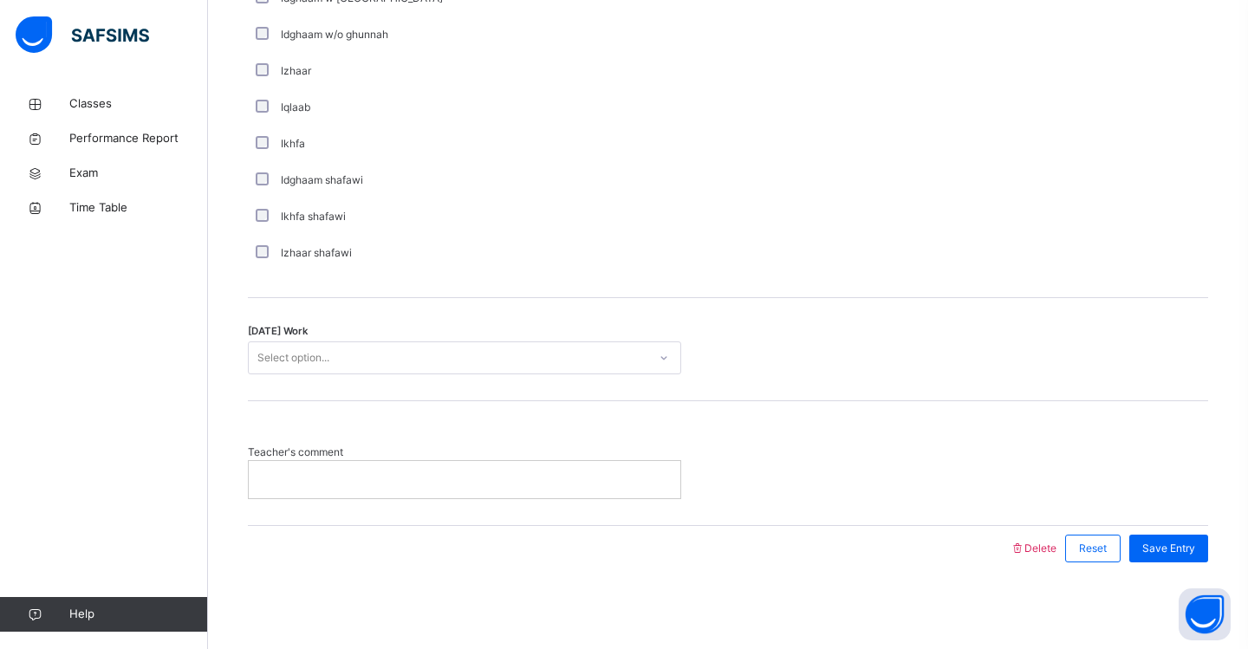
scroll to position [1305, 0]
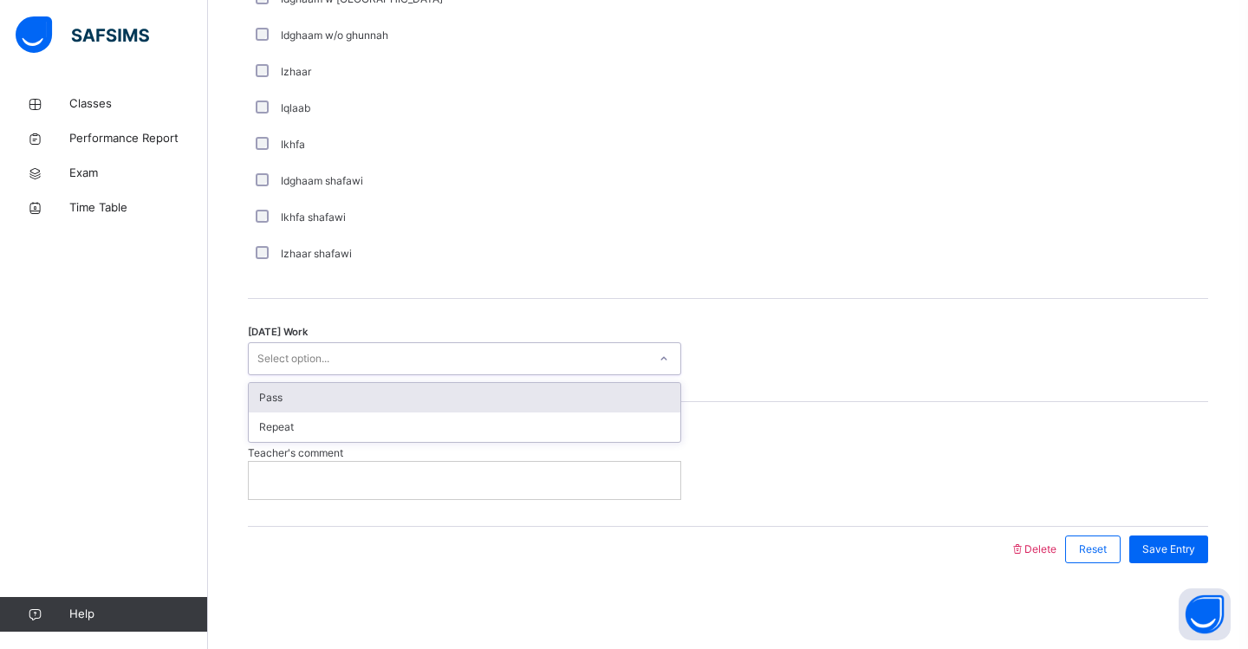
click at [395, 357] on div "Select option..." at bounding box center [448, 359] width 399 height 27
click at [369, 393] on div "Pass" at bounding box center [464, 397] width 431 height 29
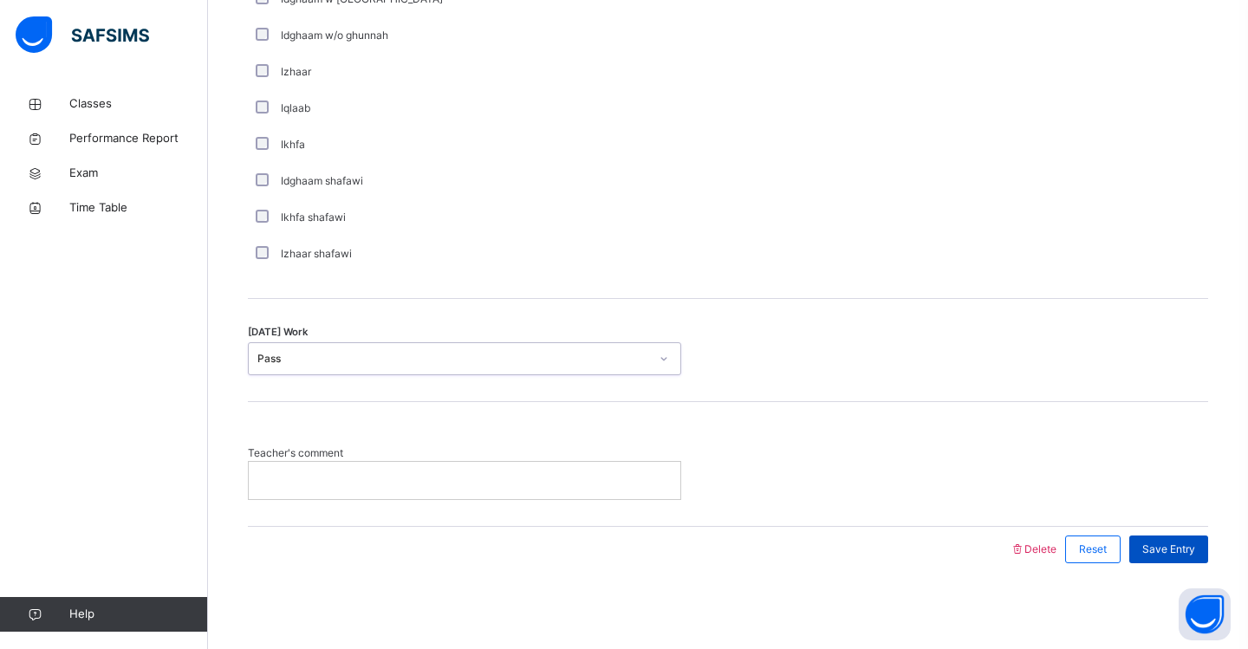
click at [1175, 546] on span "Save Entry" at bounding box center [1168, 550] width 53 height 16
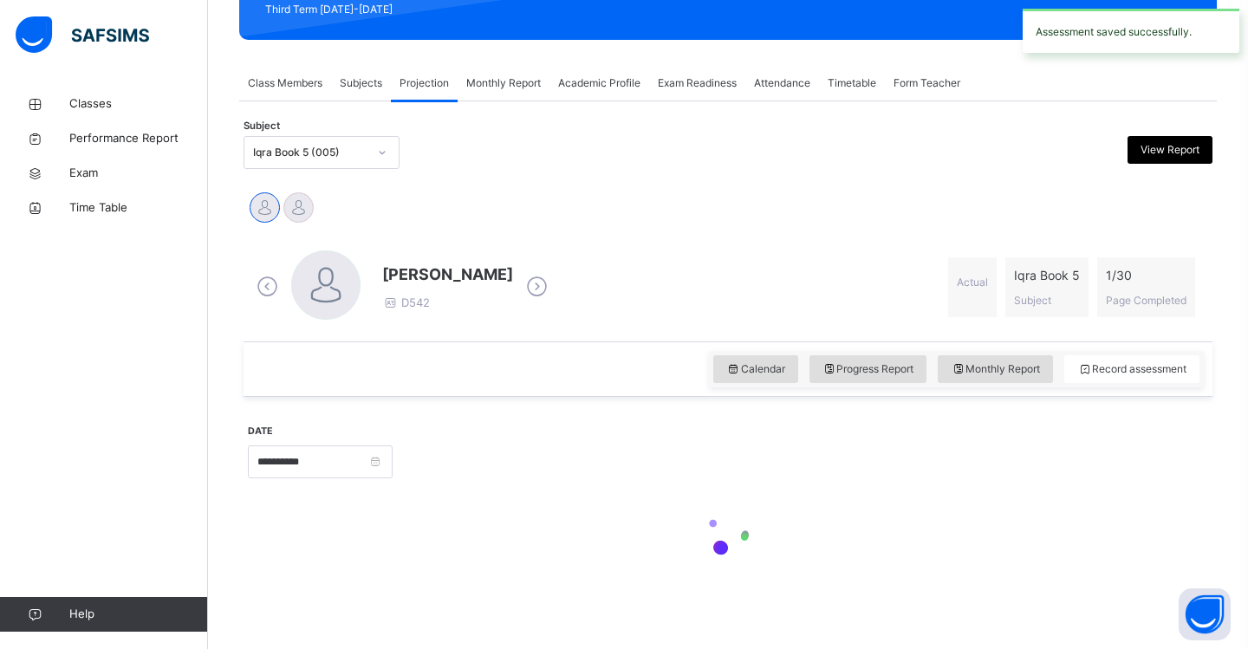
scroll to position [260, 0]
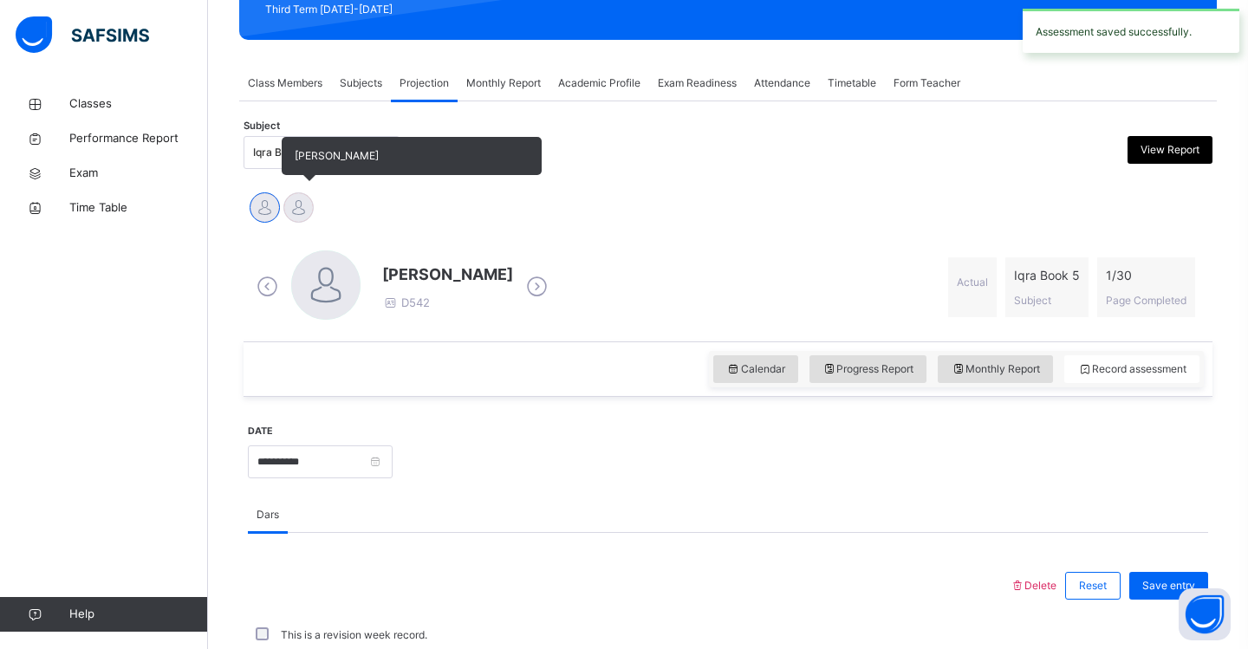
click at [299, 213] on div at bounding box center [298, 207] width 30 height 30
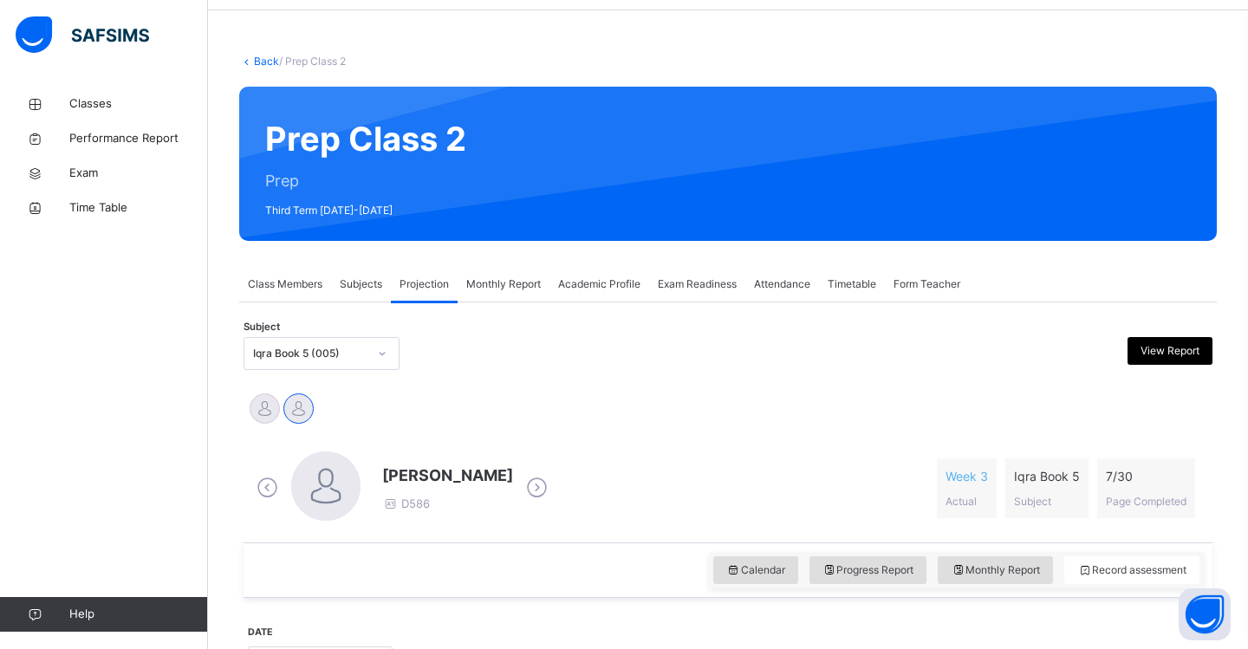
scroll to position [57, 0]
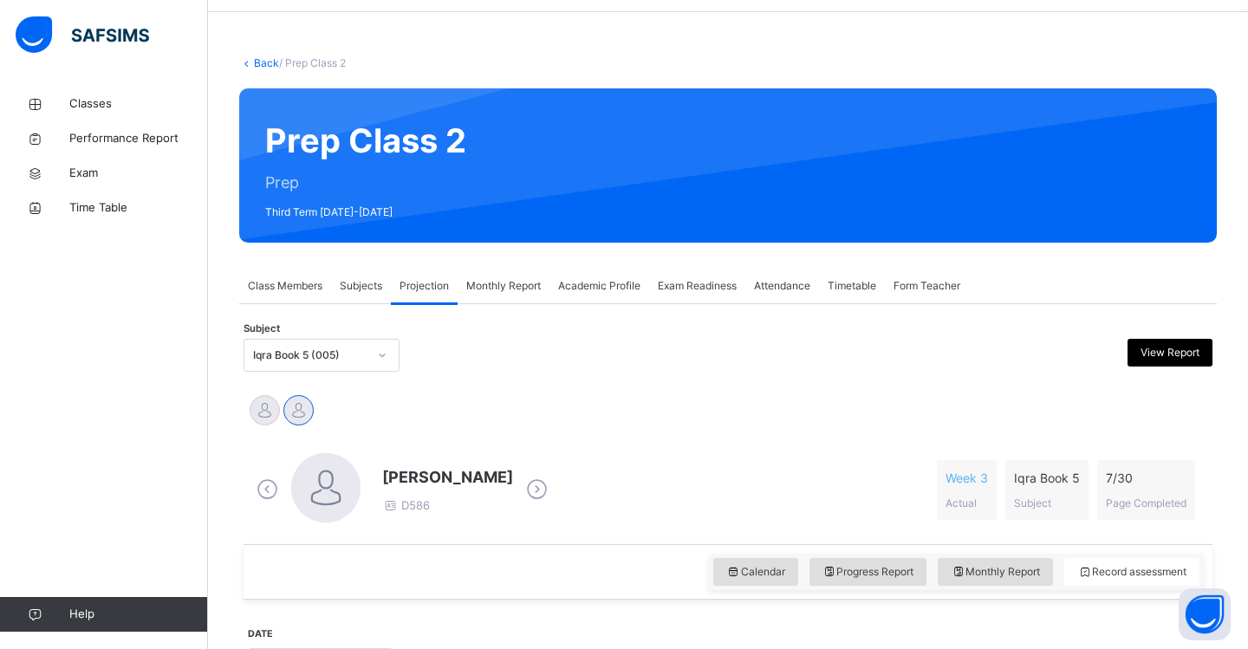
click at [385, 357] on icon at bounding box center [382, 355] width 10 height 17
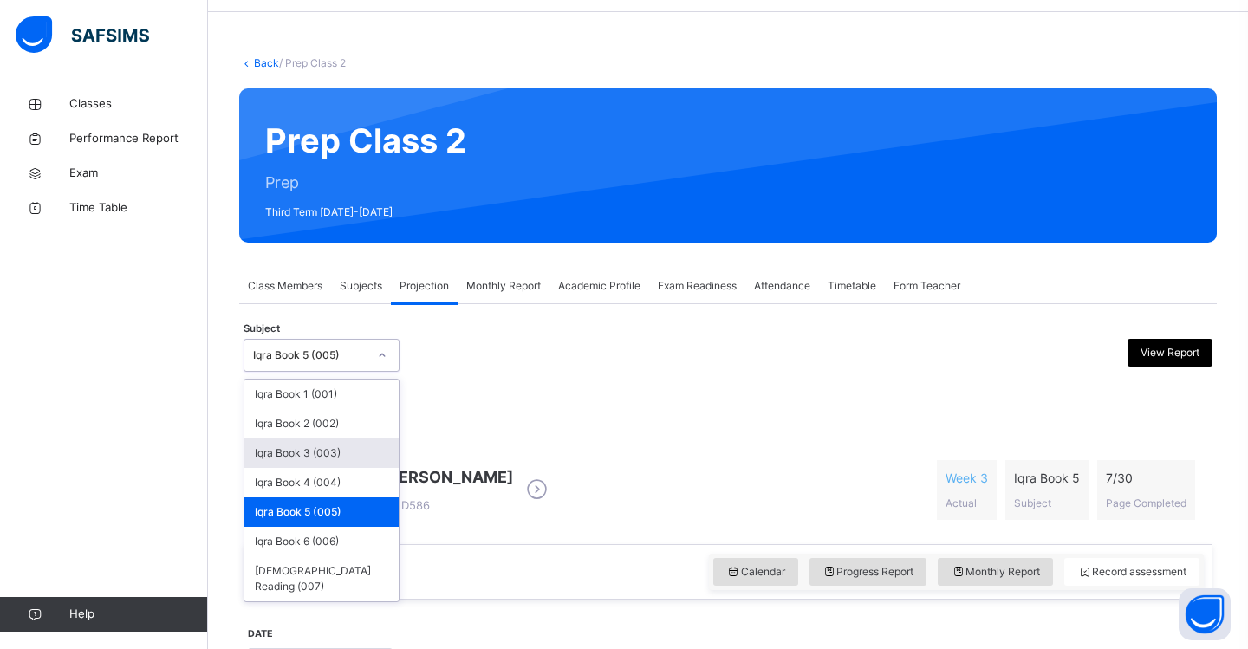
click at [343, 447] on div "Iqra Book 3 (003)" at bounding box center [321, 452] width 154 height 29
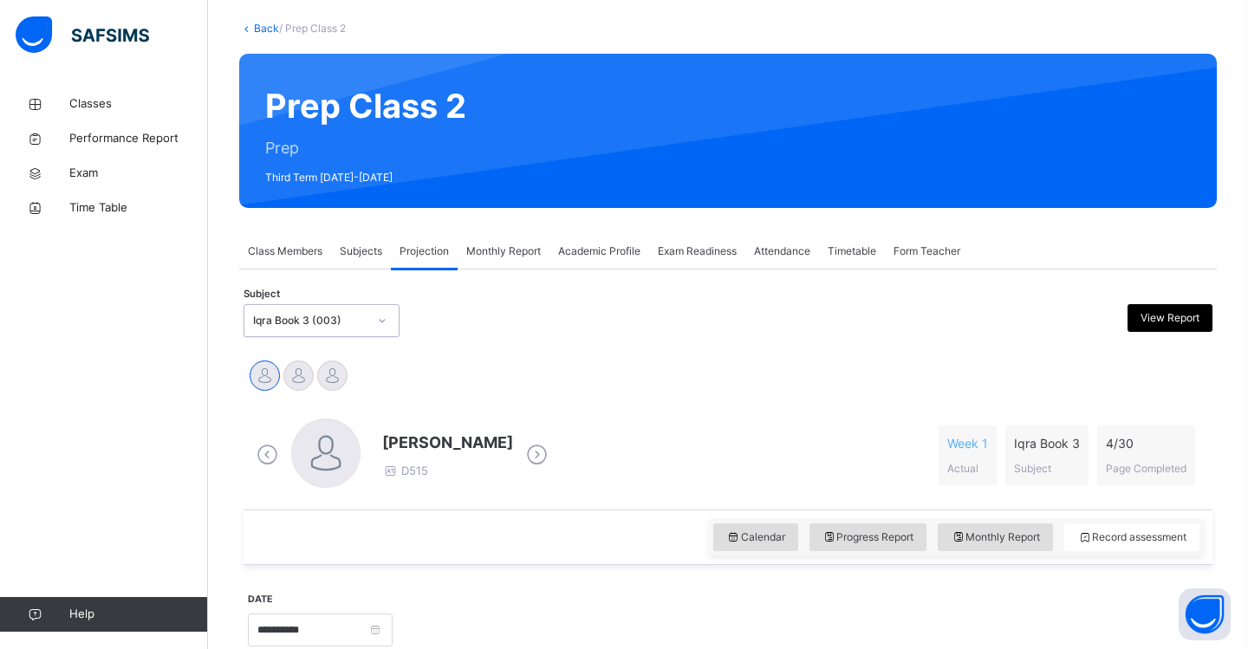
scroll to position [98, 0]
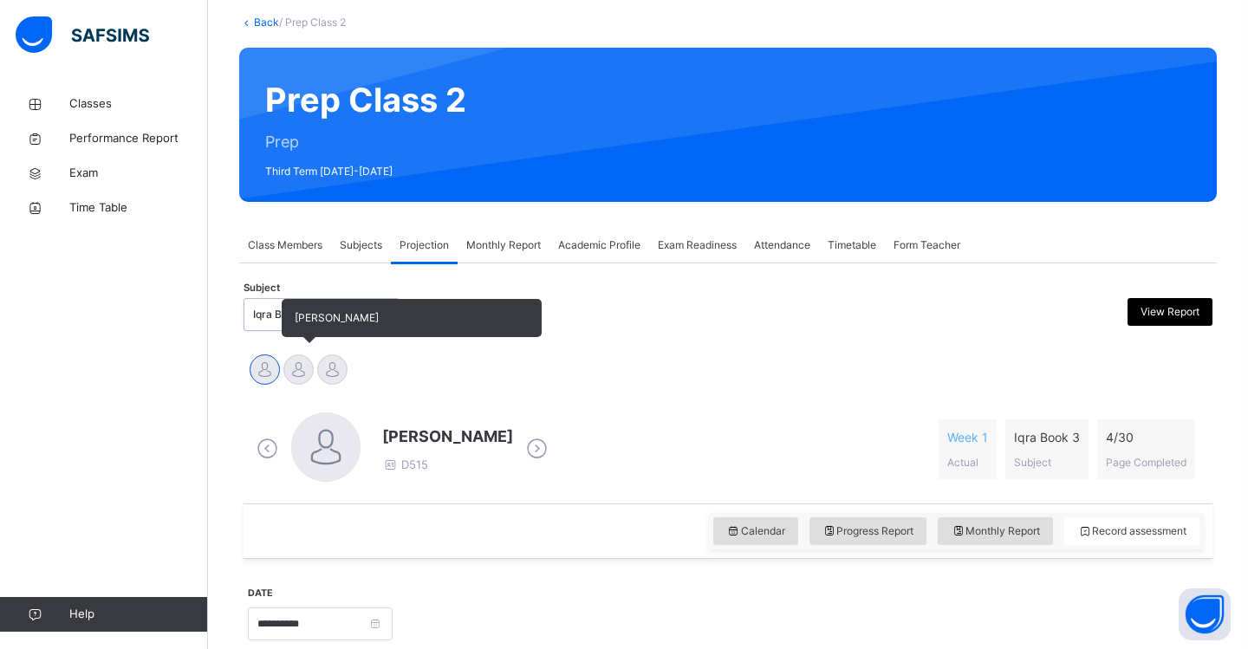
click at [287, 379] on div at bounding box center [298, 369] width 30 height 30
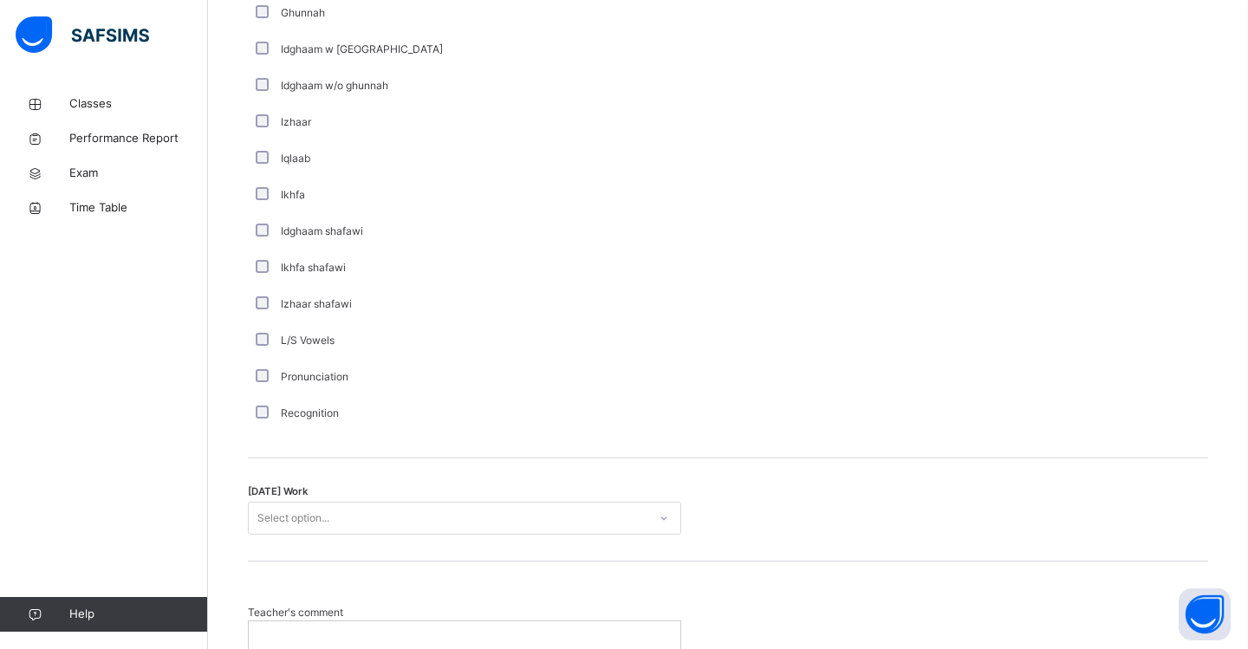
scroll to position [1191, 0]
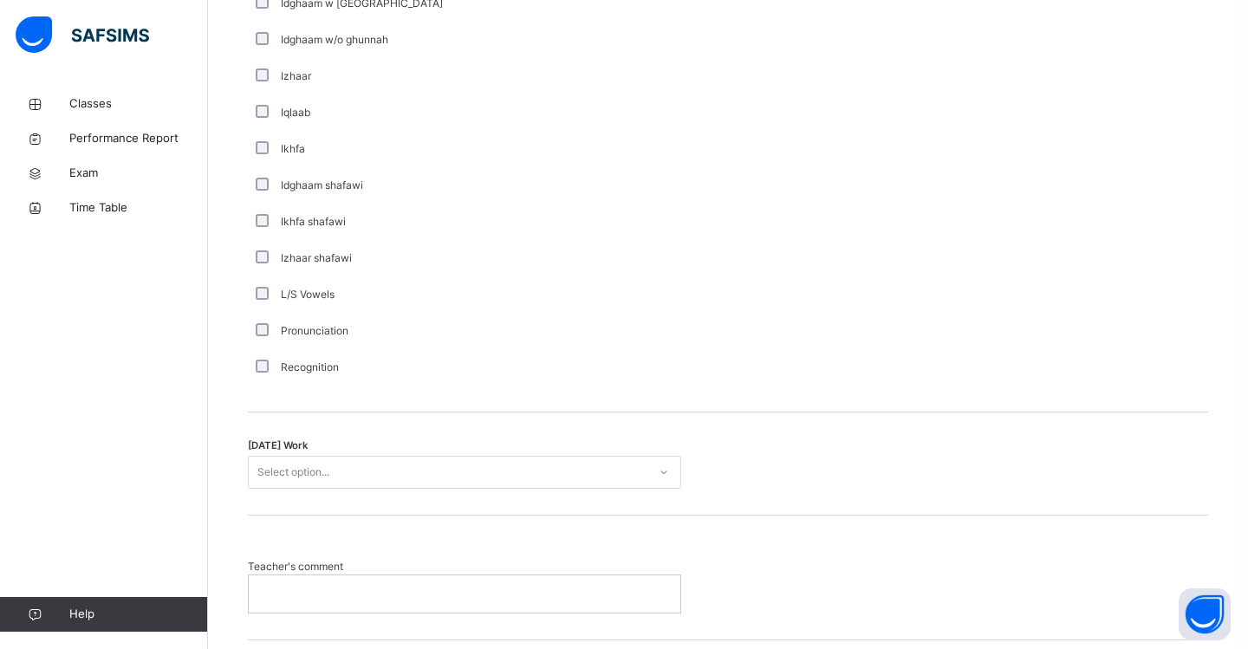
click at [327, 465] on div "Select option..." at bounding box center [293, 472] width 72 height 33
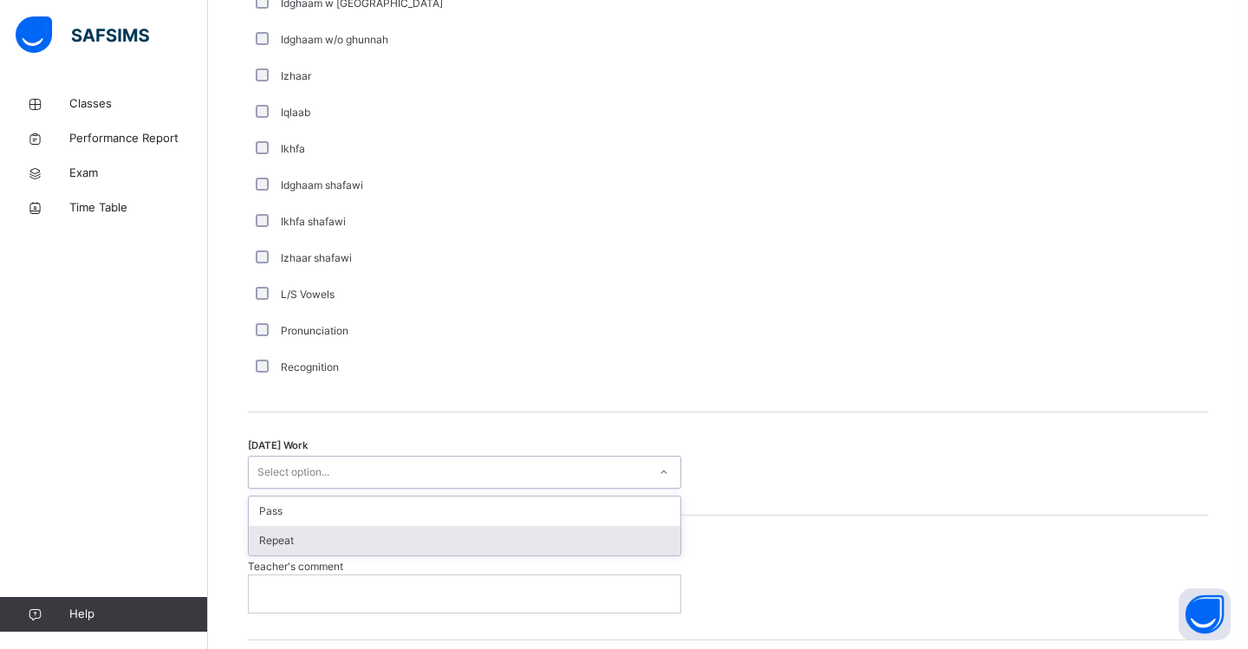
click at [326, 542] on div "Repeat" at bounding box center [464, 540] width 431 height 29
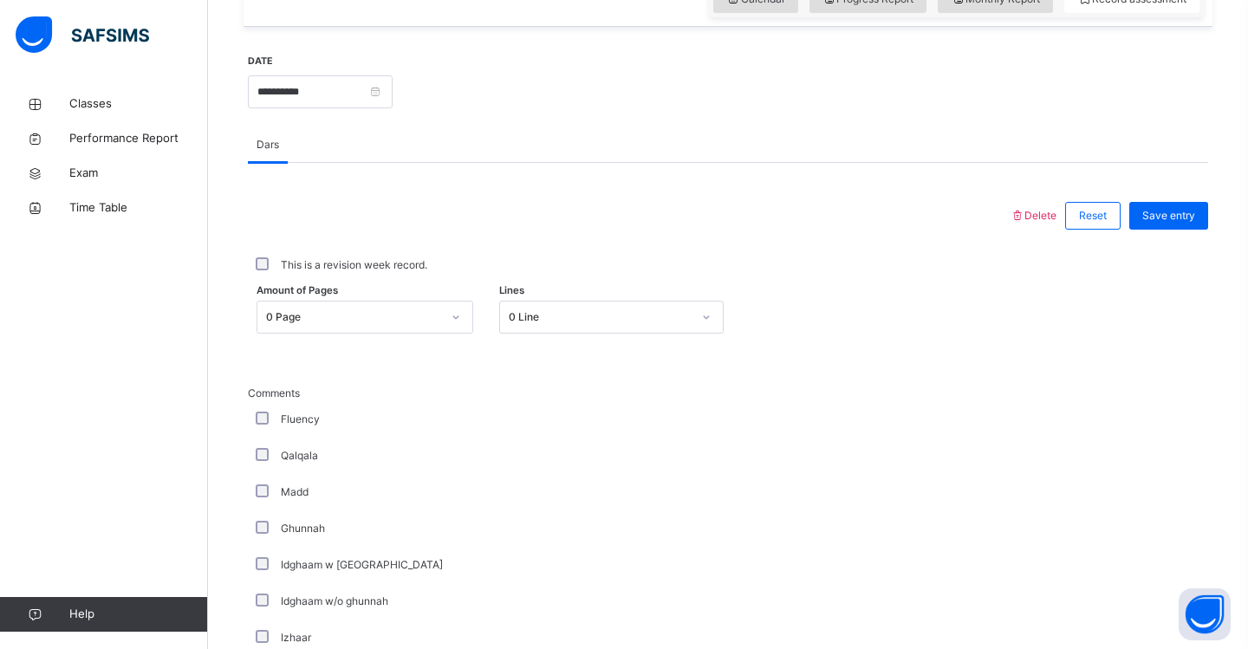
scroll to position [626, 0]
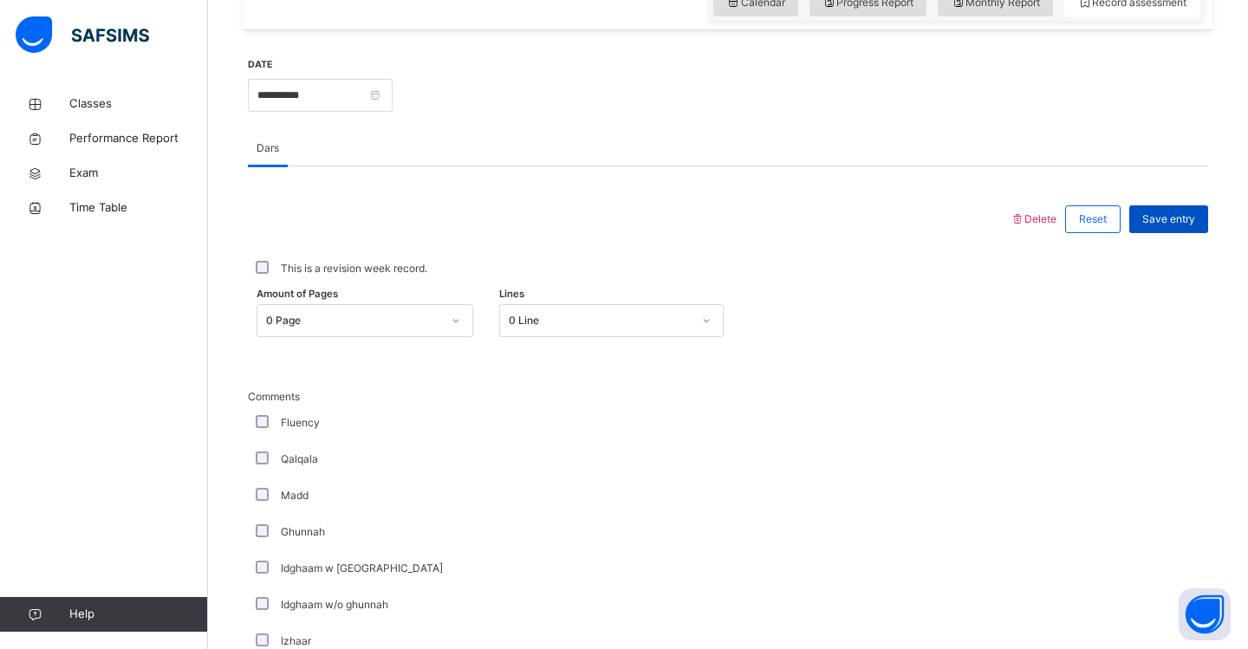
click at [1175, 225] on span "Save entry" at bounding box center [1168, 219] width 53 height 16
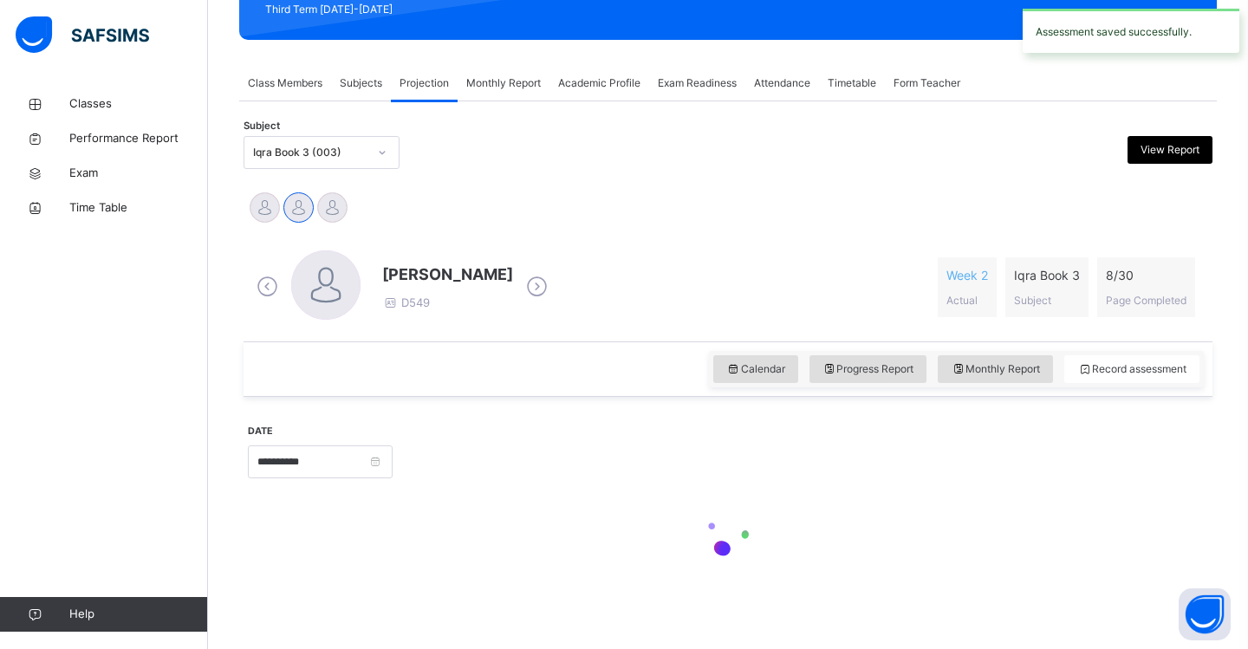
scroll to position [260, 0]
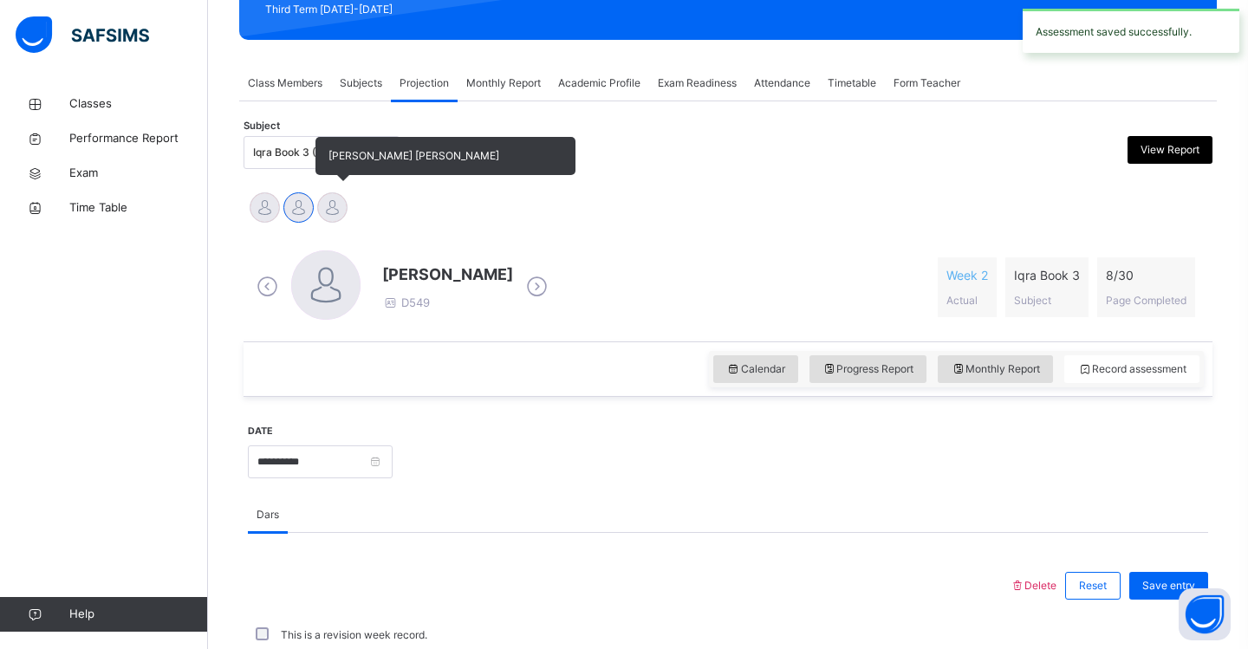
click at [336, 214] on div at bounding box center [332, 207] width 30 height 30
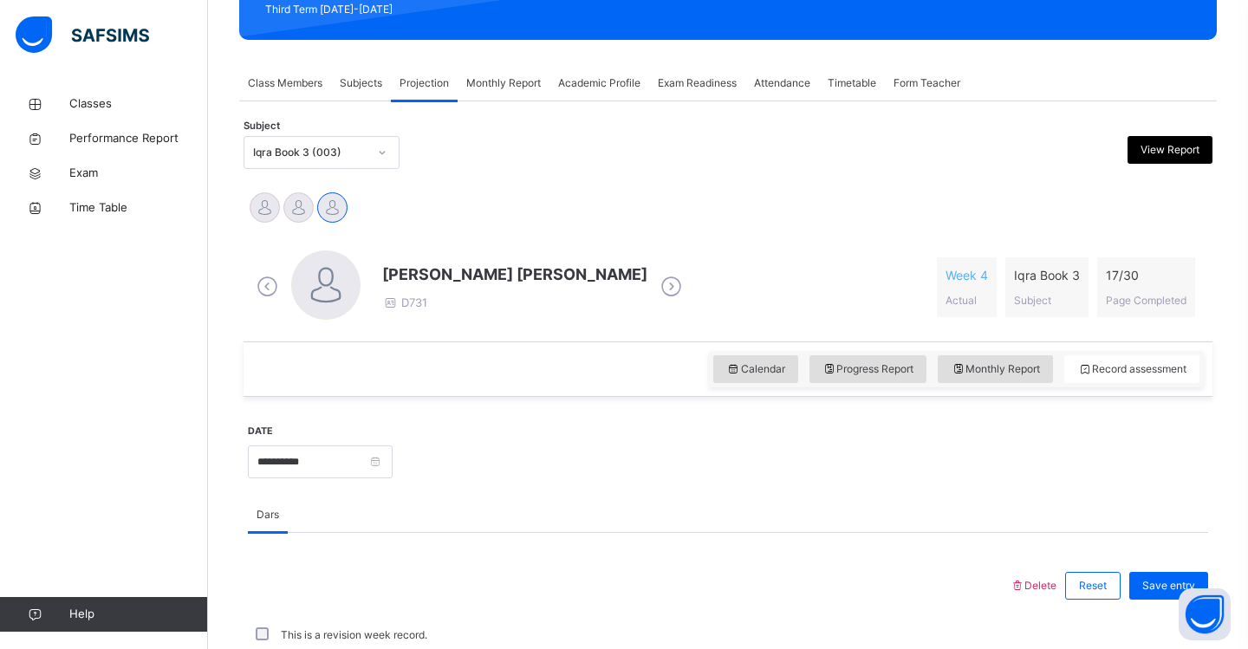
click at [692, 81] on span "Exam Readiness" at bounding box center [697, 83] width 79 height 16
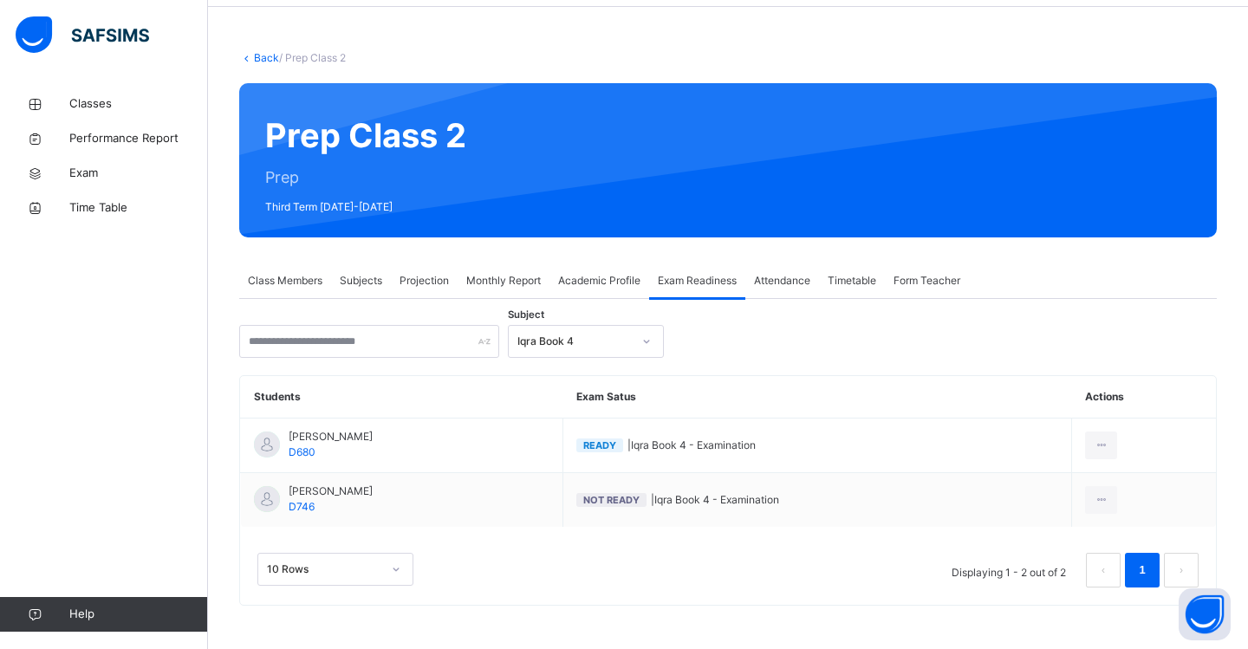
click at [652, 344] on div at bounding box center [646, 342] width 29 height 28
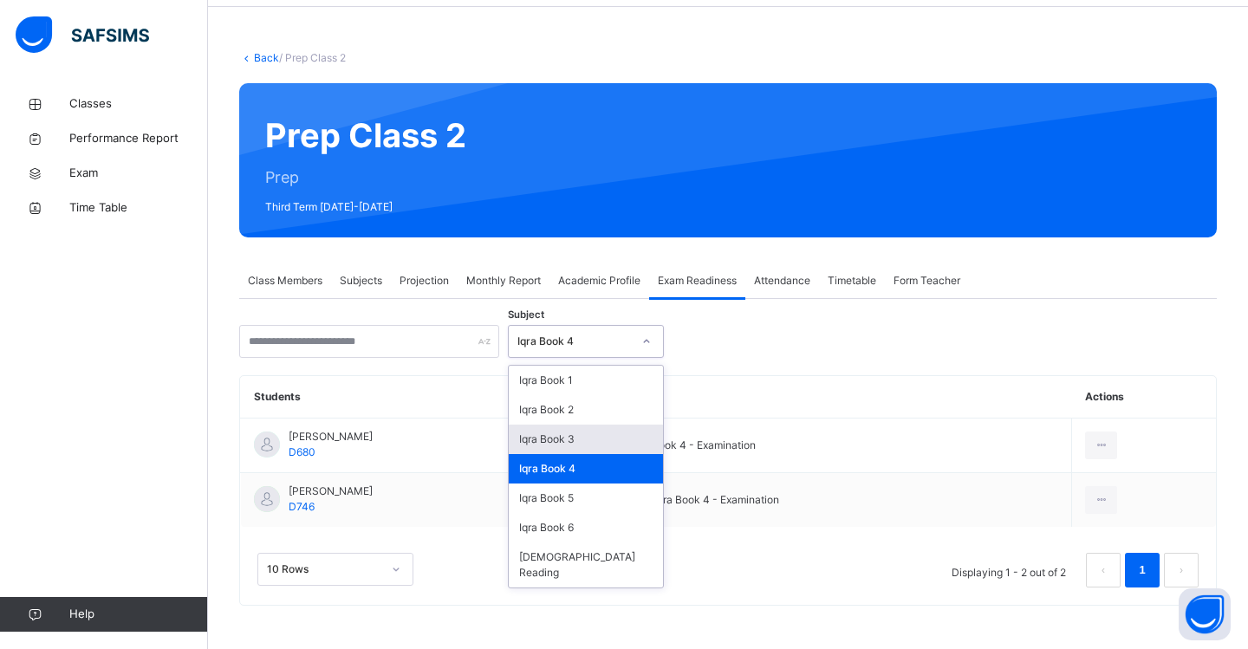
click at [595, 437] on div "Iqra Book 3" at bounding box center [586, 439] width 154 height 29
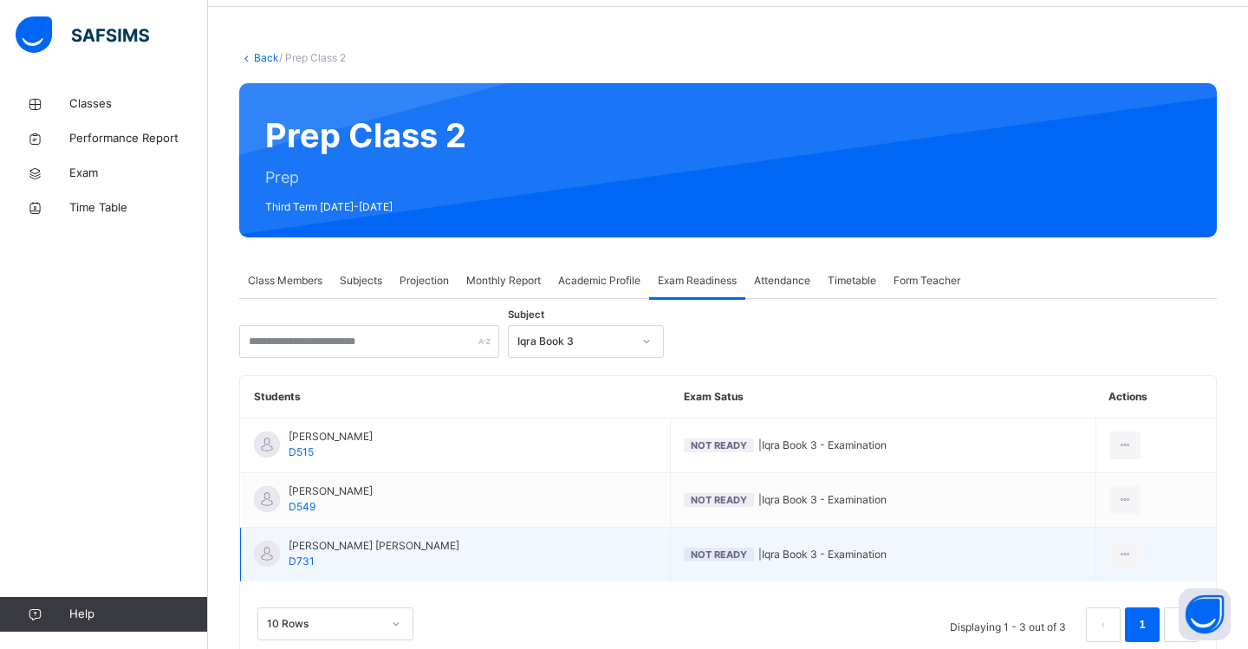
click at [496, 543] on td "Muhammad Ibrahim Faisal D731" at bounding box center [456, 555] width 430 height 55
click at [1118, 552] on icon at bounding box center [1125, 555] width 15 height 16
click at [1066, 623] on div "Mark as Ready for Exam" at bounding box center [1073, 624] width 117 height 17
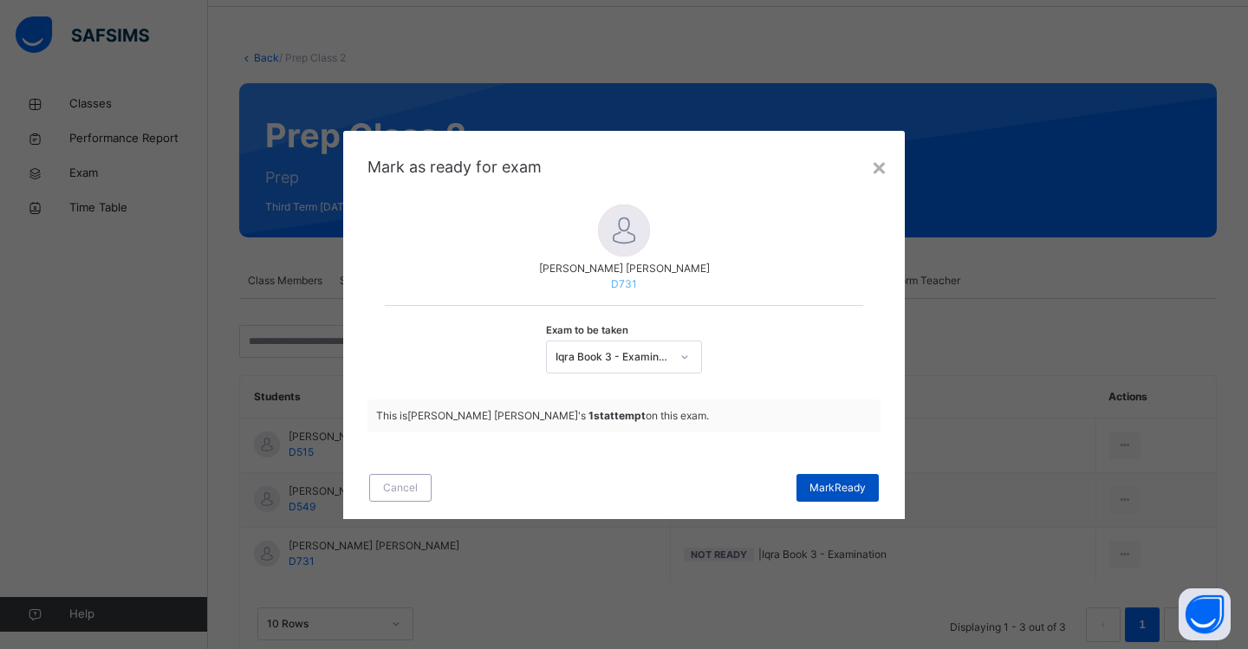
click at [826, 492] on span "Mark Ready" at bounding box center [837, 488] width 56 height 16
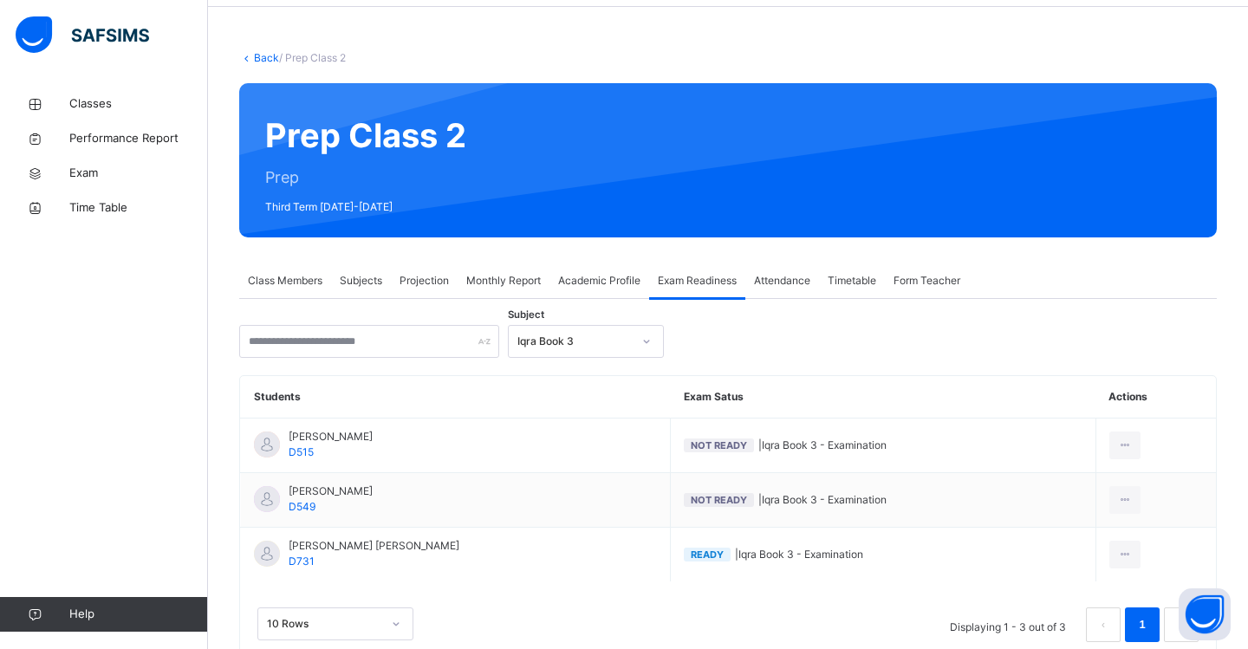
click at [375, 282] on span "Subjects" at bounding box center [361, 281] width 42 height 16
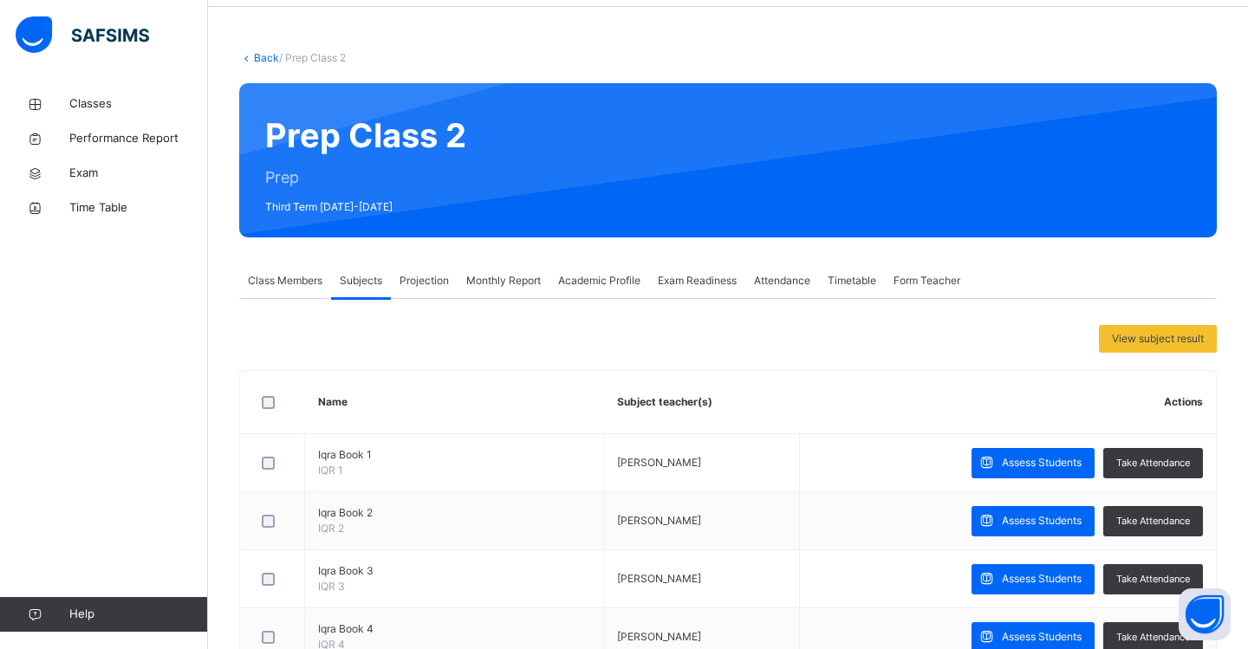
click at [436, 279] on span "Projection" at bounding box center [423, 281] width 49 height 16
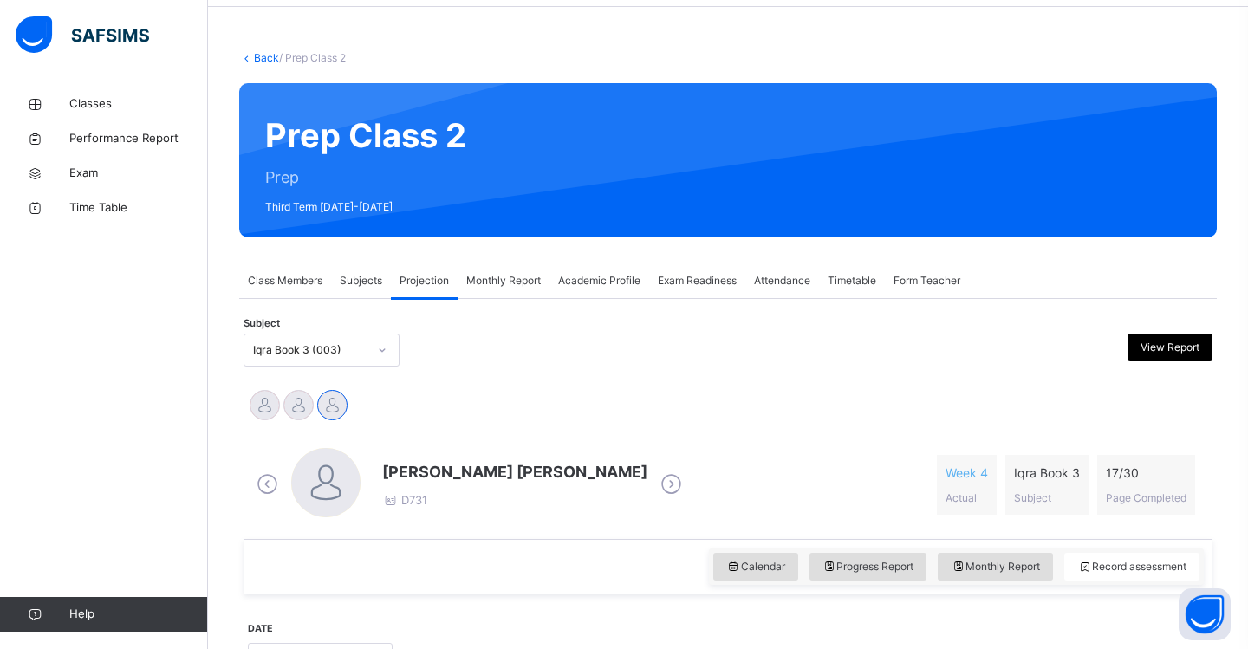
click at [382, 350] on icon at bounding box center [382, 349] width 10 height 17
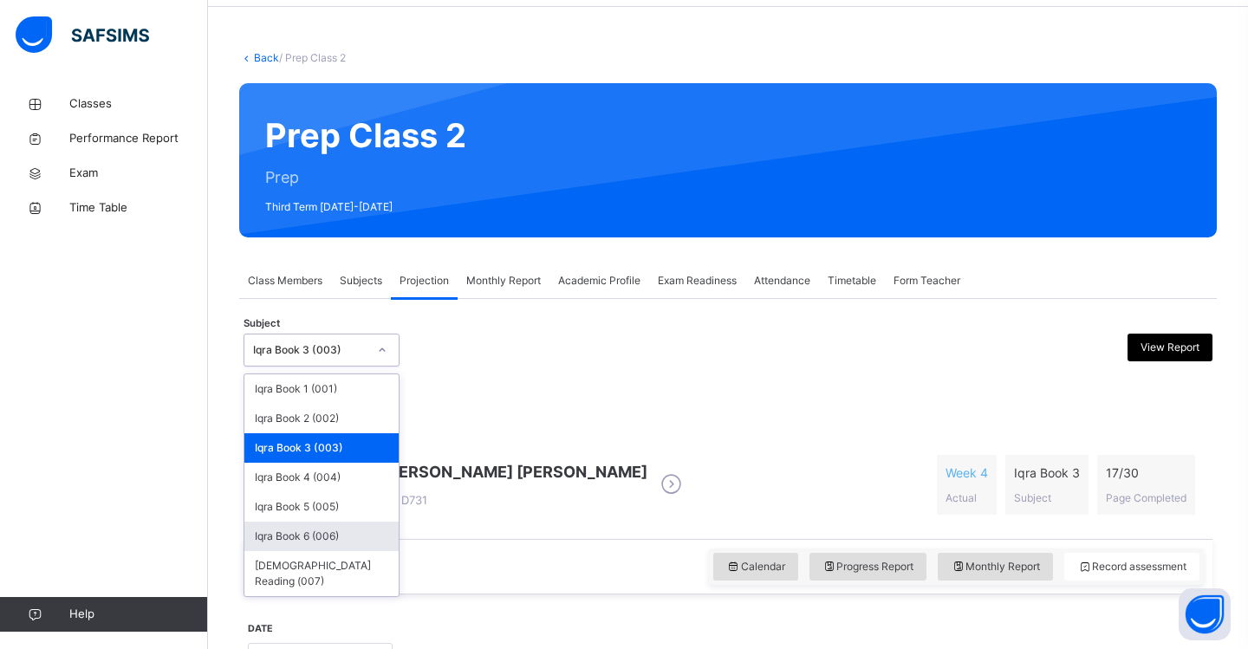
click at [329, 531] on div "Iqra Book 6 (006)" at bounding box center [321, 536] width 154 height 29
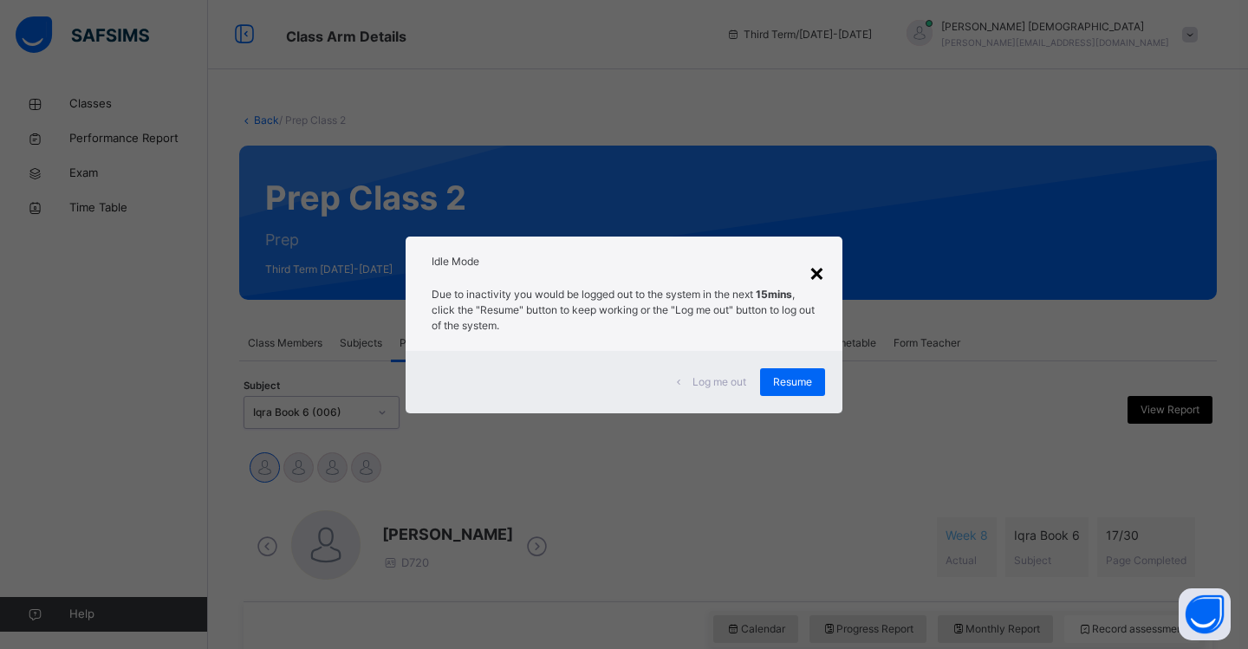
click at [820, 272] on div "×" at bounding box center [816, 272] width 16 height 36
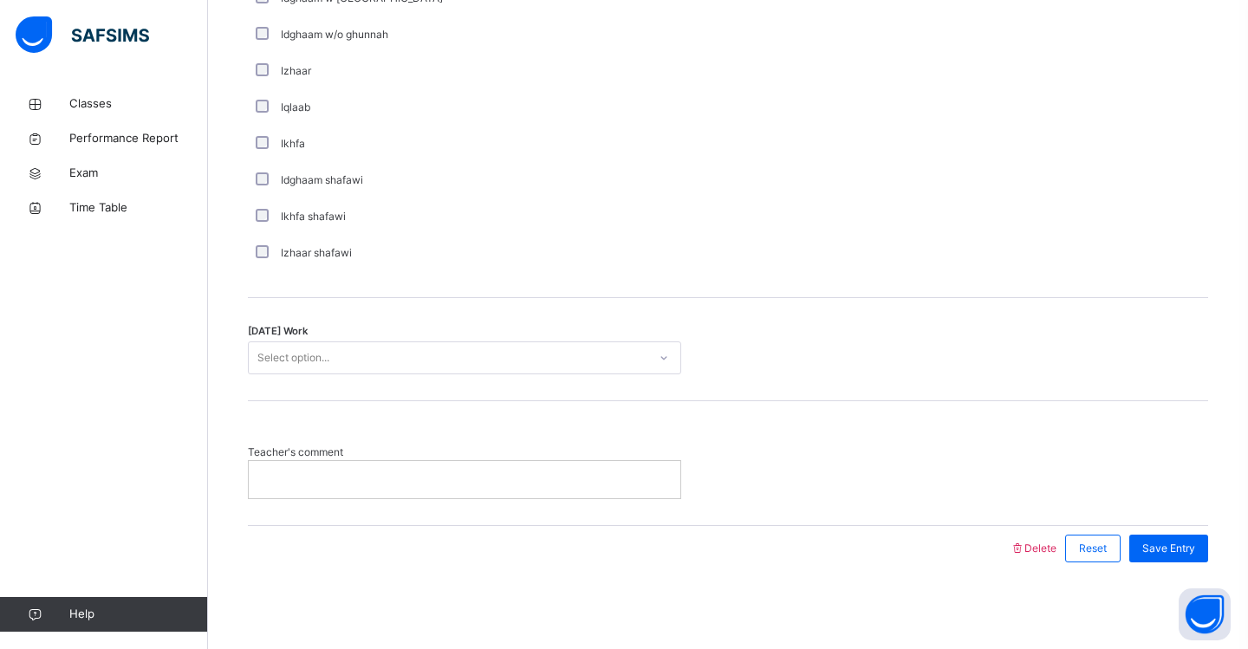
scroll to position [1305, 0]
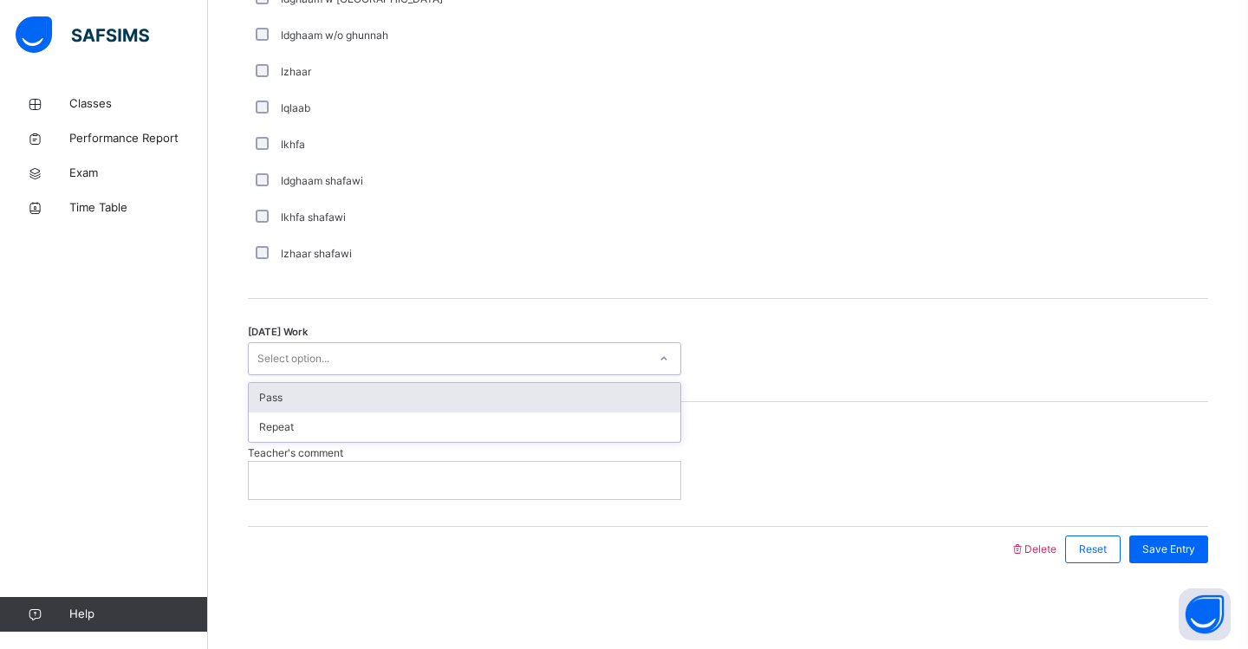
click at [283, 364] on div "Select option..." at bounding box center [293, 358] width 72 height 33
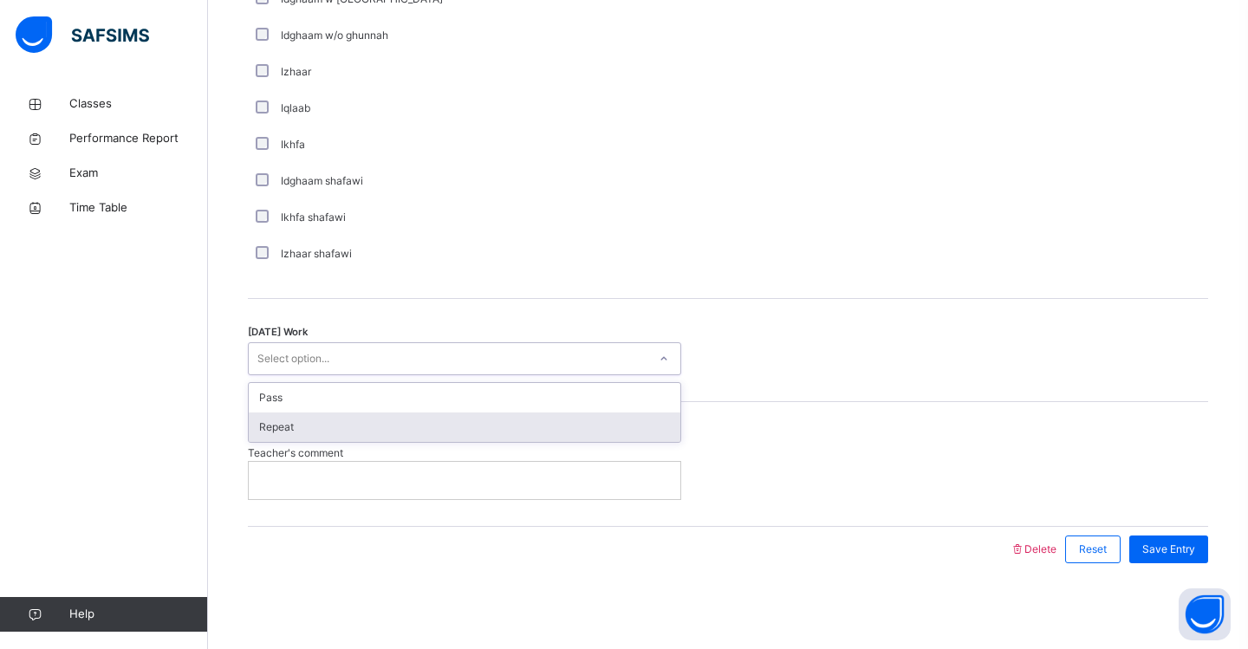
click at [289, 431] on div "Repeat" at bounding box center [464, 426] width 431 height 29
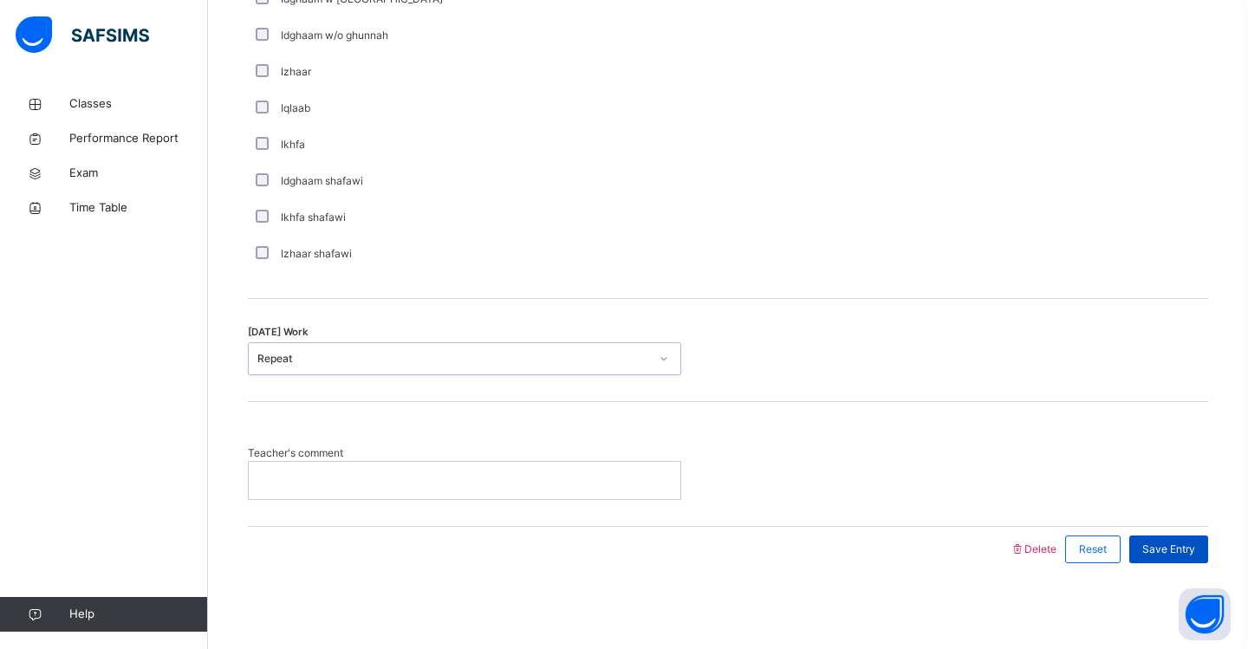
click at [1164, 548] on span "Save Entry" at bounding box center [1168, 550] width 53 height 16
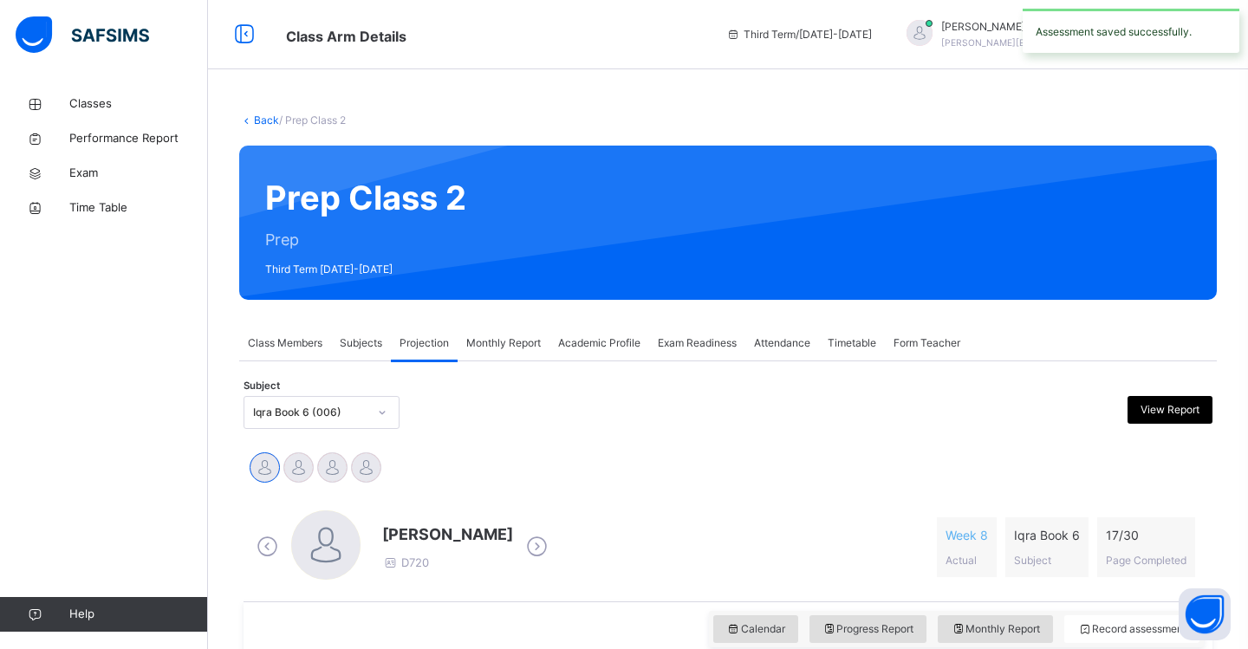
scroll to position [0, 0]
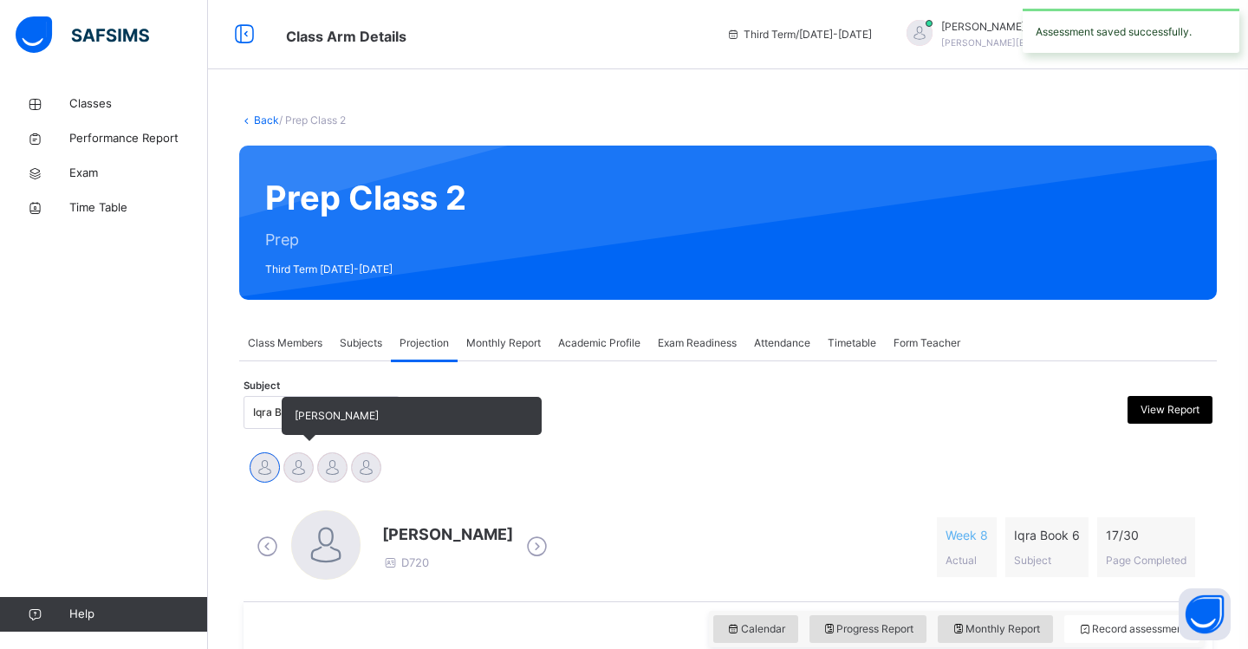
click at [296, 469] on div at bounding box center [298, 467] width 30 height 30
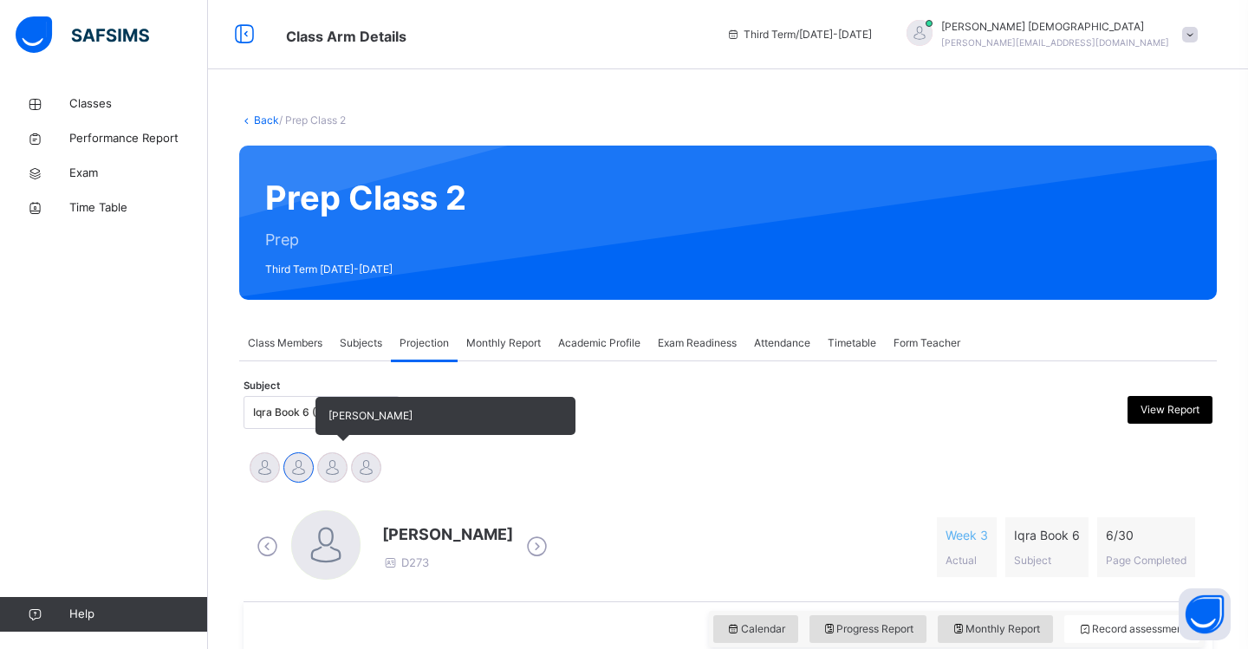
click at [329, 470] on div at bounding box center [332, 467] width 30 height 30
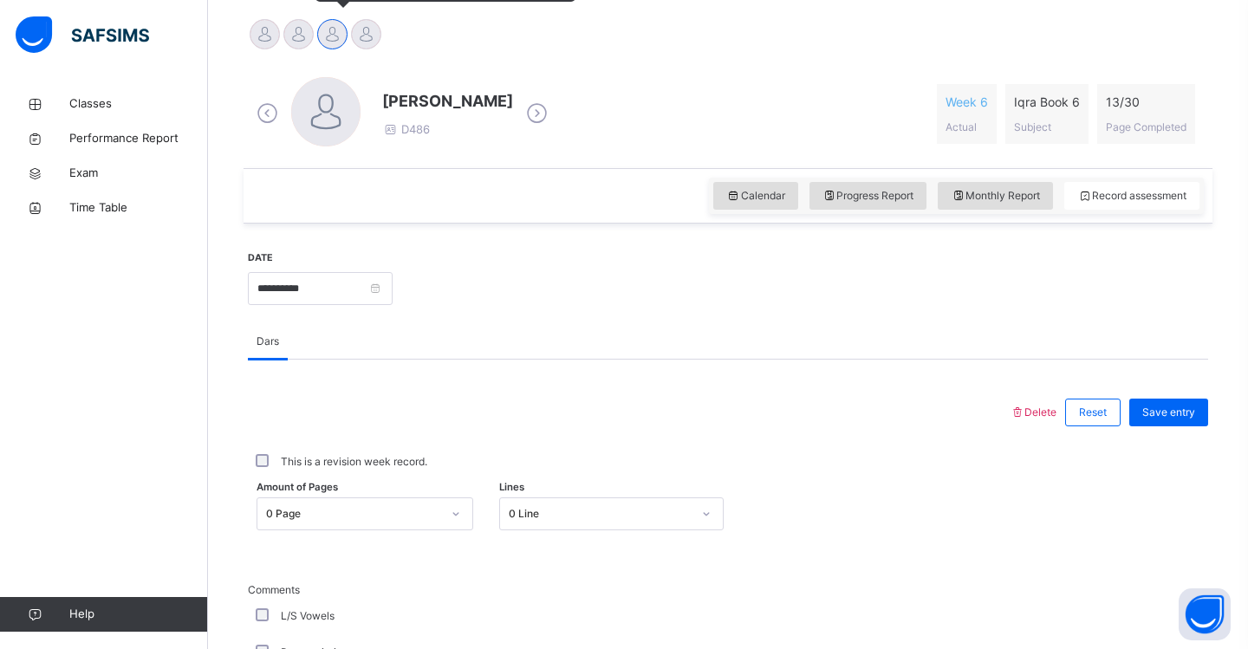
scroll to position [464, 0]
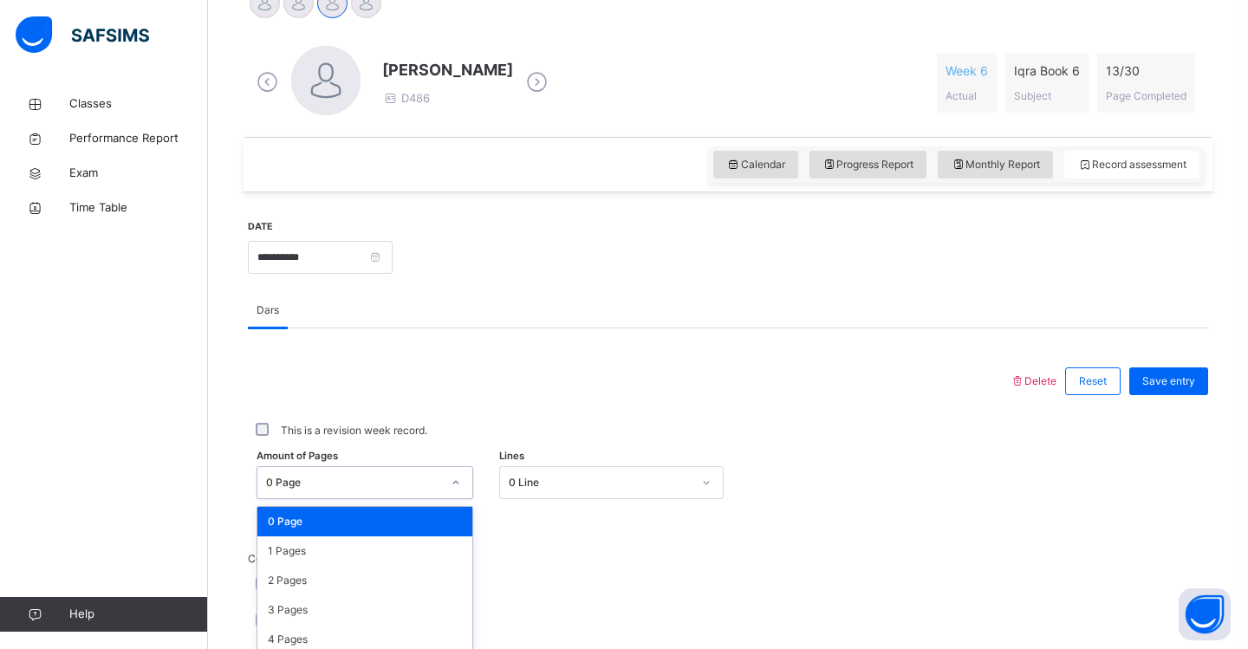
click at [464, 484] on div "option 0 Page focused, 1 of 31. 31 results available. Use Up and Down to choose…" at bounding box center [364, 482] width 217 height 33
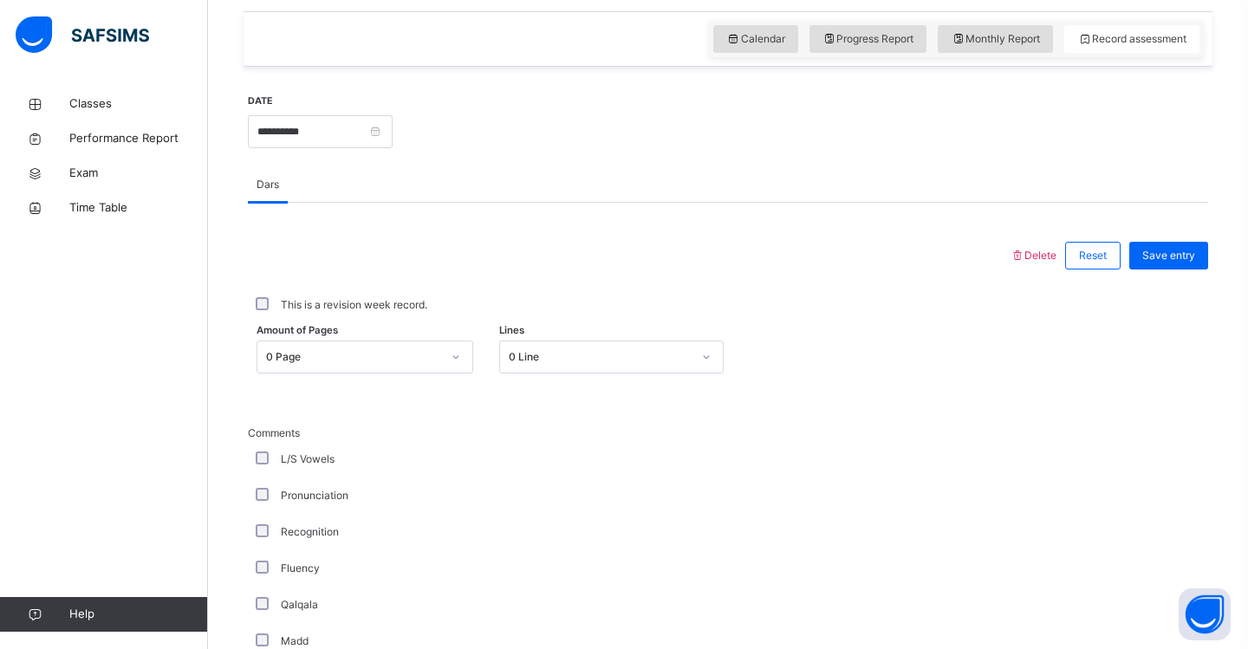
click at [454, 360] on icon at bounding box center [456, 356] width 10 height 17
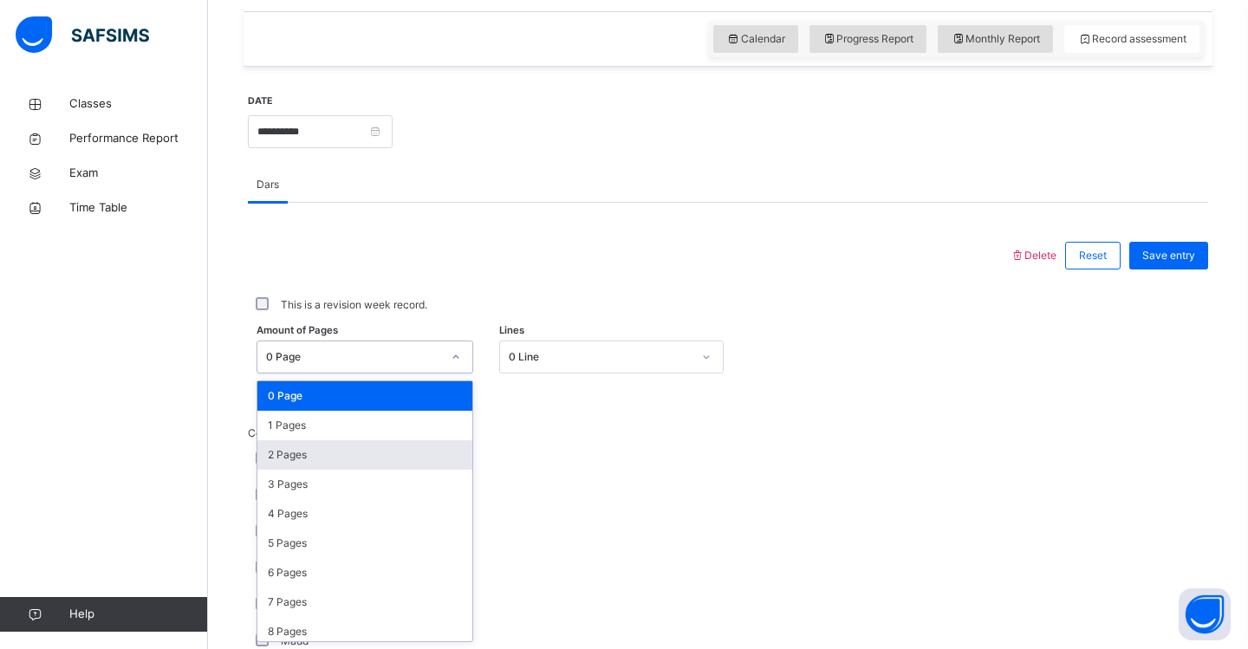
click at [389, 463] on div "2 Pages" at bounding box center [364, 454] width 215 height 29
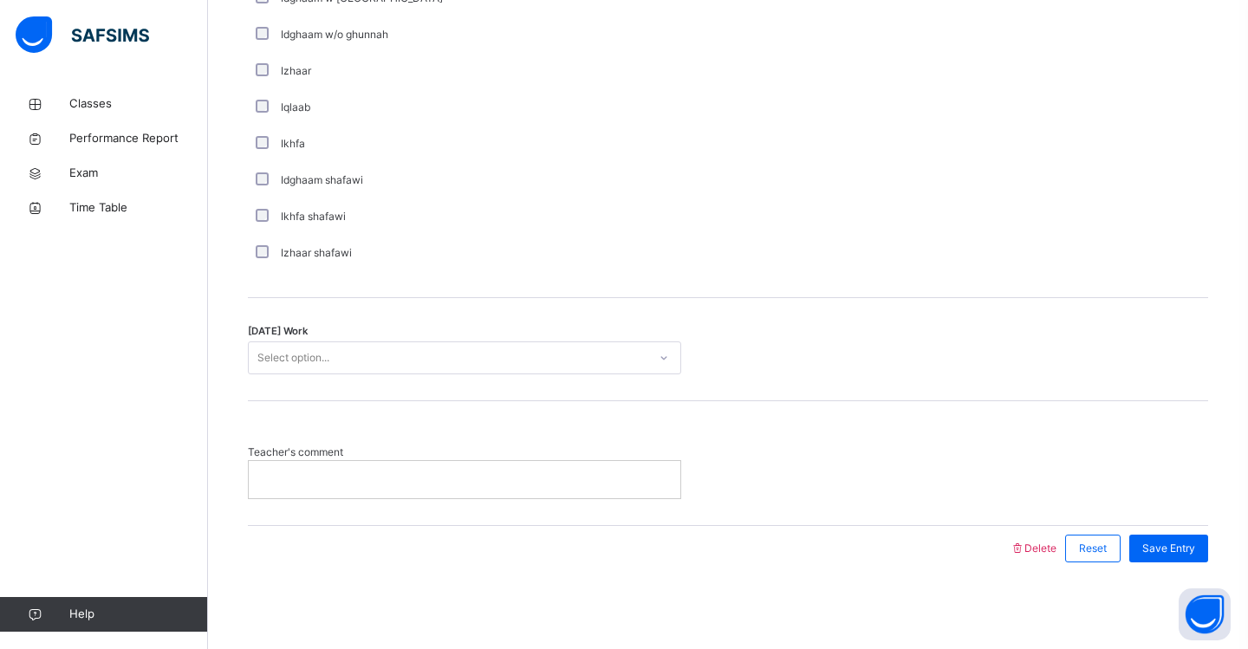
scroll to position [1305, 0]
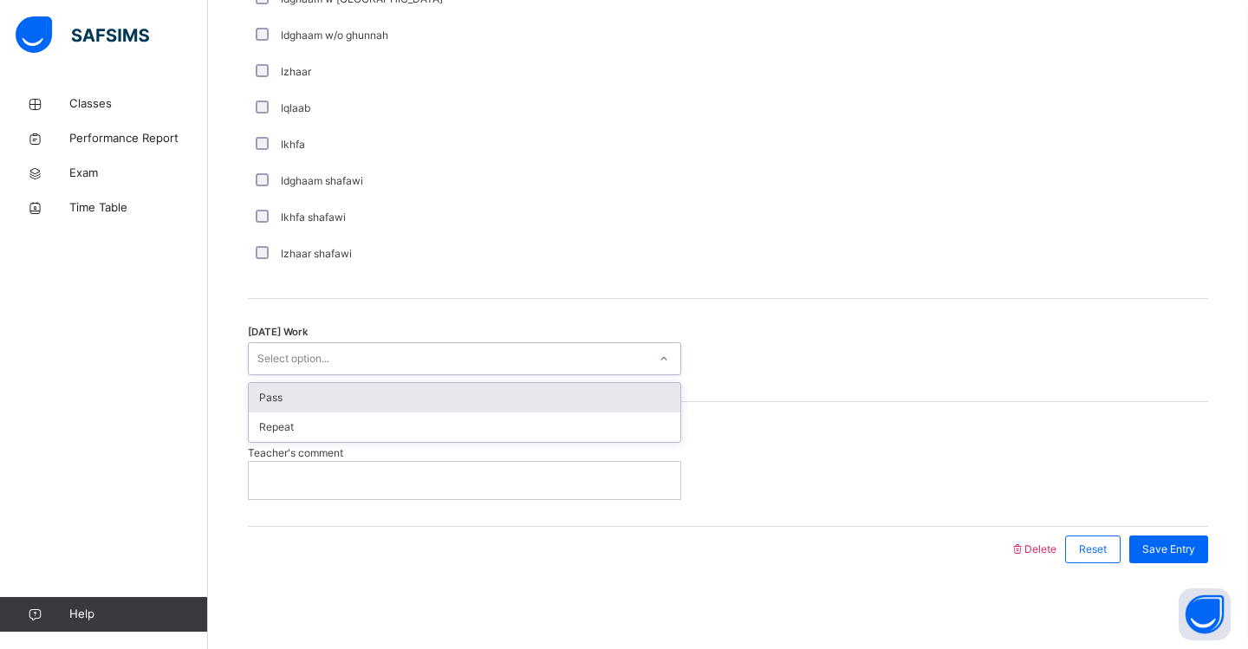
click at [354, 349] on div "Select option..." at bounding box center [448, 359] width 399 height 27
click at [319, 394] on div "Pass" at bounding box center [464, 397] width 431 height 29
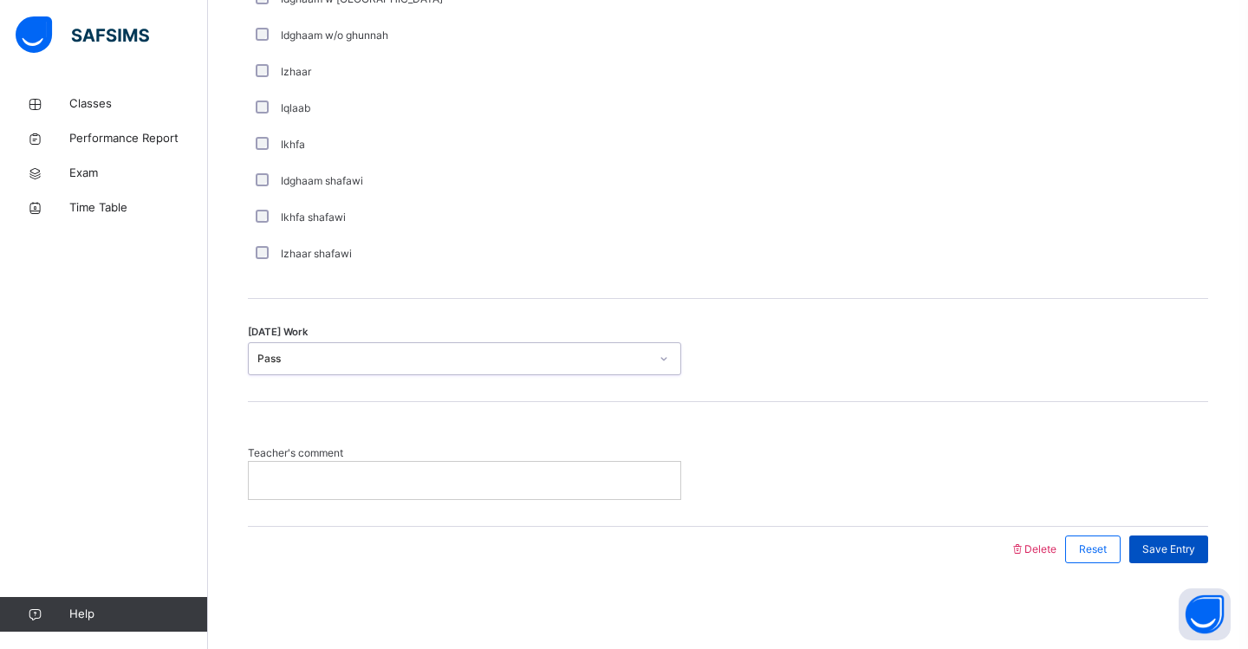
click at [1183, 550] on span "Save Entry" at bounding box center [1168, 550] width 53 height 16
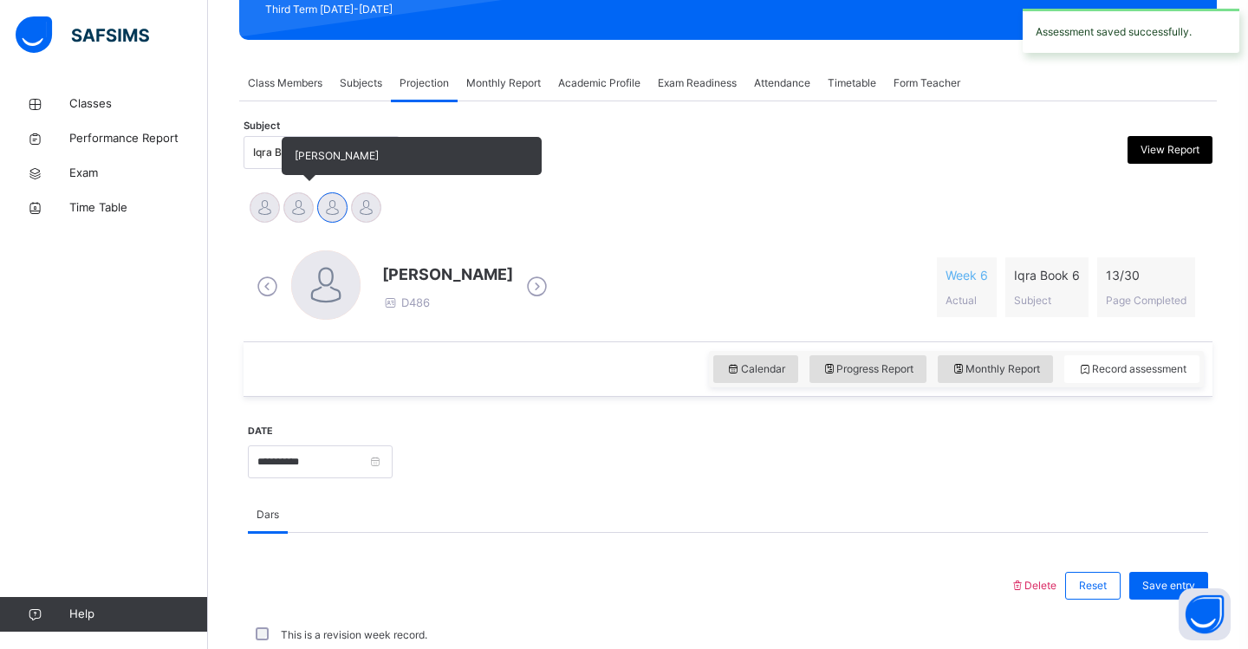
click at [297, 214] on div at bounding box center [298, 207] width 30 height 30
click at [266, 210] on div at bounding box center [265, 207] width 30 height 30
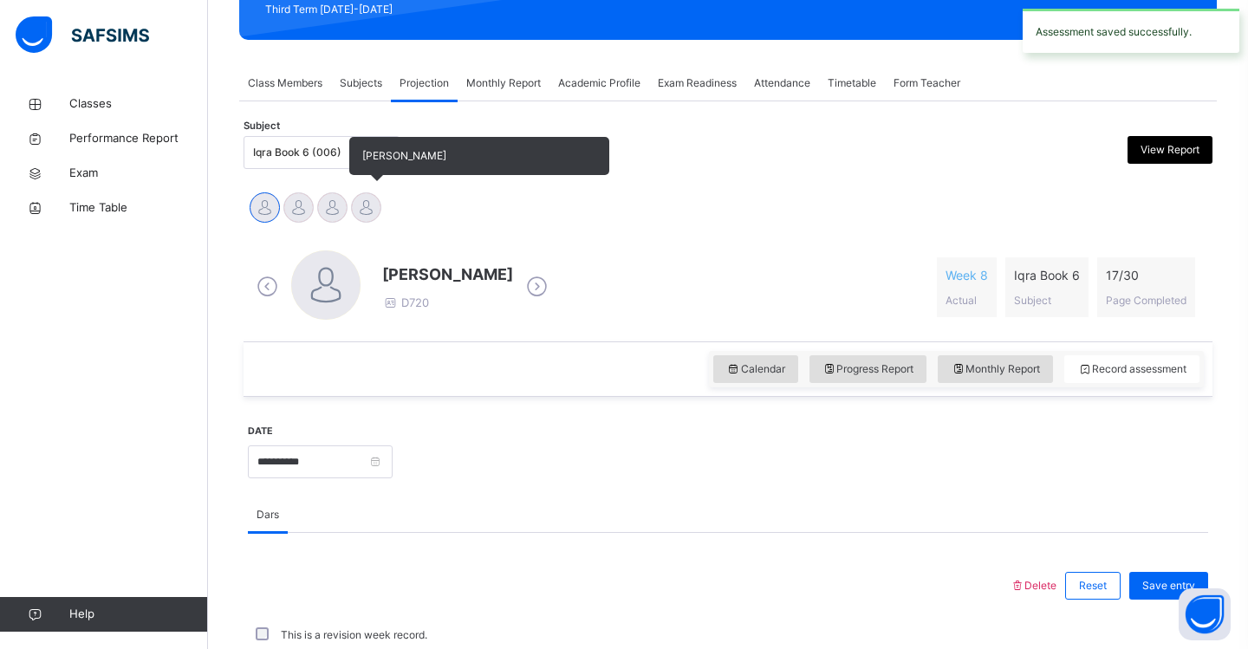
click at [365, 212] on div at bounding box center [366, 207] width 30 height 30
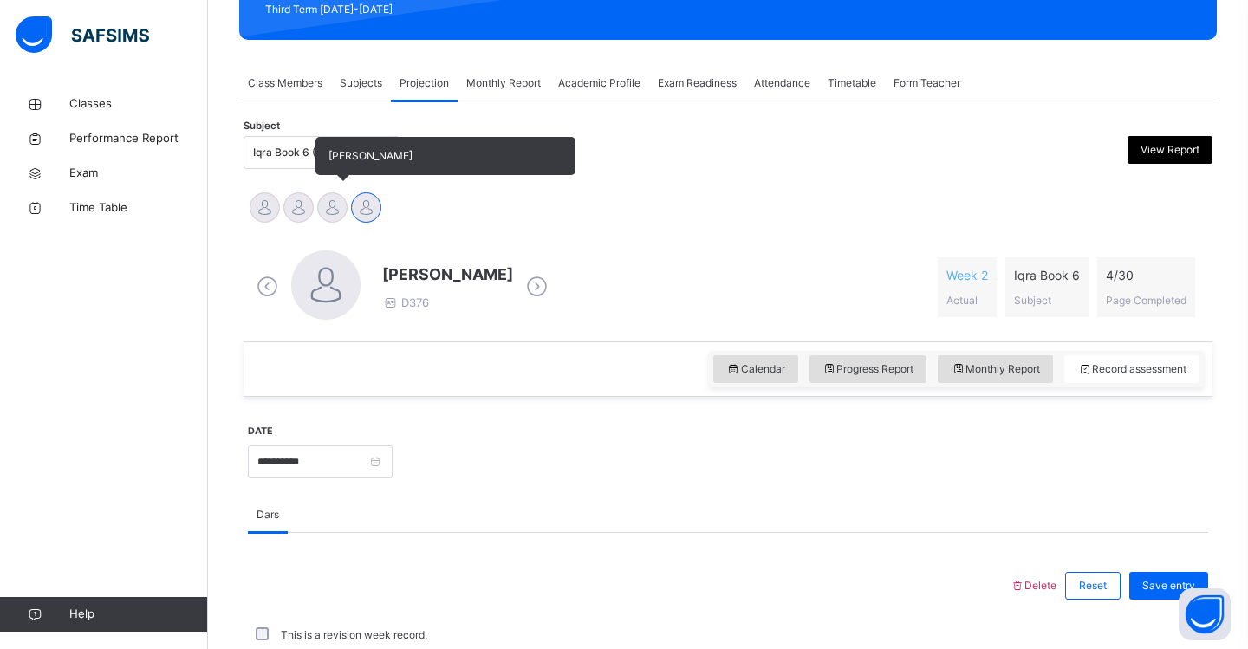
click at [328, 214] on div at bounding box center [332, 207] width 30 height 30
click at [307, 214] on div at bounding box center [298, 207] width 30 height 30
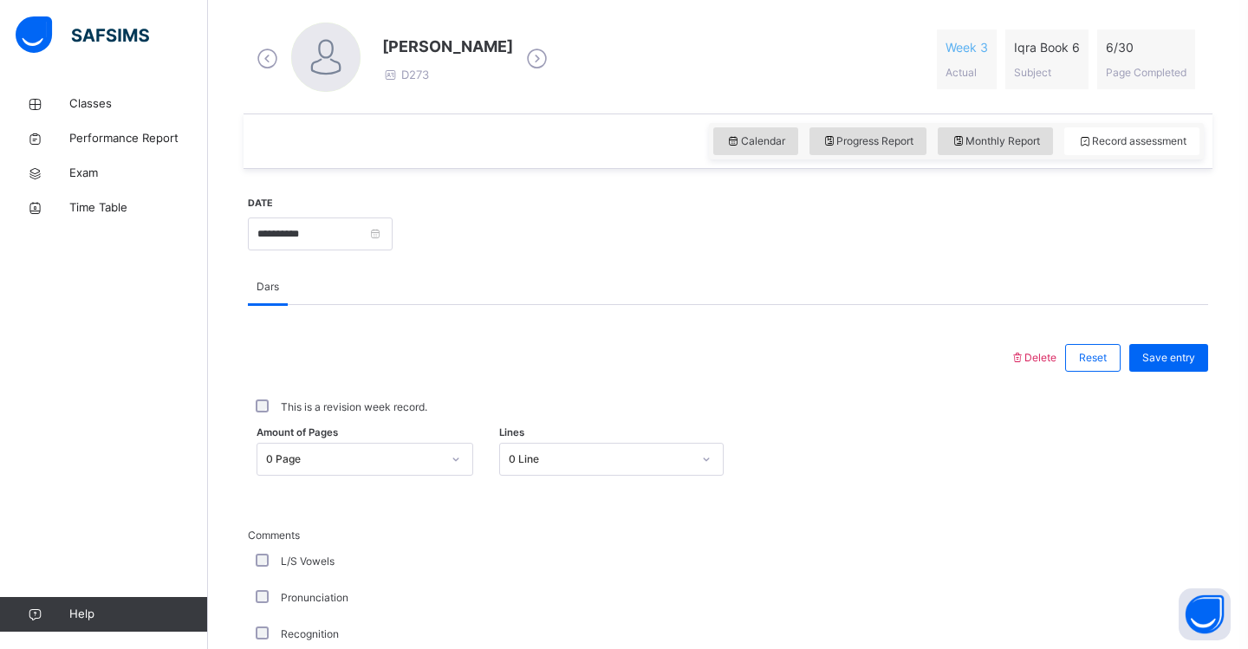
scroll to position [491, 0]
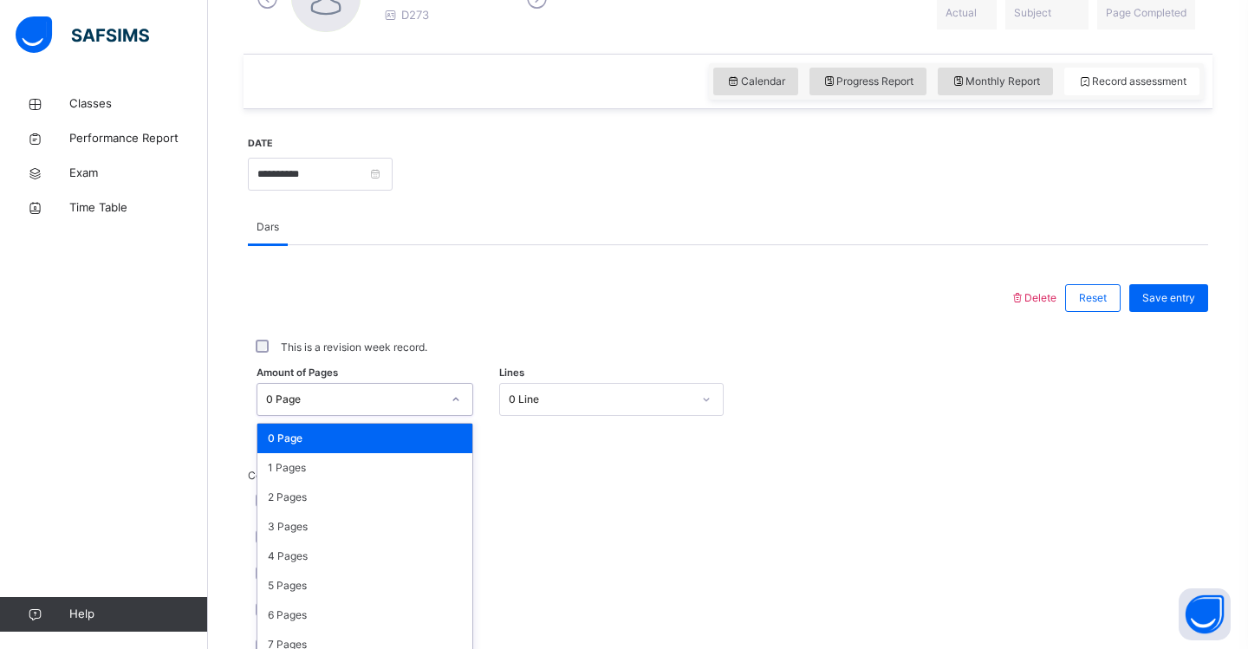
click at [458, 416] on div "option 0 Page focused, 1 of 31. 31 results available. Use Up and Down to choose…" at bounding box center [364, 399] width 217 height 33
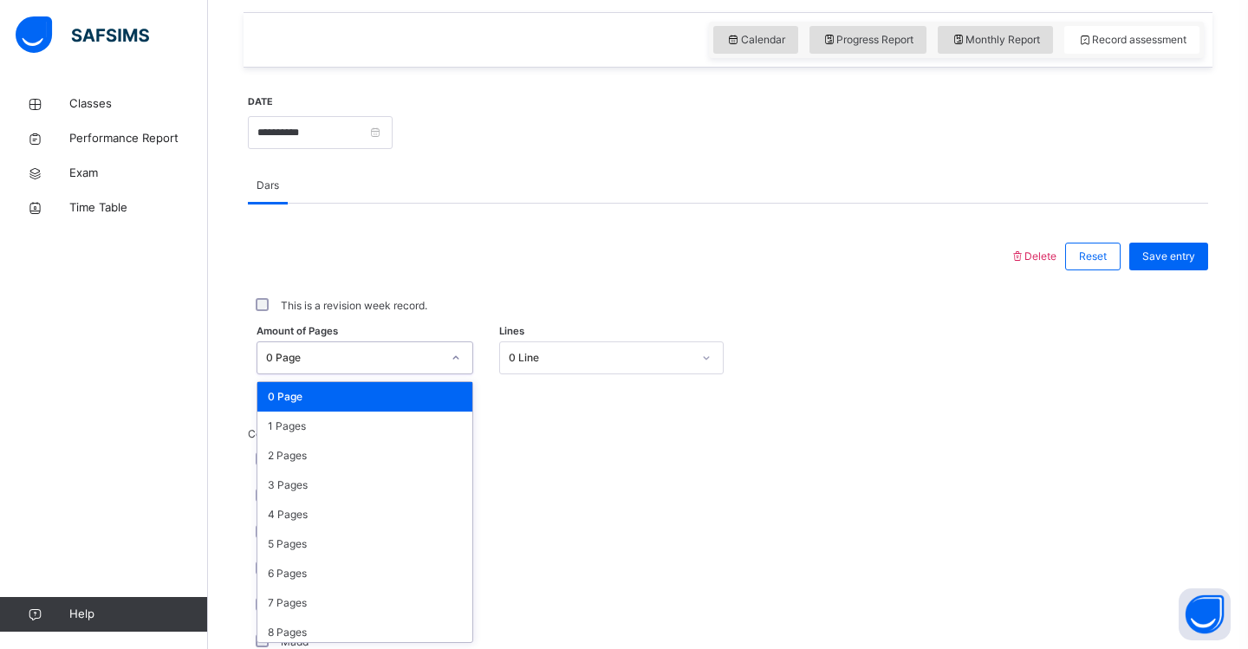
scroll to position [590, 0]
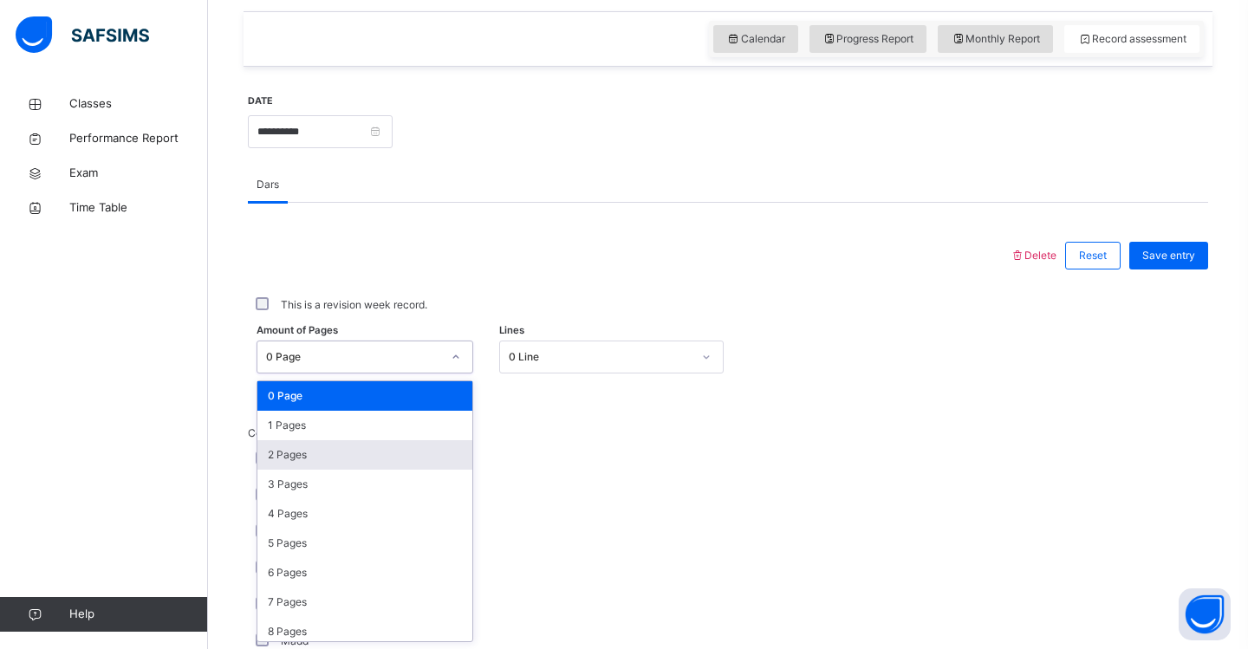
click at [418, 451] on div "2 Pages" at bounding box center [364, 454] width 215 height 29
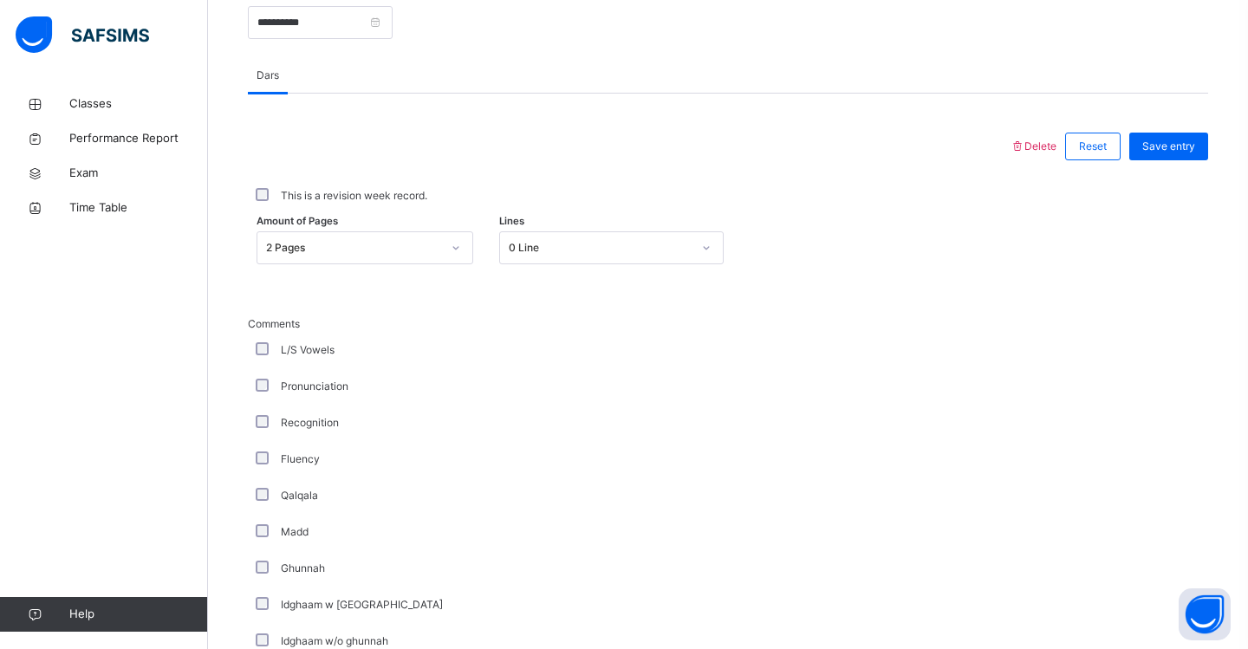
scroll to position [703, 0]
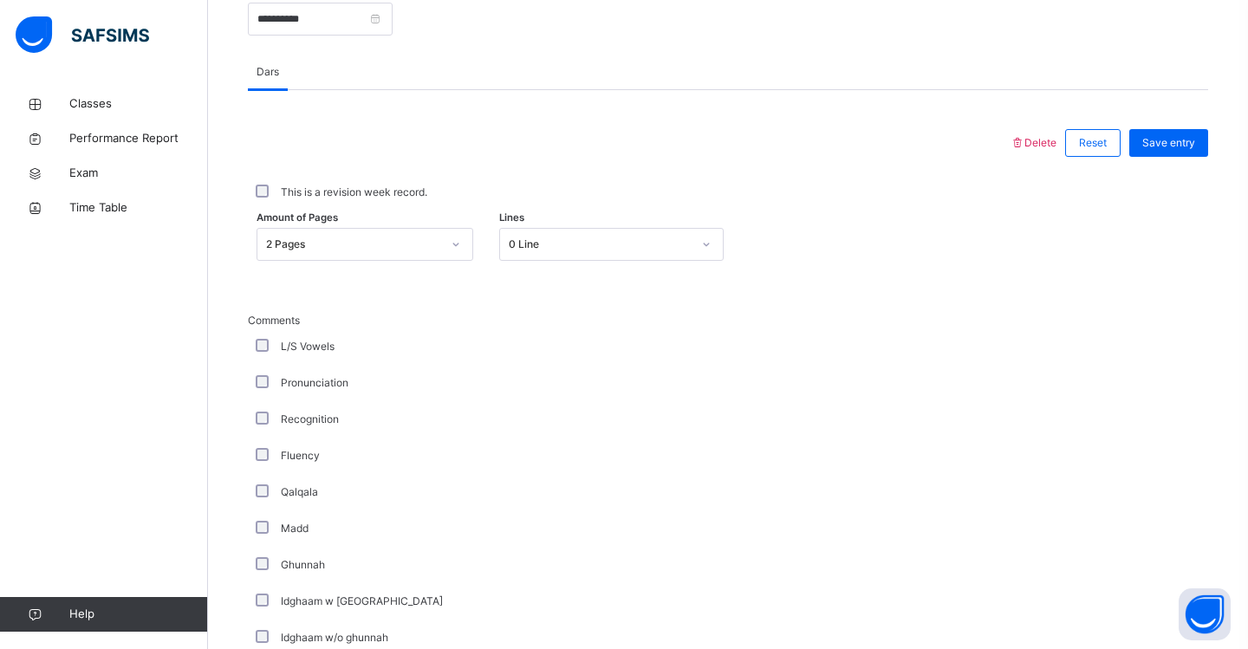
click at [268, 425] on div "Recognition" at bounding box center [464, 420] width 425 height 16
click at [255, 452] on div "Fluency" at bounding box center [464, 456] width 425 height 16
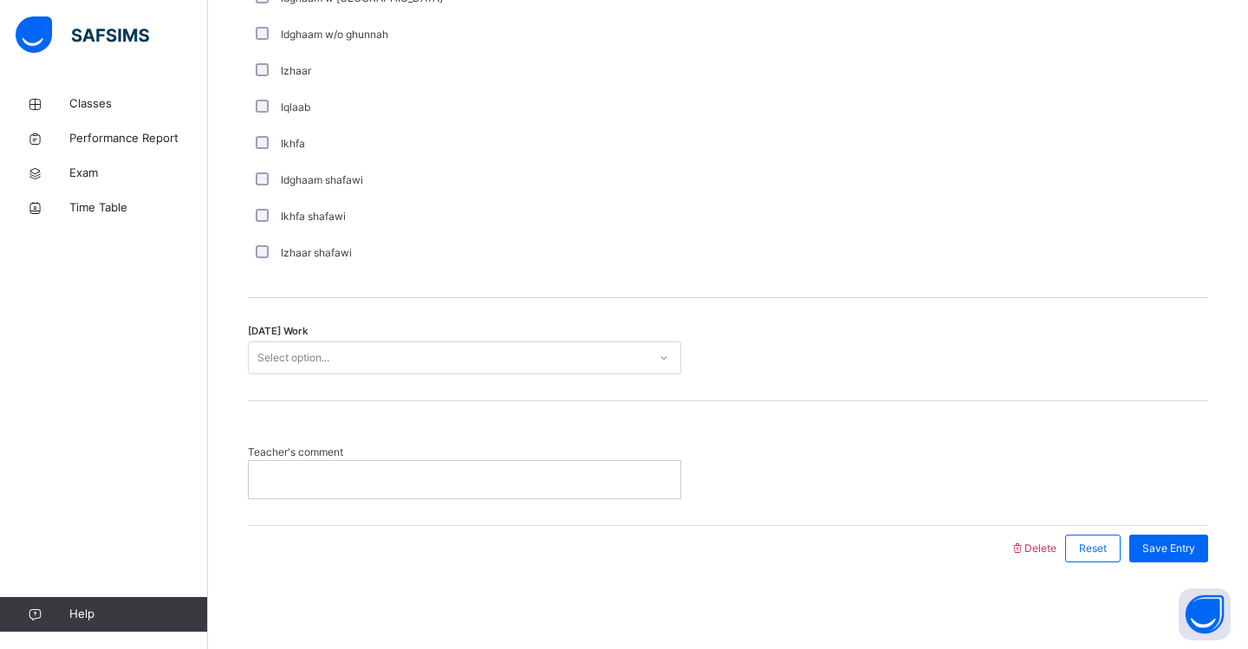
scroll to position [1305, 0]
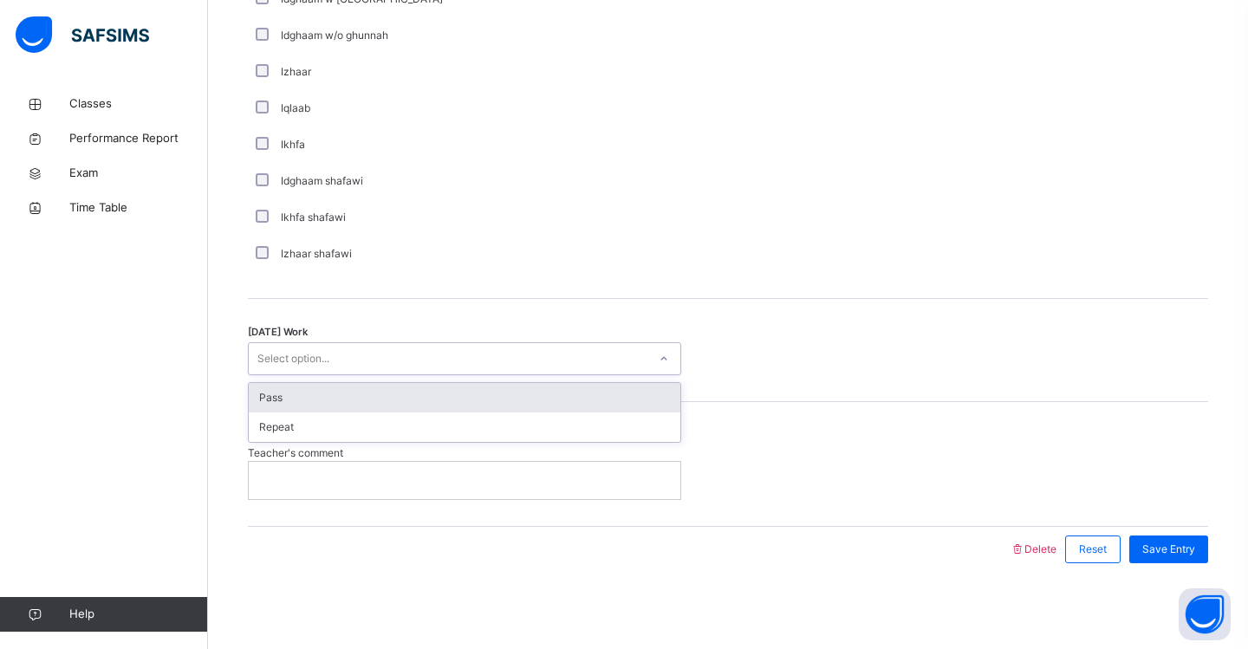
click at [284, 359] on div "Select option..." at bounding box center [293, 358] width 72 height 33
click at [288, 399] on div "Pass" at bounding box center [464, 397] width 431 height 29
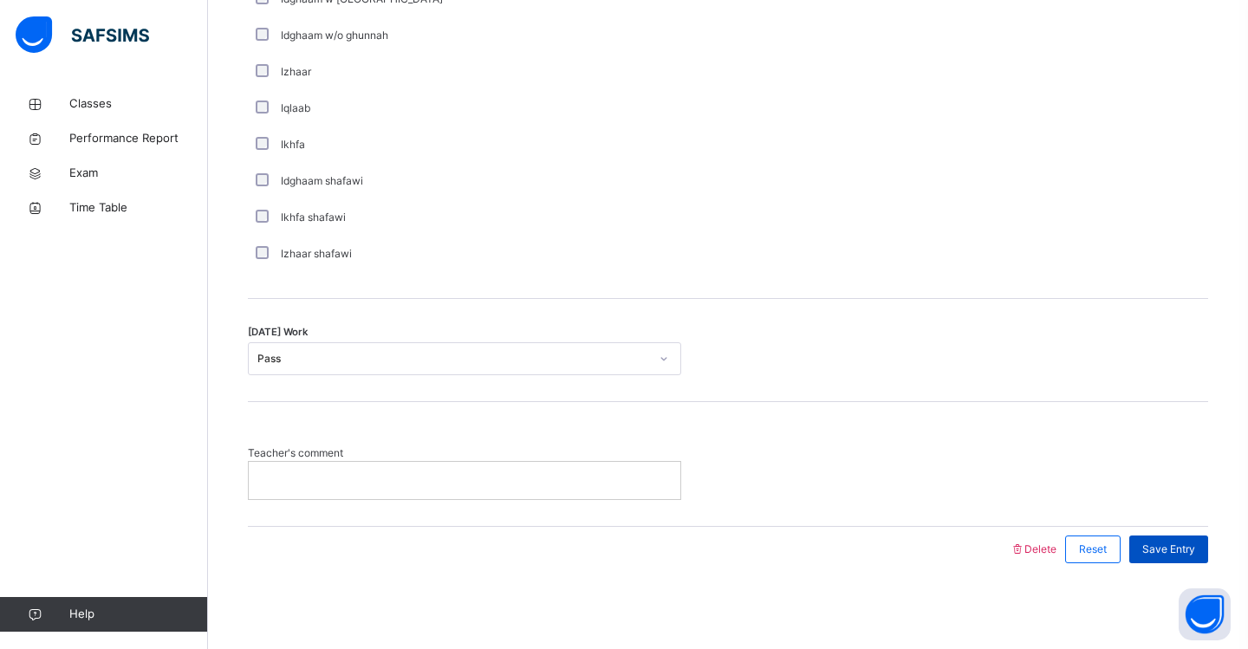
click at [1176, 550] on span "Save Entry" at bounding box center [1168, 550] width 53 height 16
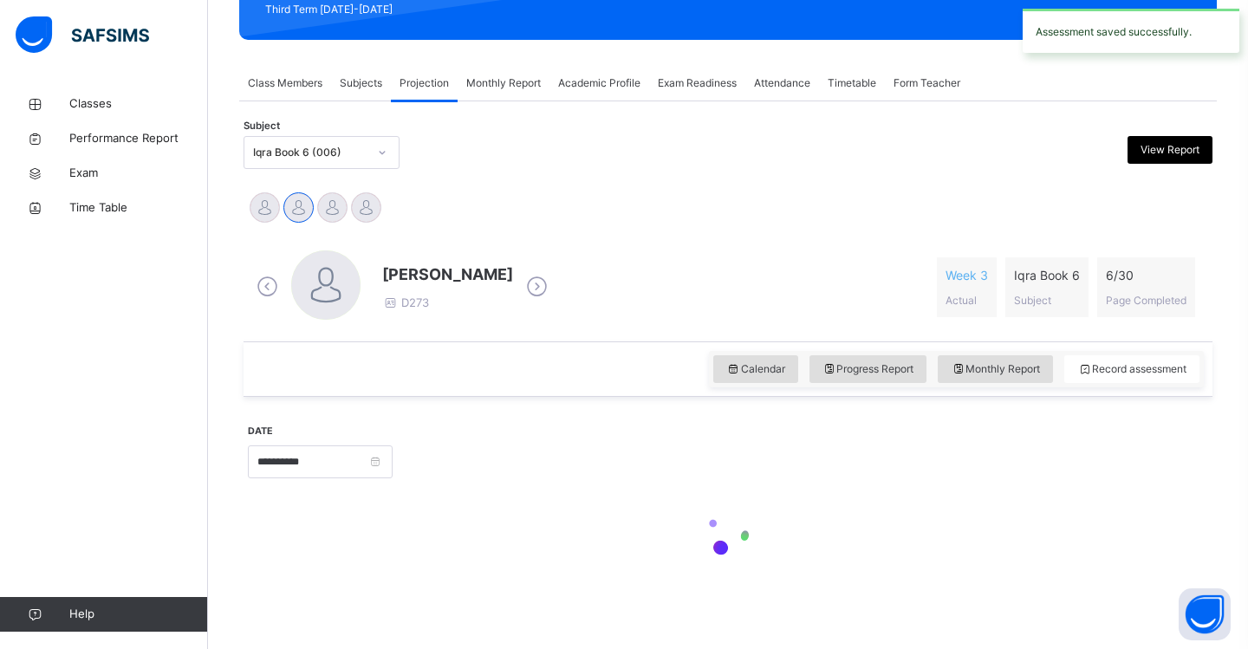
scroll to position [260, 0]
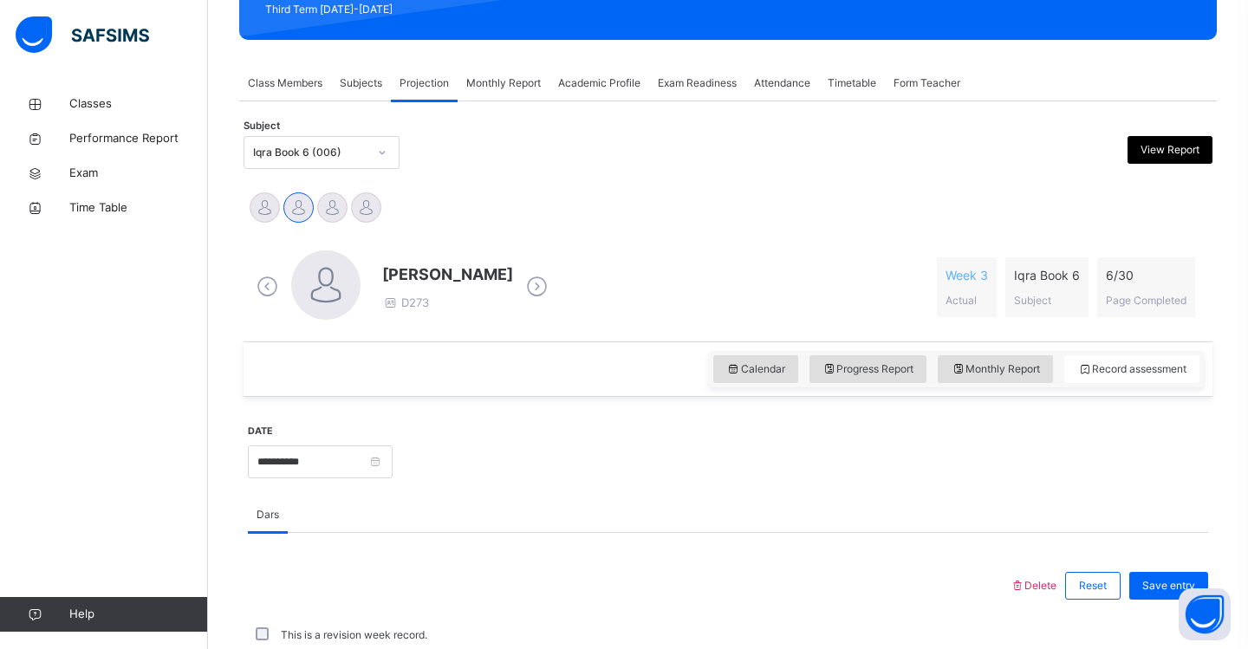
click at [380, 158] on icon at bounding box center [382, 152] width 10 height 17
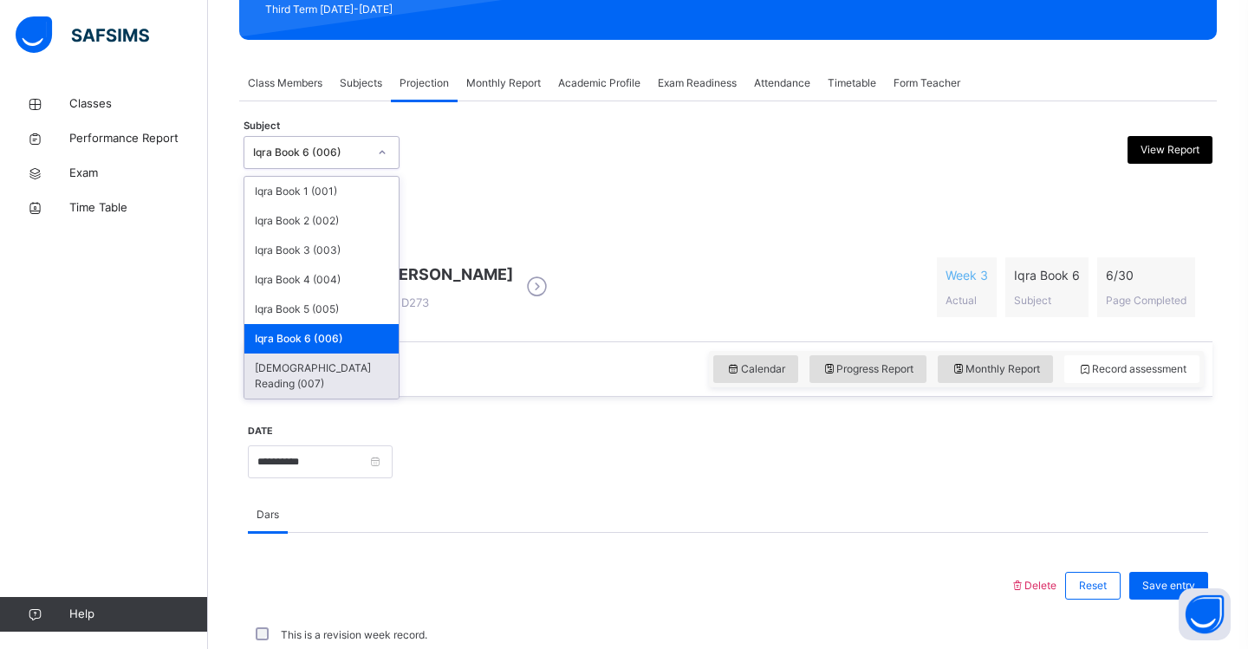
click at [367, 370] on div "Quran Reading (007)" at bounding box center [321, 376] width 154 height 45
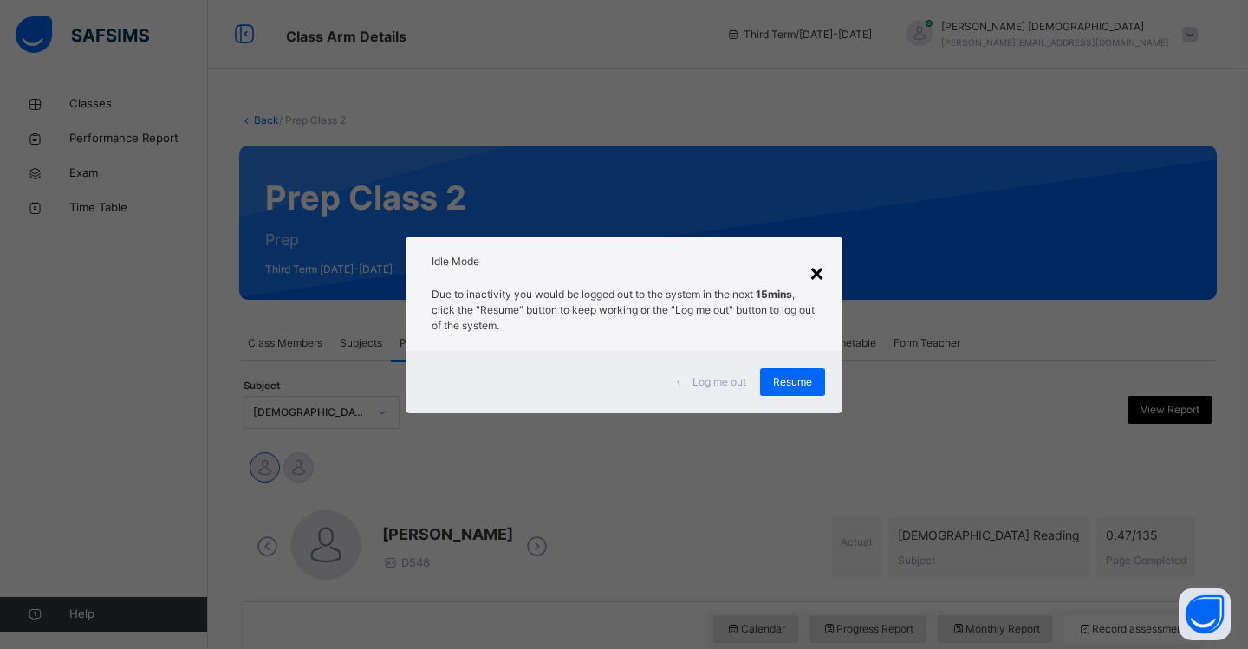
click at [814, 269] on div "×" at bounding box center [816, 272] width 16 height 36
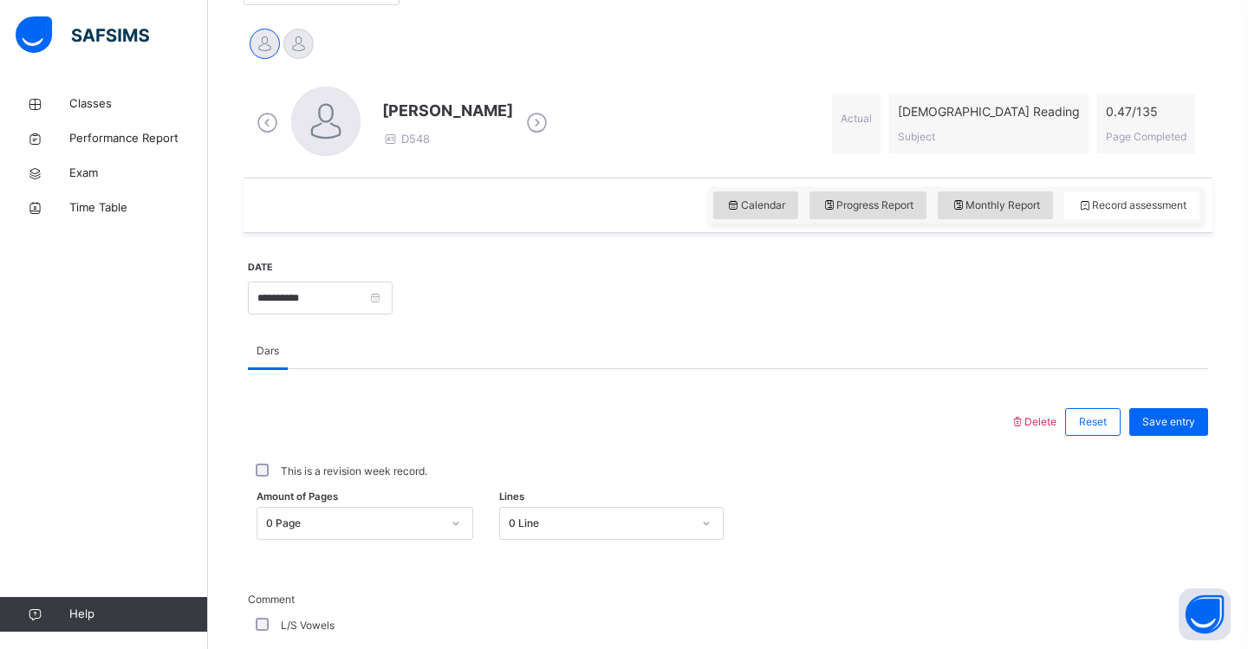
scroll to position [451, 0]
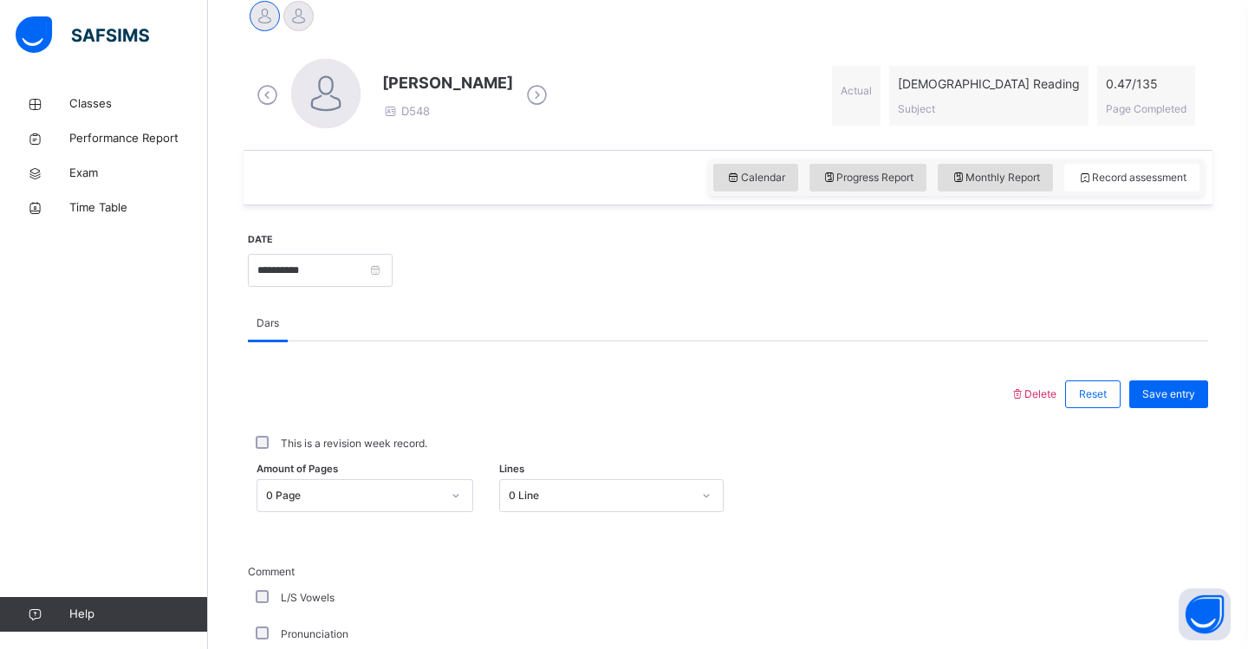
click at [710, 495] on div "0 Line" at bounding box center [611, 495] width 225 height 33
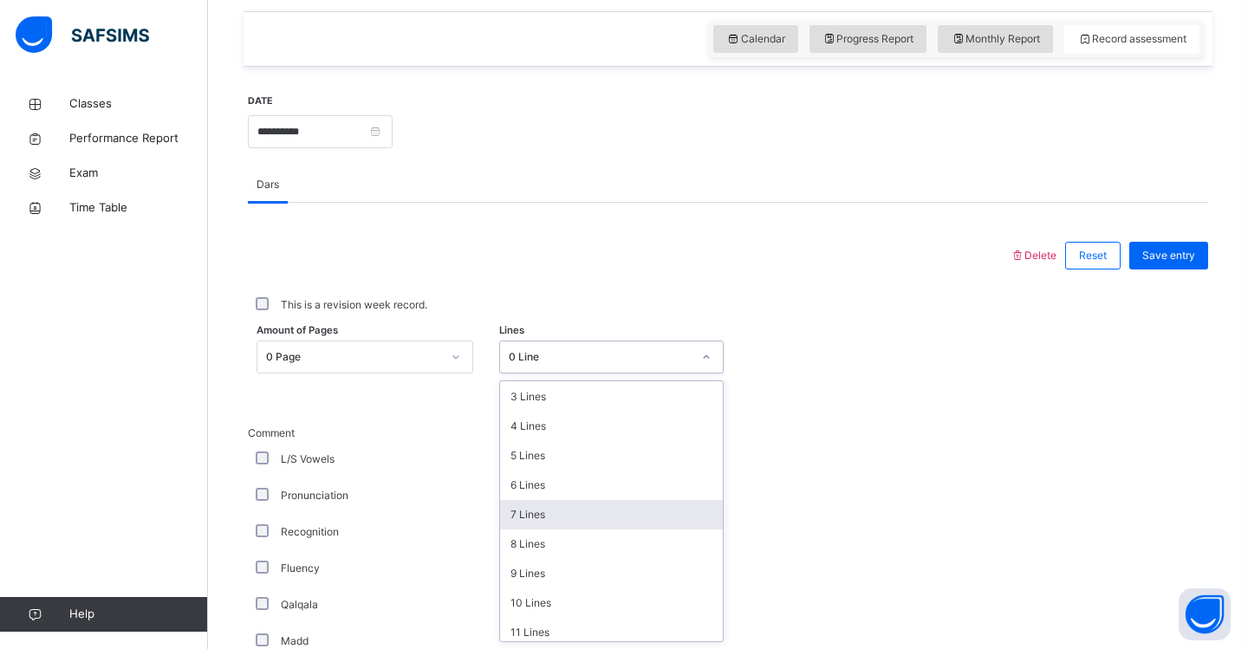
scroll to position [94, 0]
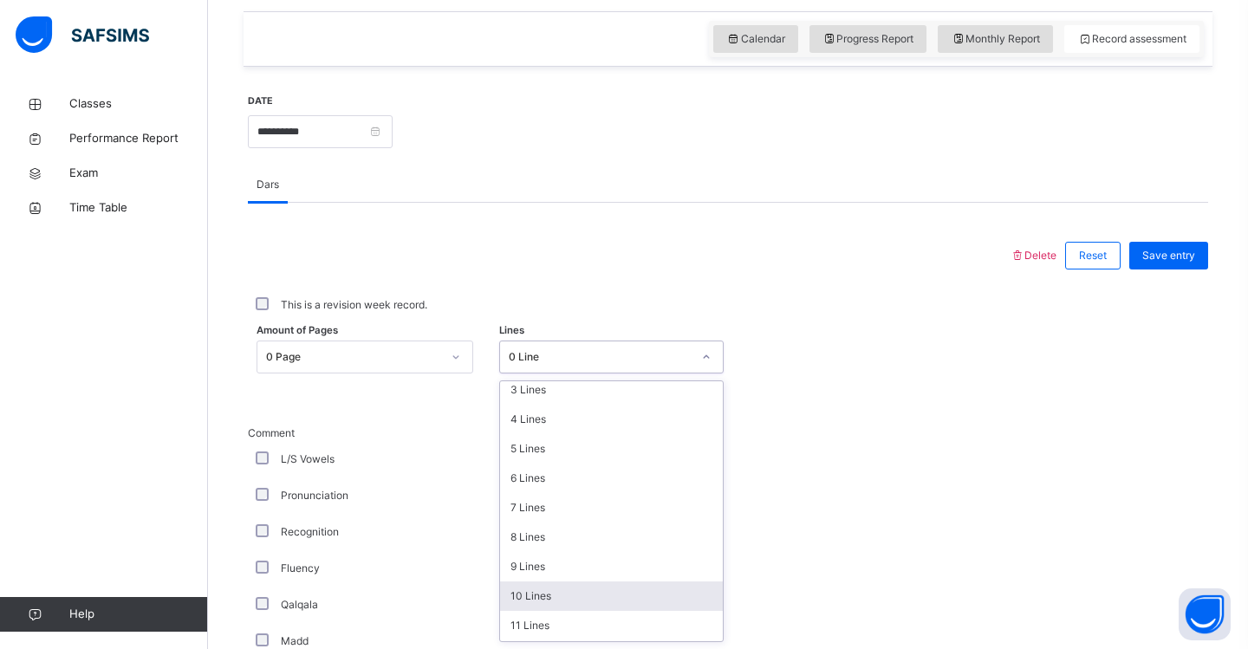
click at [593, 597] on div "10 Lines" at bounding box center [612, 595] width 224 height 29
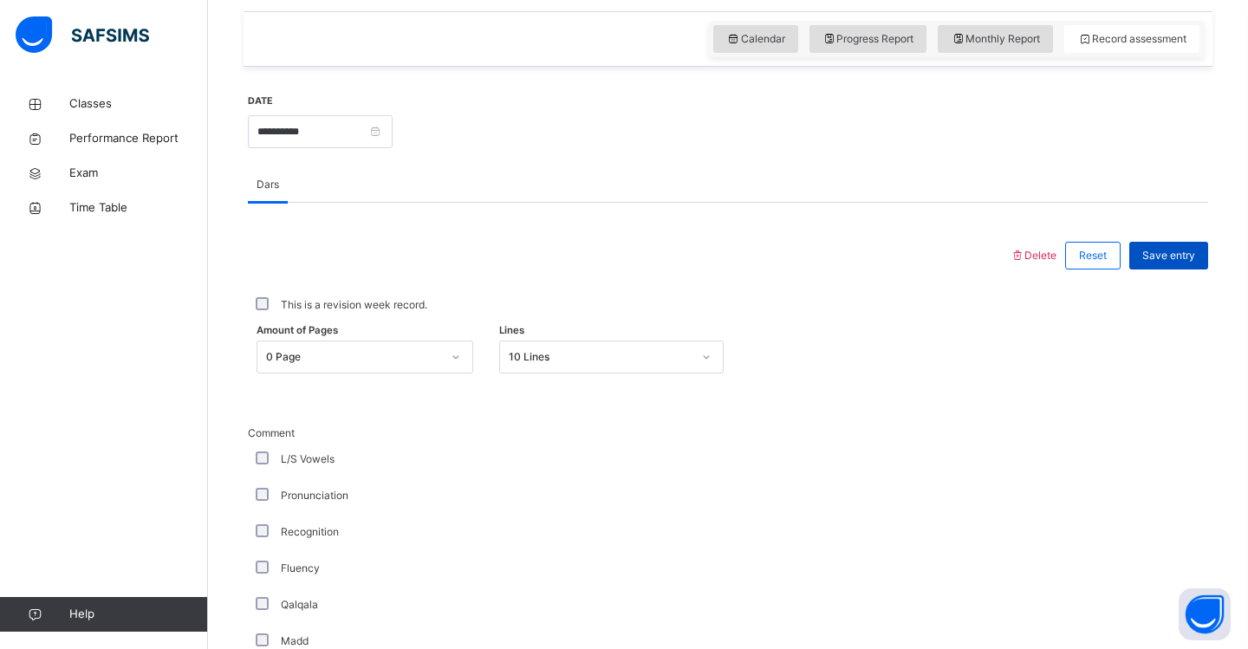
click at [1158, 256] on span "Save entry" at bounding box center [1168, 256] width 53 height 16
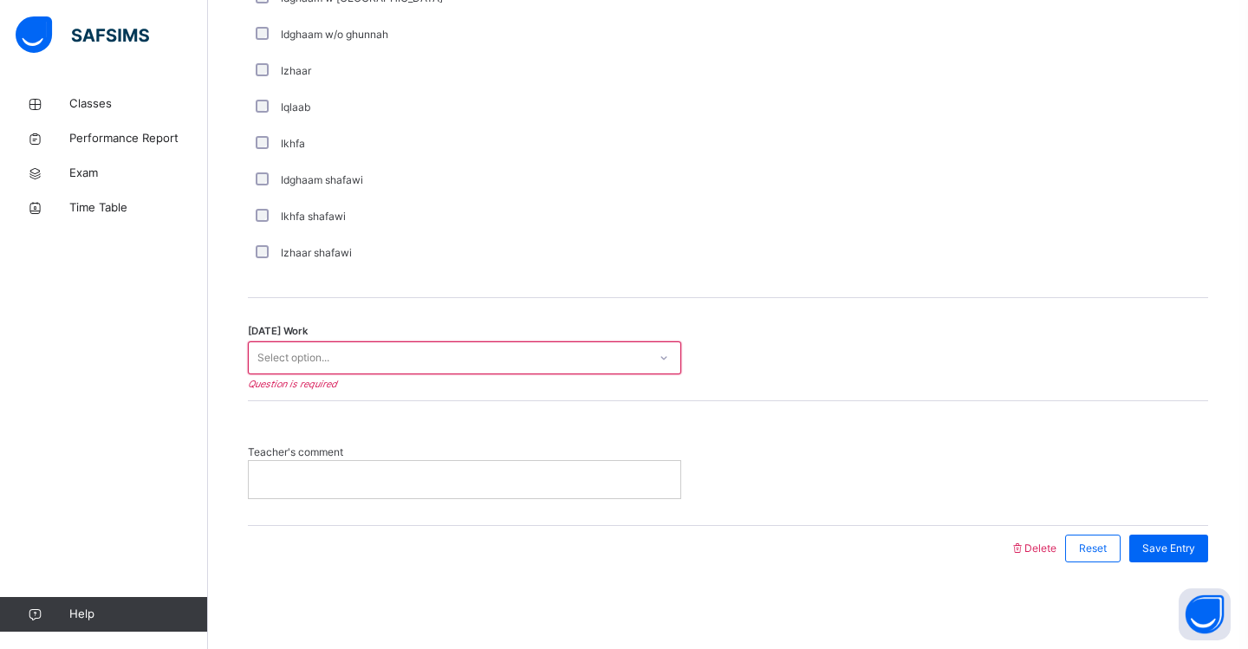
scroll to position [1305, 0]
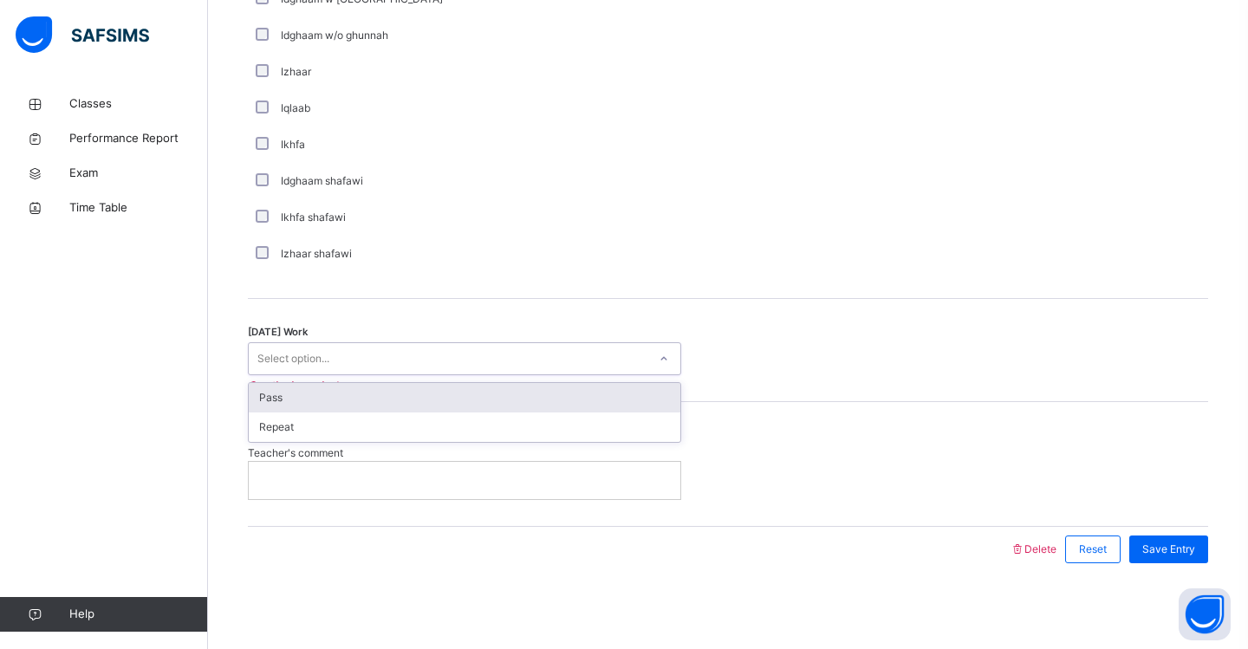
click at [444, 350] on div "Select option..." at bounding box center [448, 359] width 399 height 27
click at [429, 393] on div "Pass" at bounding box center [464, 397] width 431 height 29
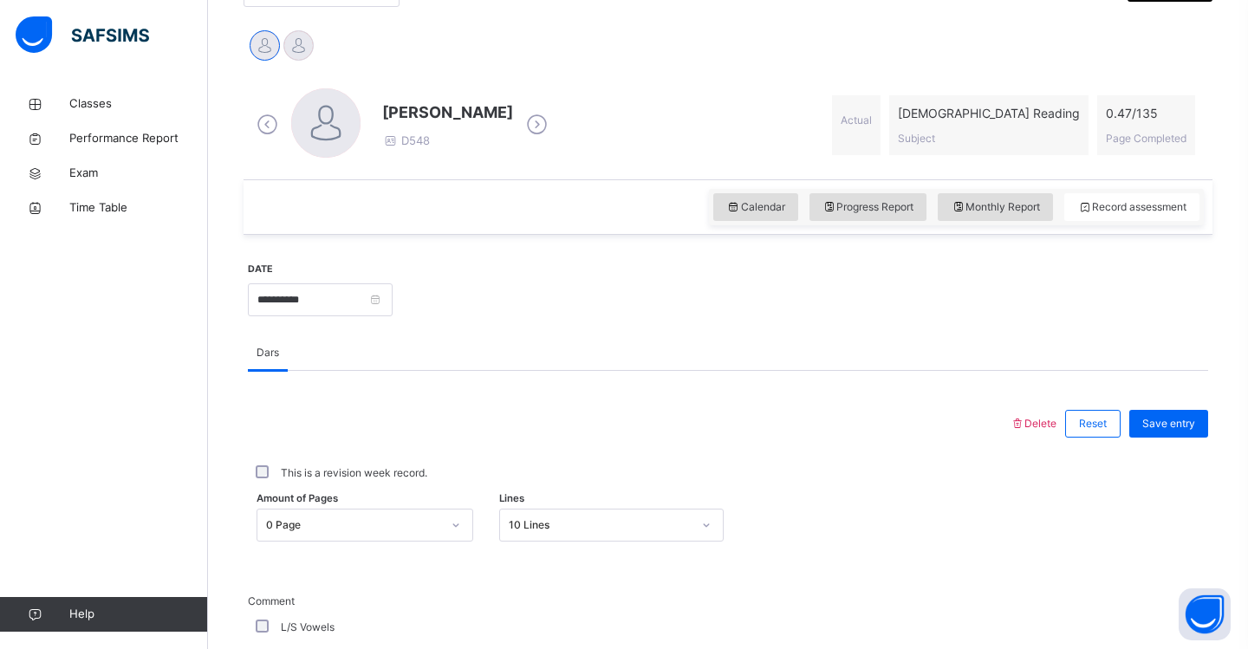
scroll to position [417, 0]
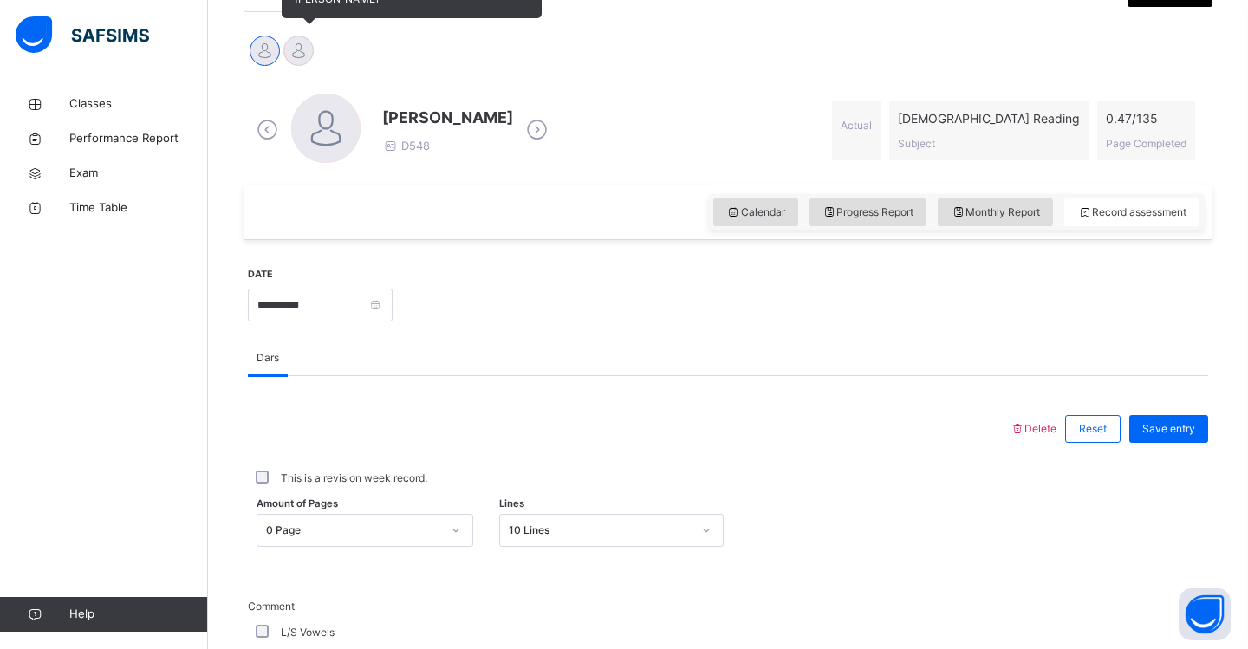
click at [299, 53] on div at bounding box center [298, 51] width 30 height 30
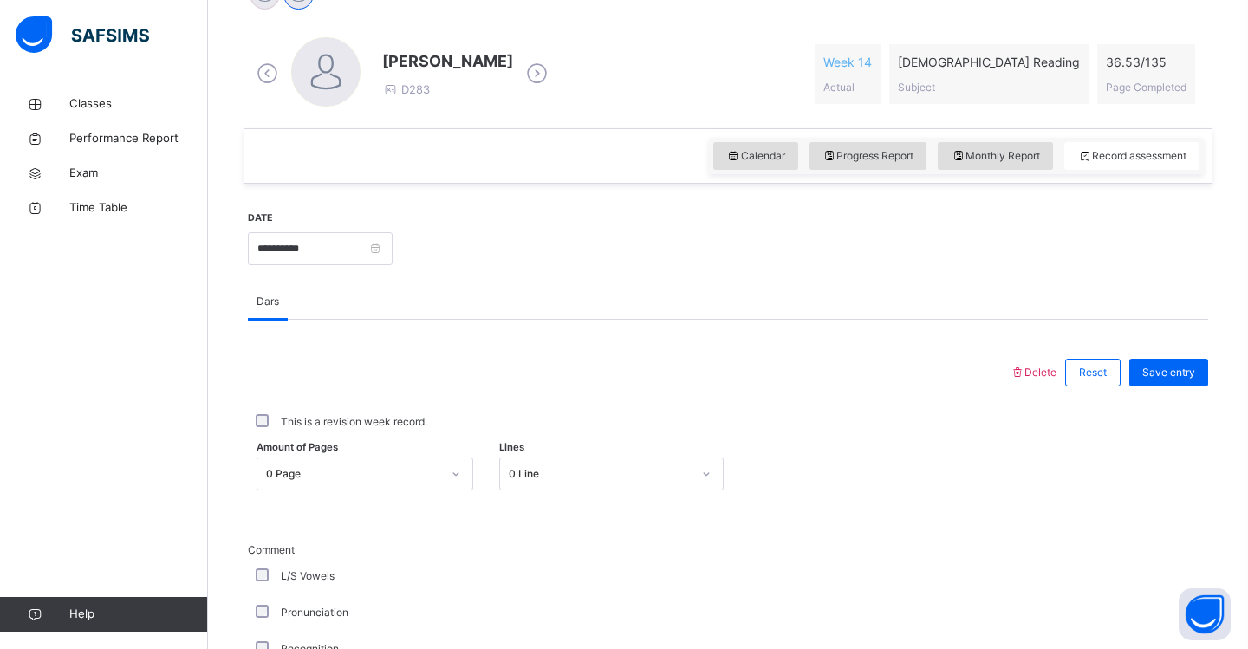
scroll to position [522, 0]
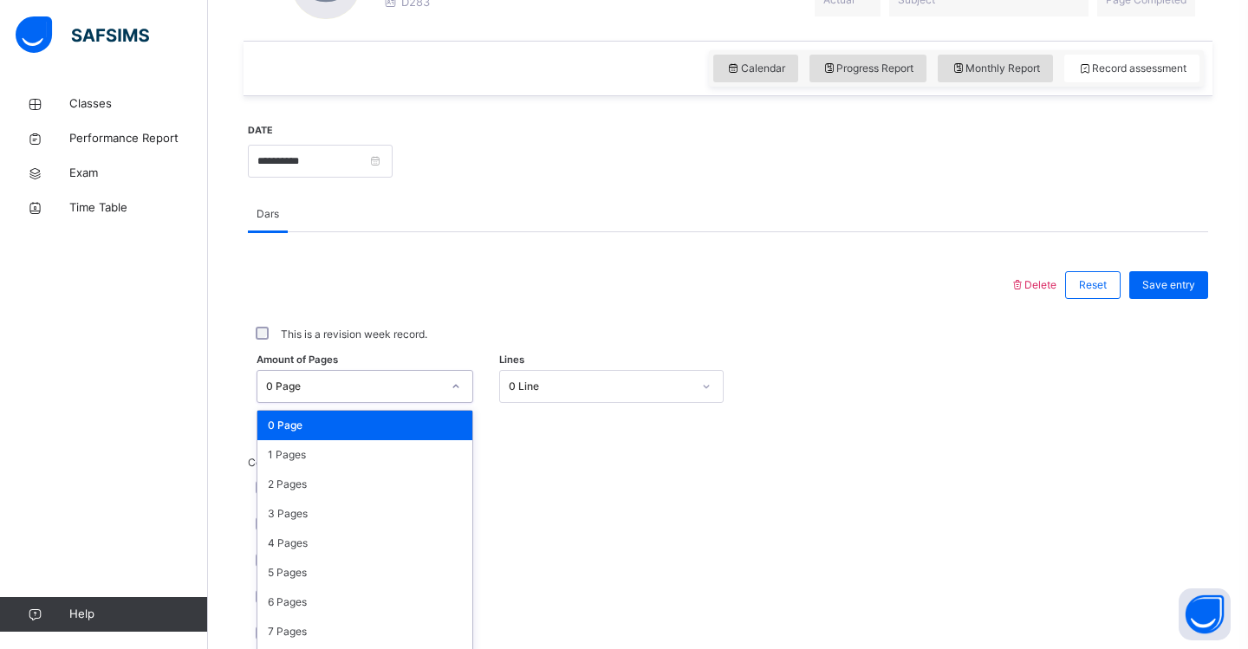
click at [460, 403] on div "option 0 Page focused, 1 of 136. 136 results available. Use Up and Down to choo…" at bounding box center [364, 386] width 217 height 33
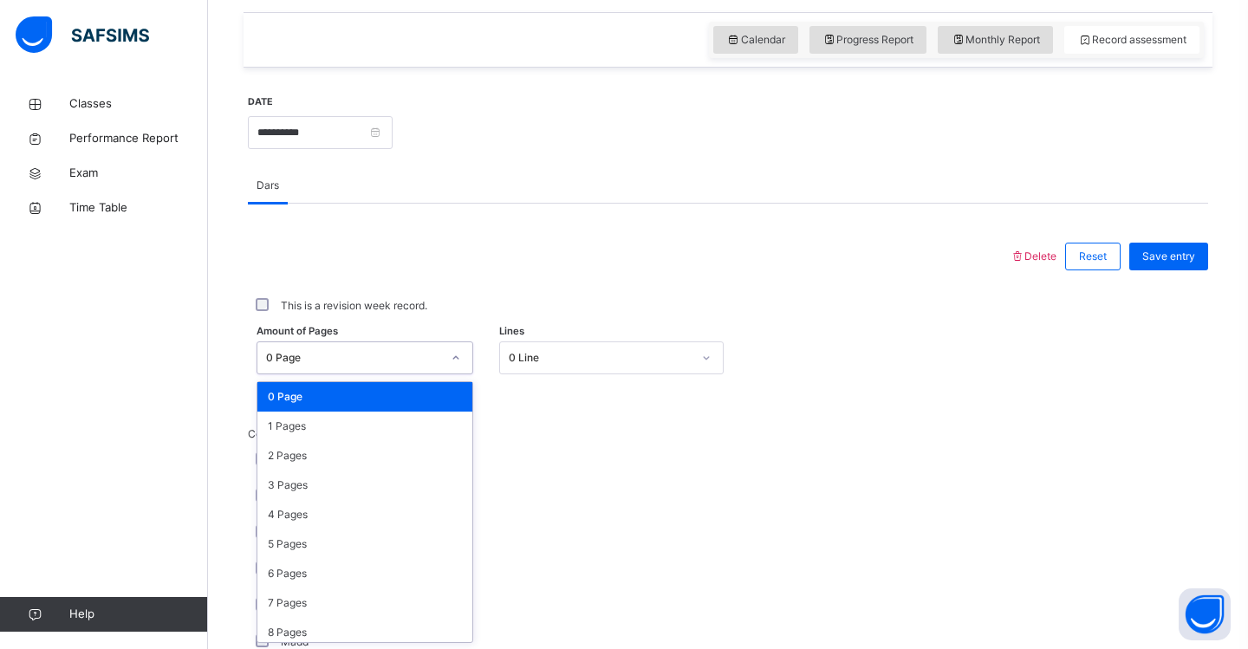
scroll to position [590, 0]
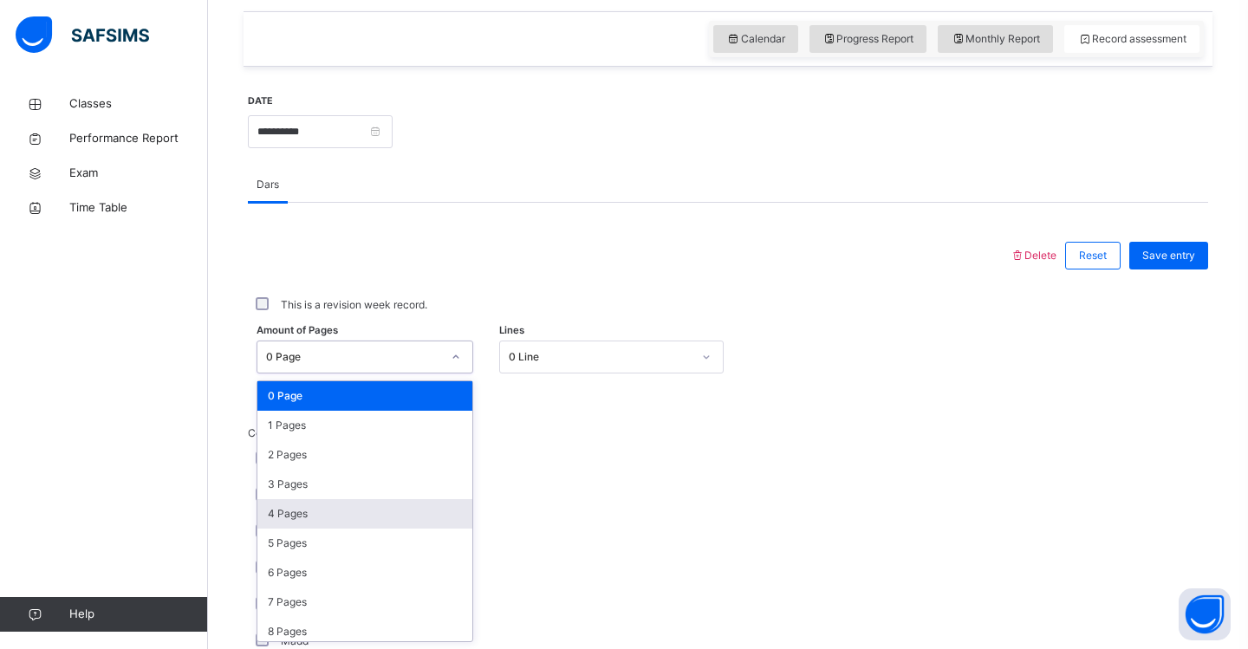
click at [372, 521] on div "4 Pages" at bounding box center [364, 513] width 215 height 29
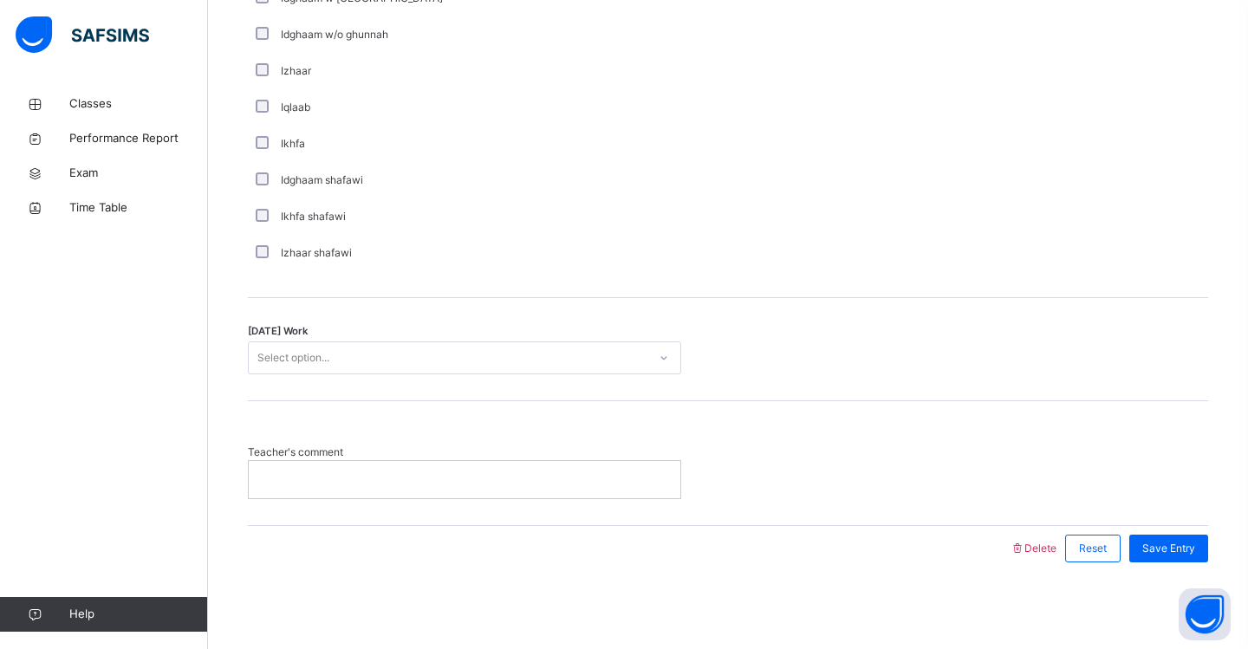
scroll to position [1305, 0]
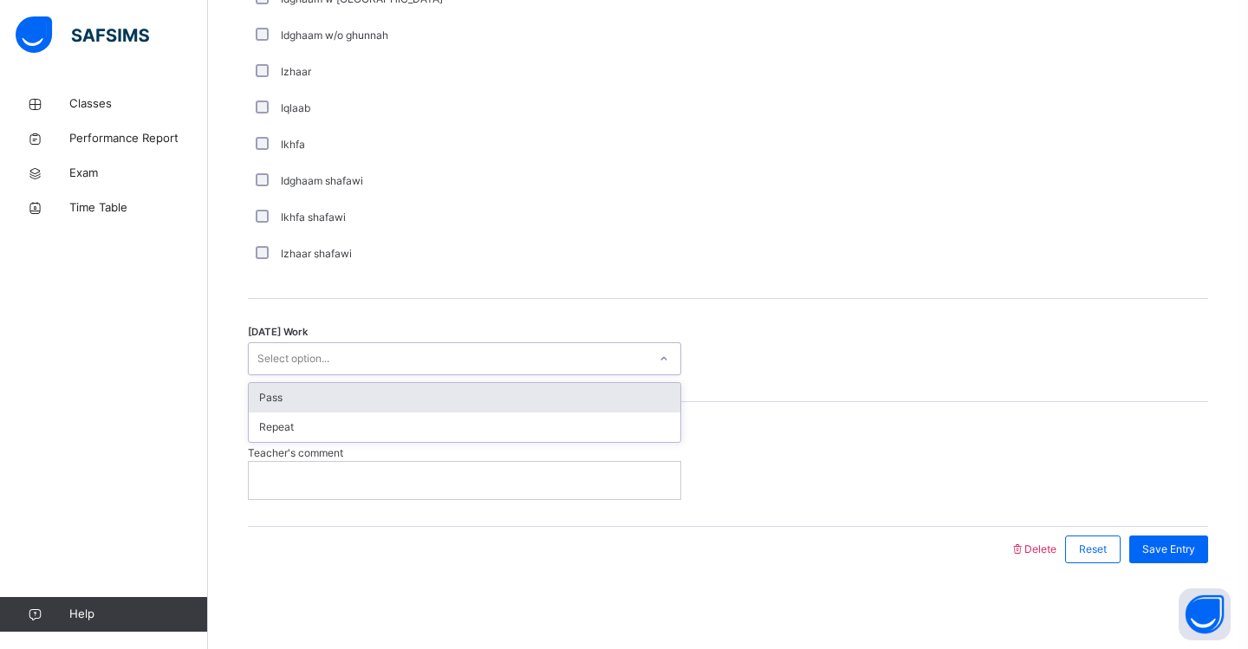
click at [343, 356] on div "Select option..." at bounding box center [448, 359] width 399 height 27
click at [341, 398] on div "Pass" at bounding box center [464, 397] width 431 height 29
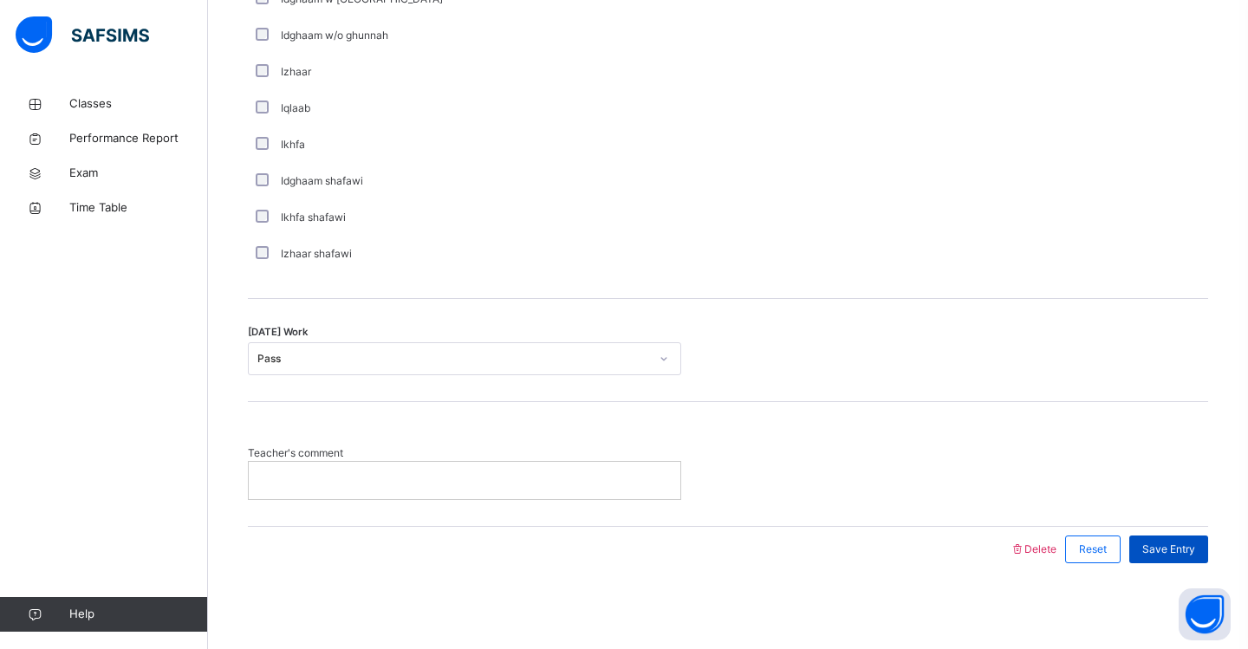
click at [1165, 545] on span "Save Entry" at bounding box center [1168, 550] width 53 height 16
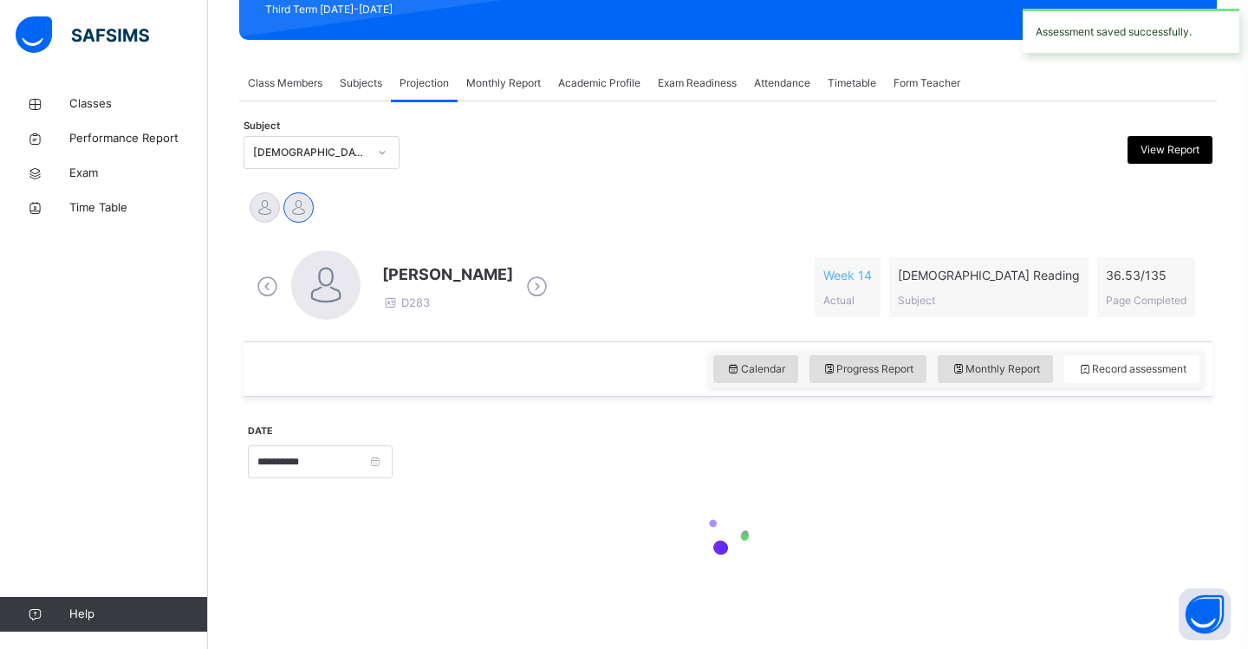
scroll to position [260, 0]
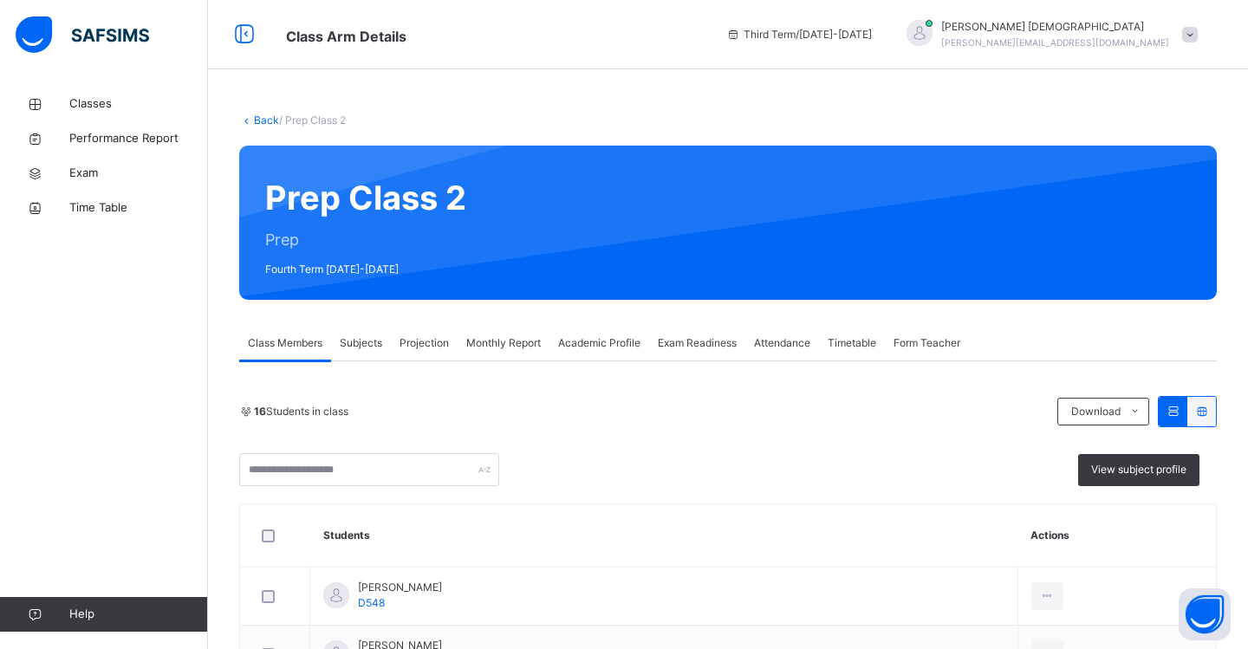
click at [788, 341] on span "Attendance" at bounding box center [782, 343] width 56 height 16
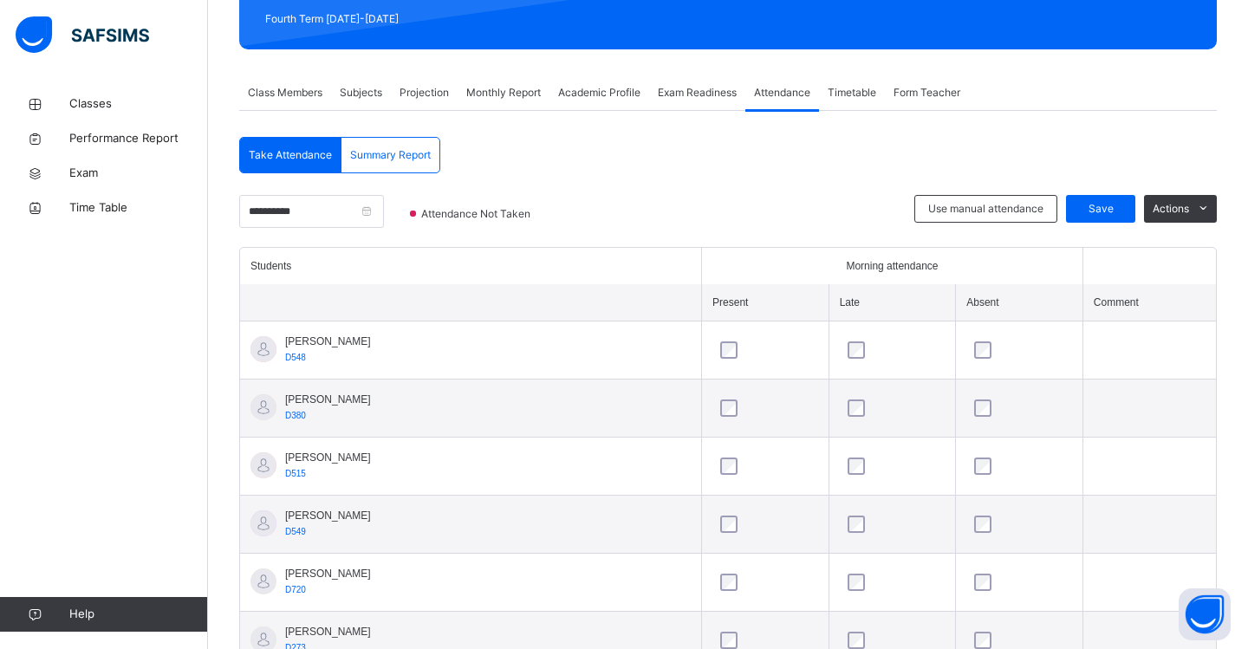
scroll to position [255, 0]
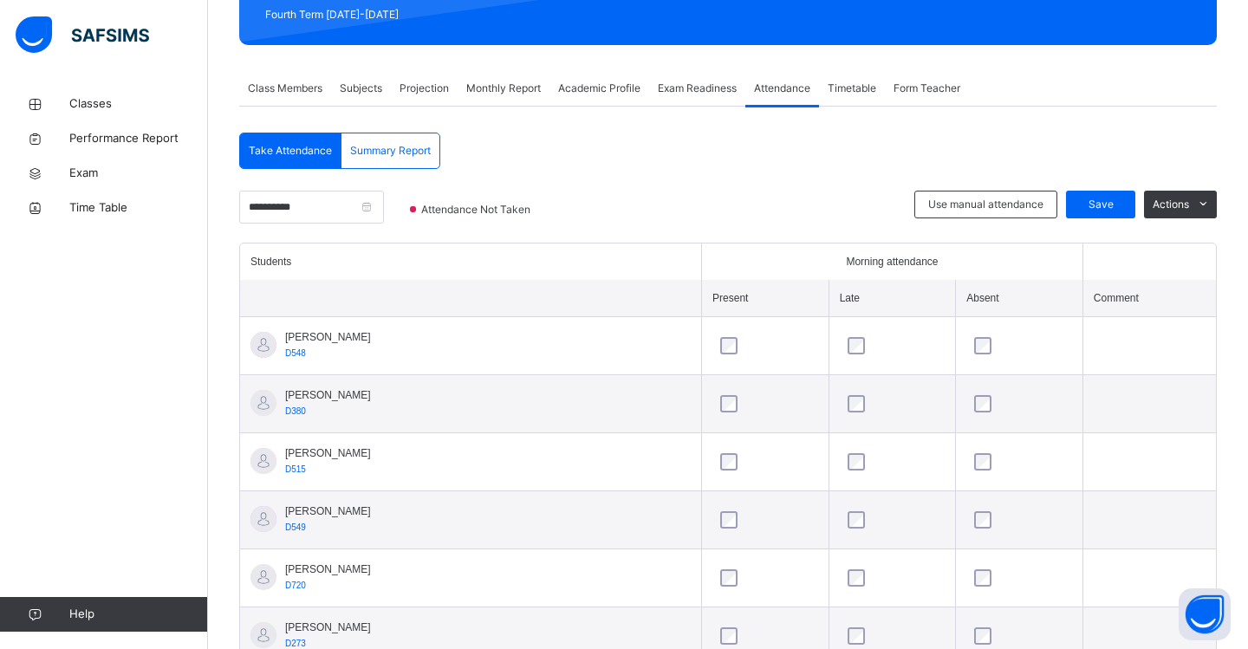
click at [978, 415] on div at bounding box center [1019, 404] width 106 height 36
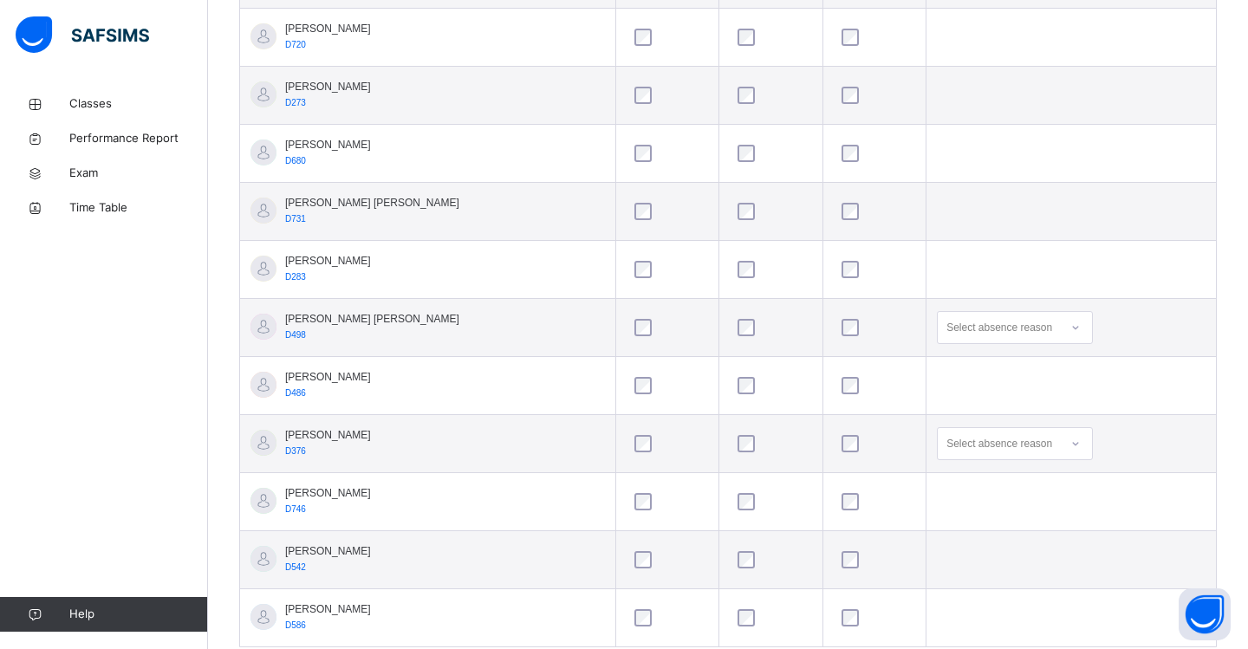
scroll to position [796, 0]
click at [1076, 324] on div at bounding box center [1075, 327] width 29 height 28
click at [1071, 329] on icon at bounding box center [1075, 326] width 10 height 17
click at [1041, 329] on div "Select absence reason" at bounding box center [999, 326] width 106 height 33
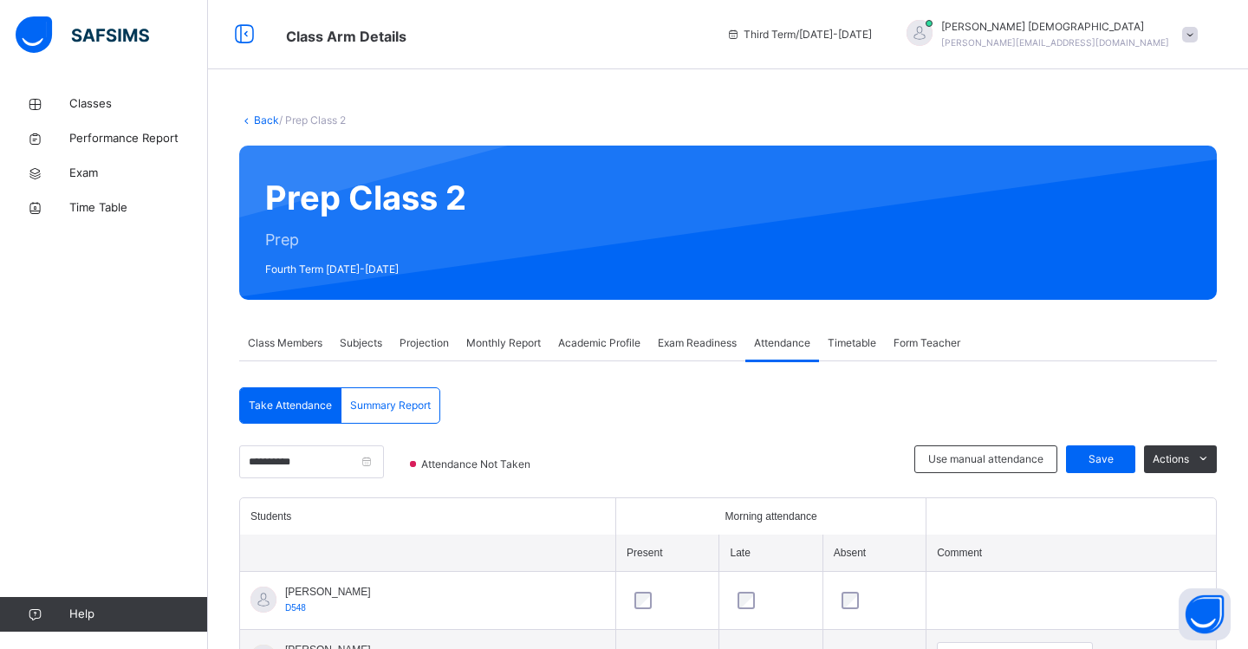
scroll to position [0, 0]
type input "********"
click at [1097, 455] on span "Save" at bounding box center [1100, 459] width 43 height 16
